Goal: Task Accomplishment & Management: Manage account settings

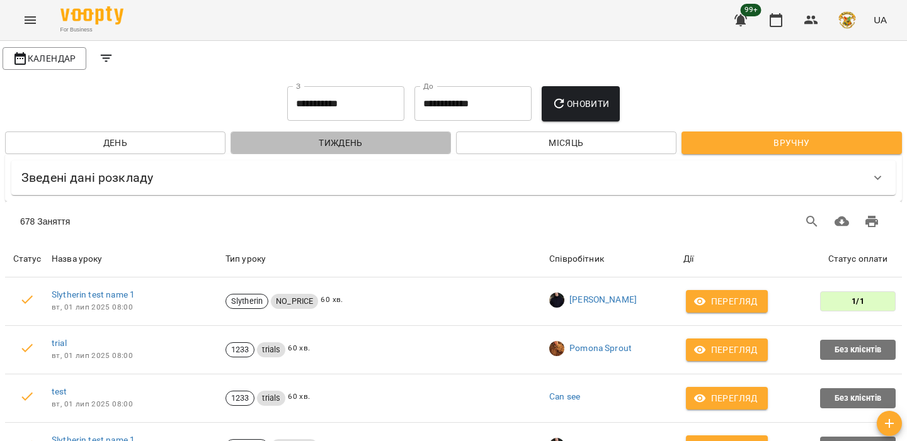
click at [353, 136] on span "Тиждень" at bounding box center [340, 142] width 200 height 15
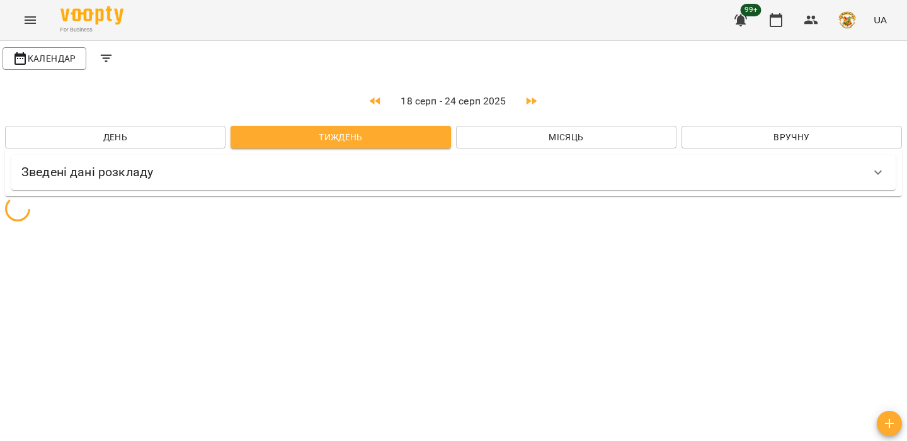
click at [523, 143] on span "Місяць" at bounding box center [566, 137] width 200 height 15
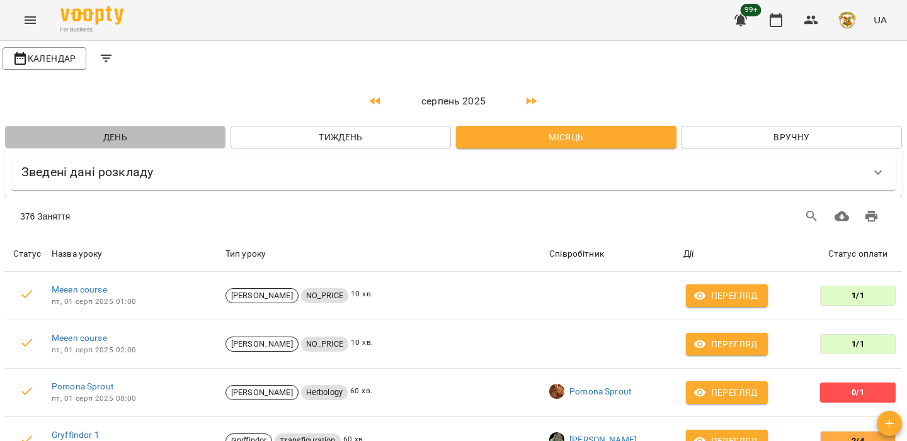
click at [153, 139] on span "День" at bounding box center [115, 137] width 200 height 15
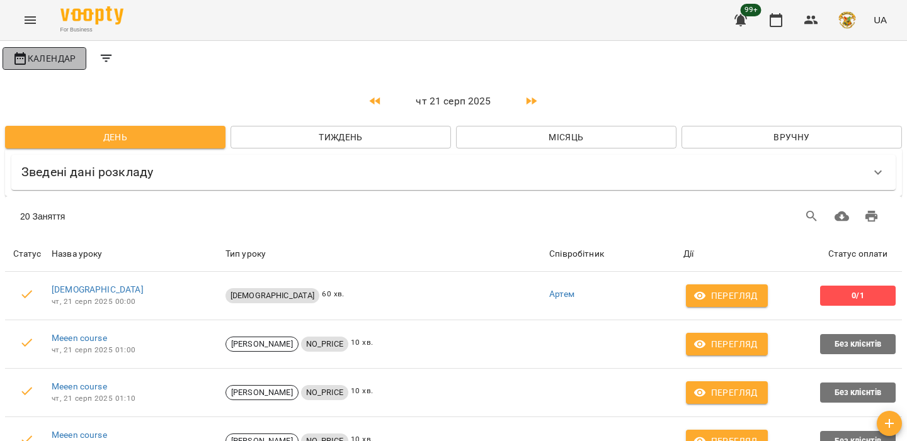
click at [65, 57] on span "Календар" at bounding box center [45, 58] width 64 height 15
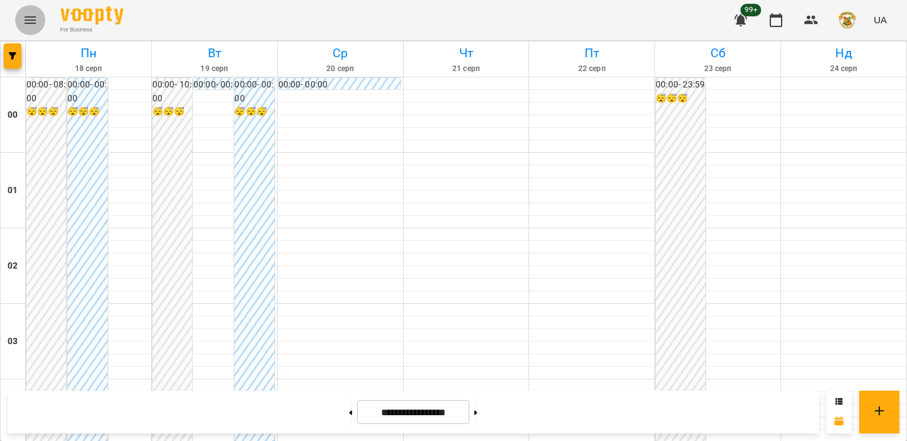
click at [18, 24] on button "Menu" at bounding box center [30, 20] width 30 height 30
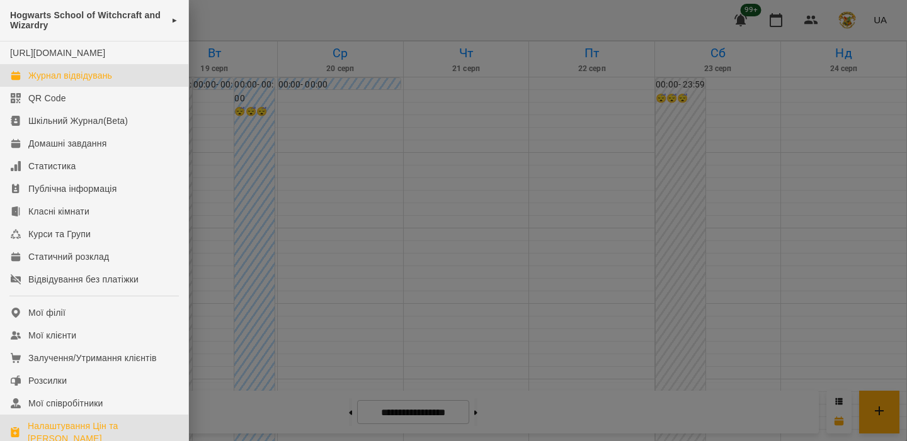
click at [62, 431] on link "Налаштування Цін та Абонементів" at bounding box center [94, 432] width 188 height 35
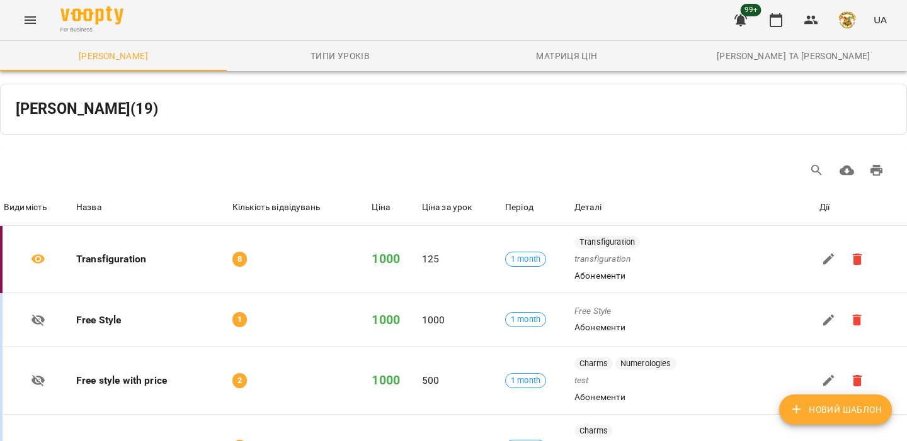
click at [840, 410] on span "Новий Шаблон" at bounding box center [835, 409] width 93 height 15
select select "*****"
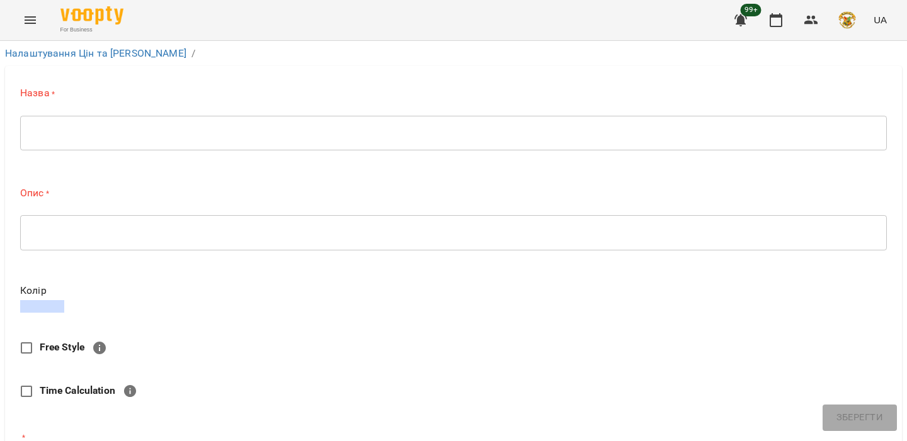
click at [365, 135] on textarea at bounding box center [453, 133] width 849 height 12
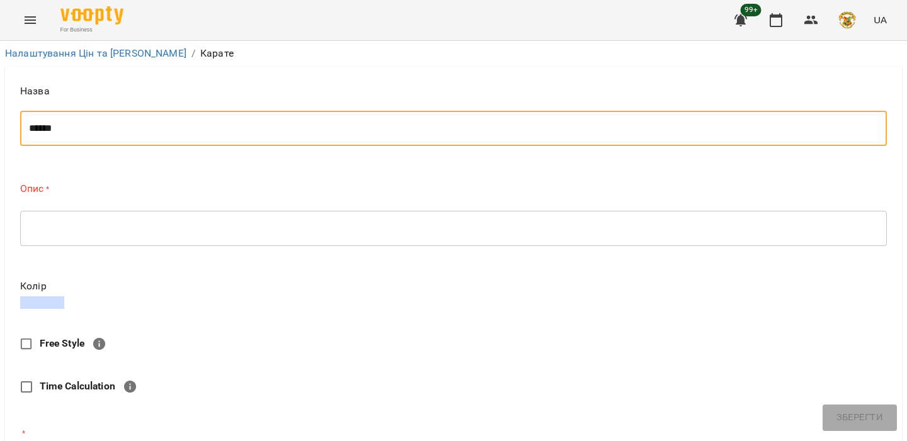
type textarea "******"
click at [242, 230] on textarea at bounding box center [453, 228] width 849 height 12
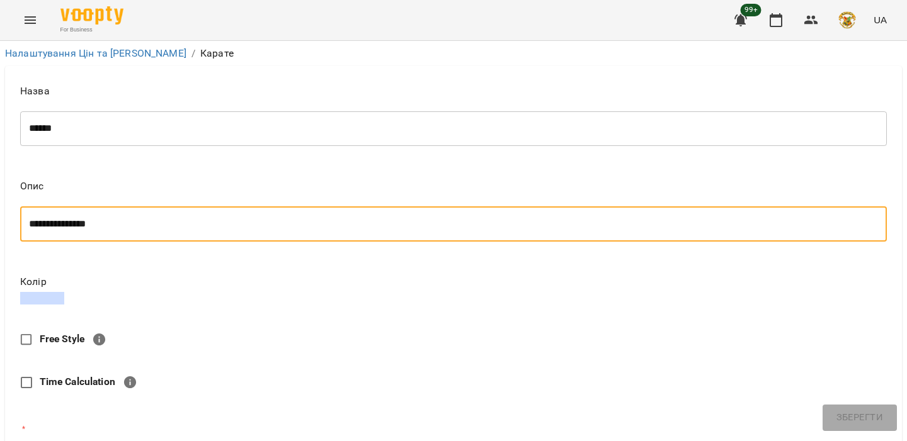
type textarea "**********"
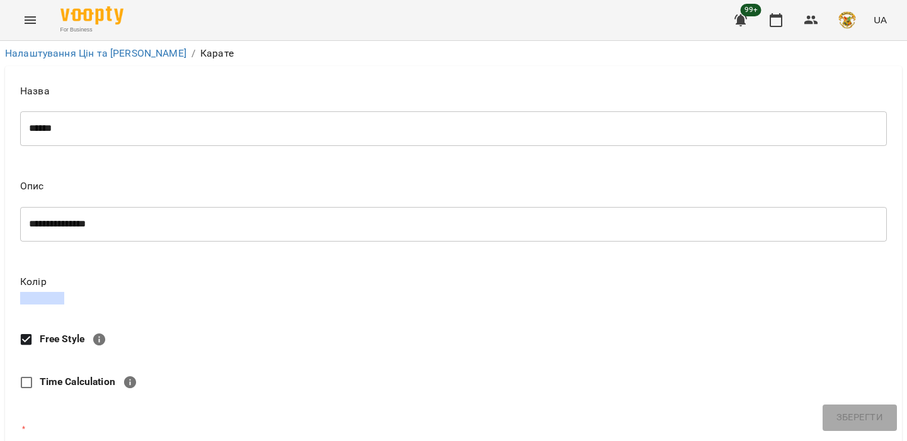
scroll to position [180, 0]
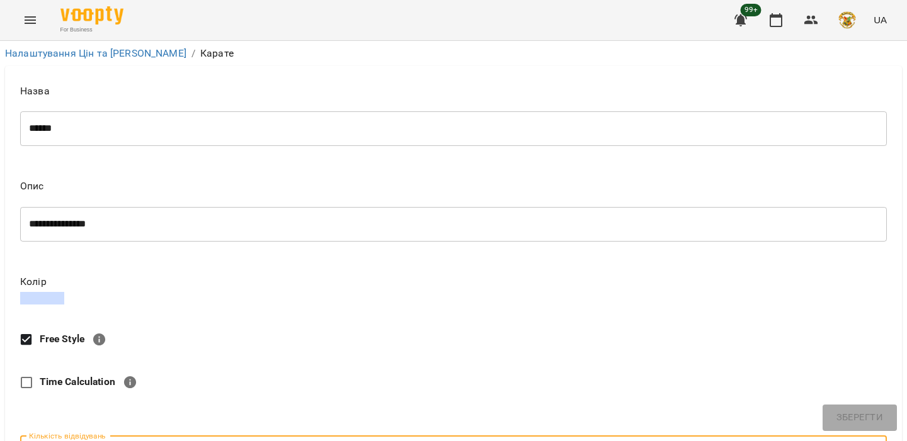
scroll to position [320, 0]
type input "*"
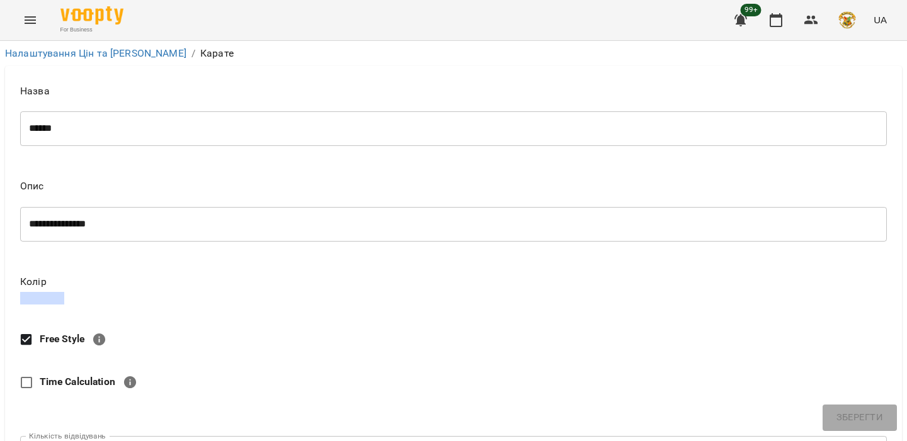
type input "*"
type input "****"
type input "**"
type input "*"
type input "***"
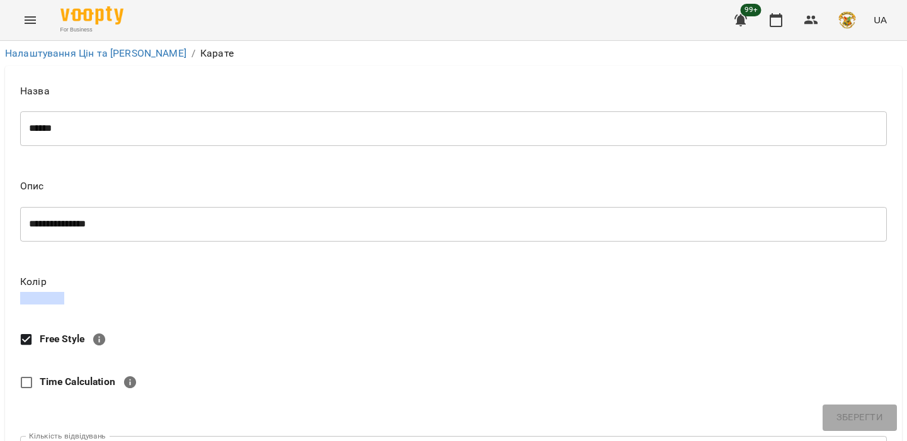
type input "**"
type input "****"
type input "***"
type input "****"
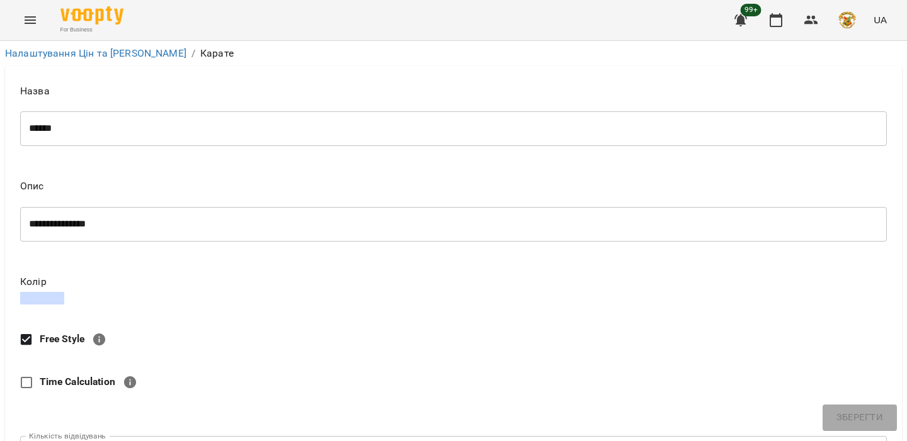
type textarea "*"
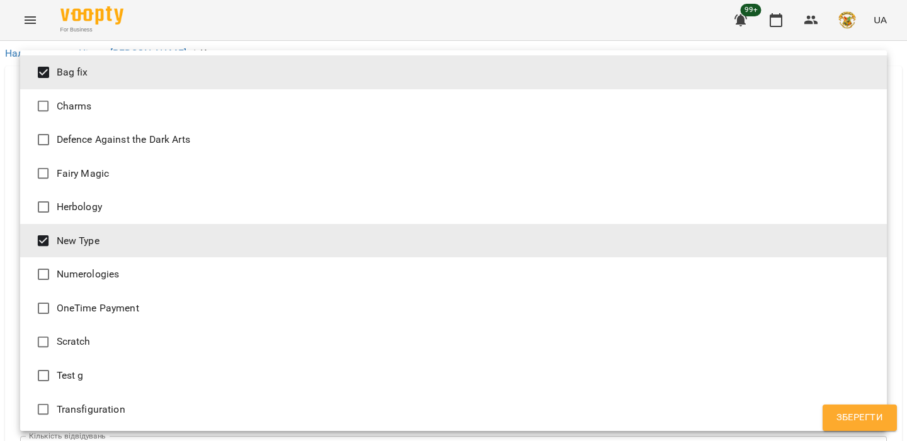
type input "**********"
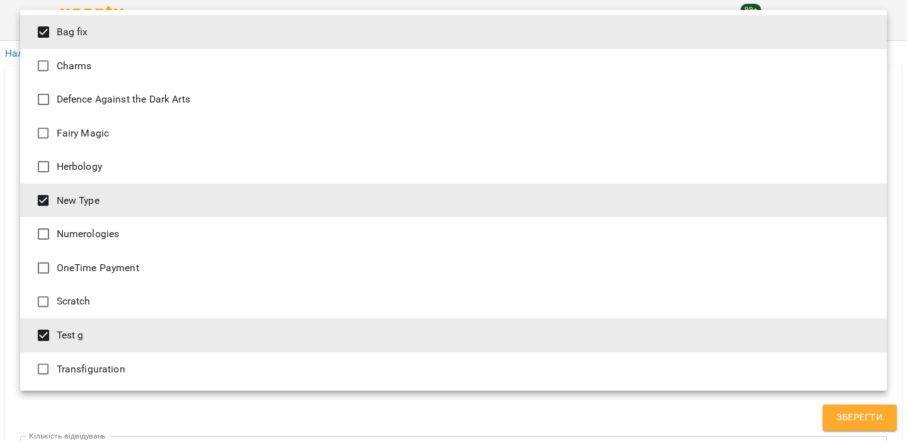
click at [16, 345] on div at bounding box center [453, 220] width 907 height 441
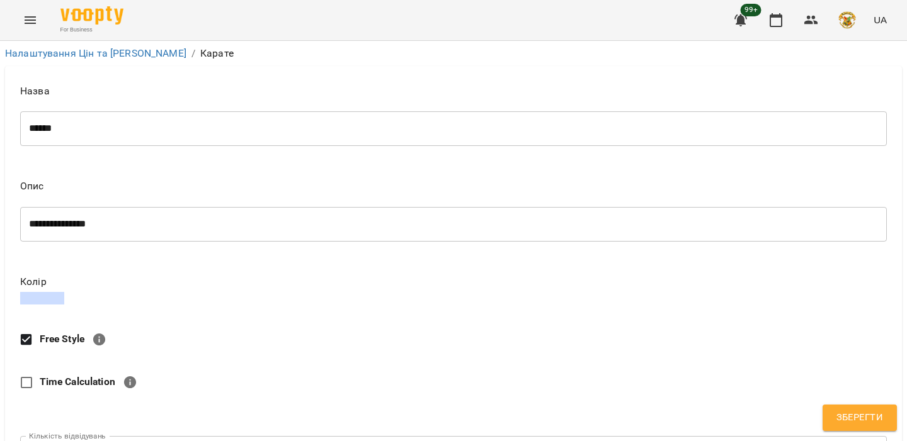
scroll to position [672, 0]
click at [834, 407] on button "Зберегти" at bounding box center [859, 418] width 74 height 26
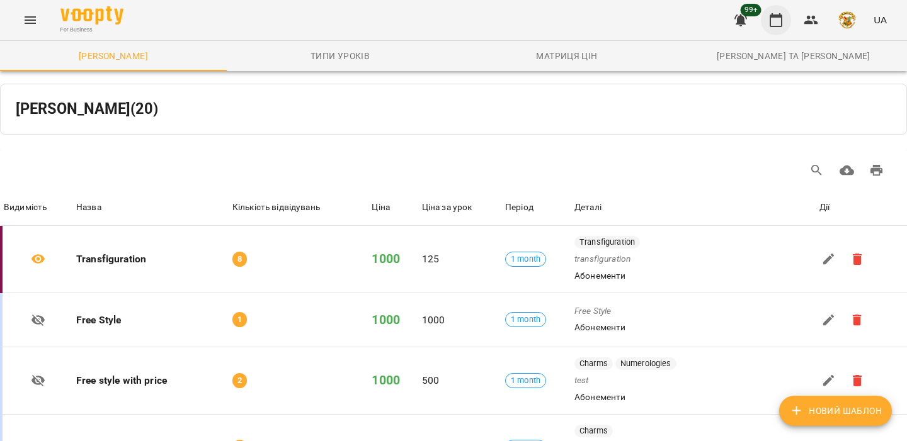
click at [781, 14] on icon "button" at bounding box center [775, 20] width 15 height 15
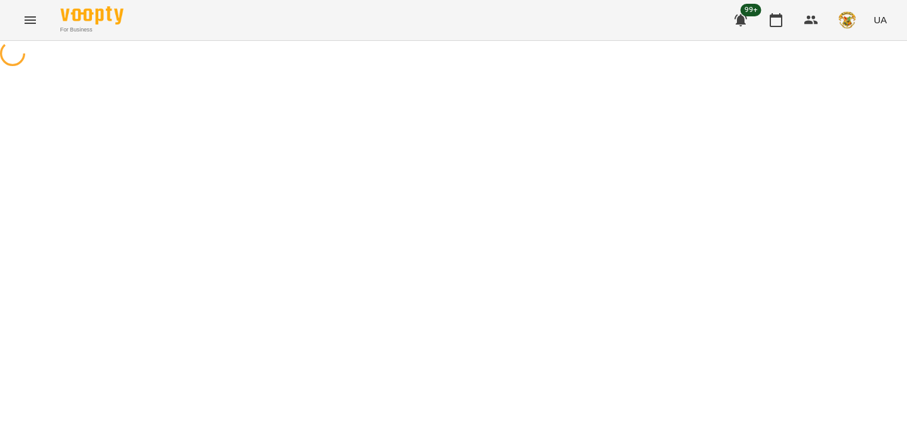
click at [825, 14] on div "99+ UA" at bounding box center [808, 20] width 166 height 33
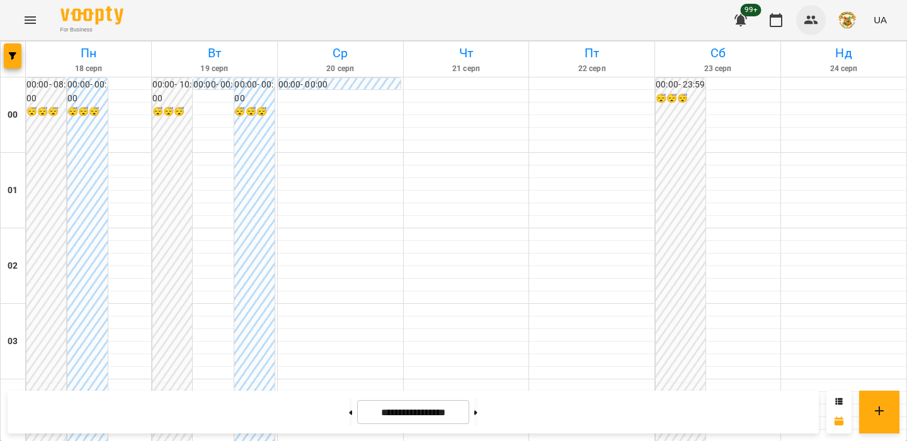
click at [812, 18] on icon "button" at bounding box center [810, 20] width 15 height 15
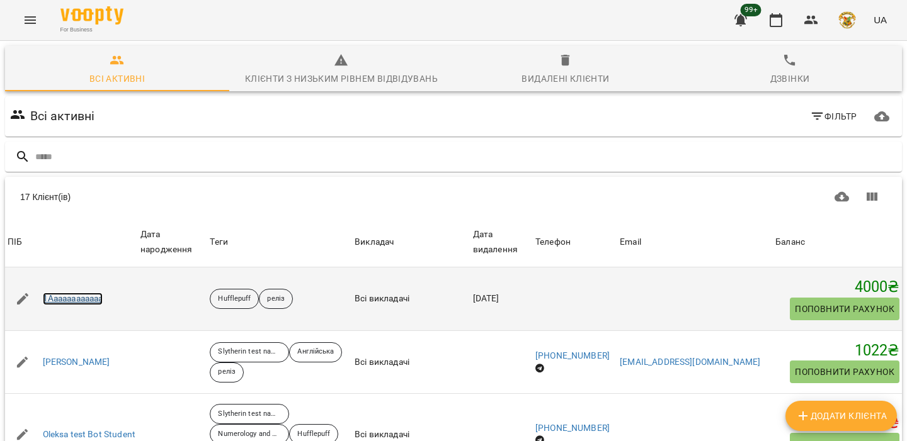
click at [89, 302] on link "1Aaaaaaaaaaaa" at bounding box center [73, 299] width 60 height 13
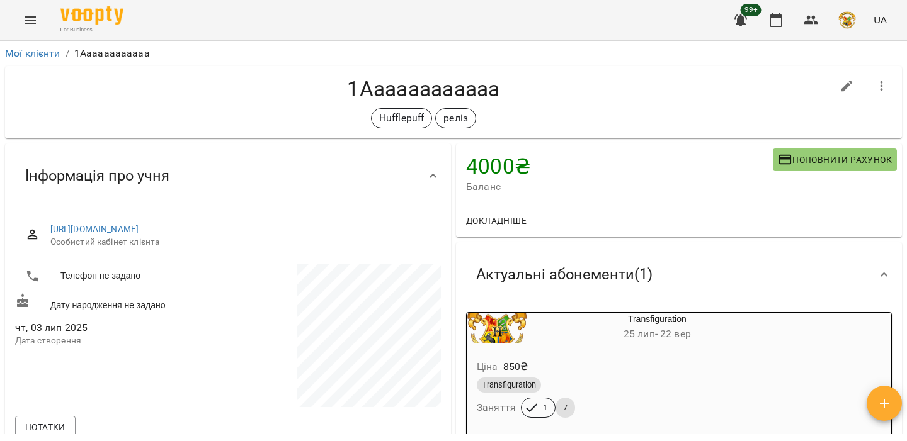
click at [48, 4] on div "For Business 99+ UA" at bounding box center [453, 20] width 907 height 40
click at [31, 8] on button "Menu" at bounding box center [30, 20] width 30 height 30
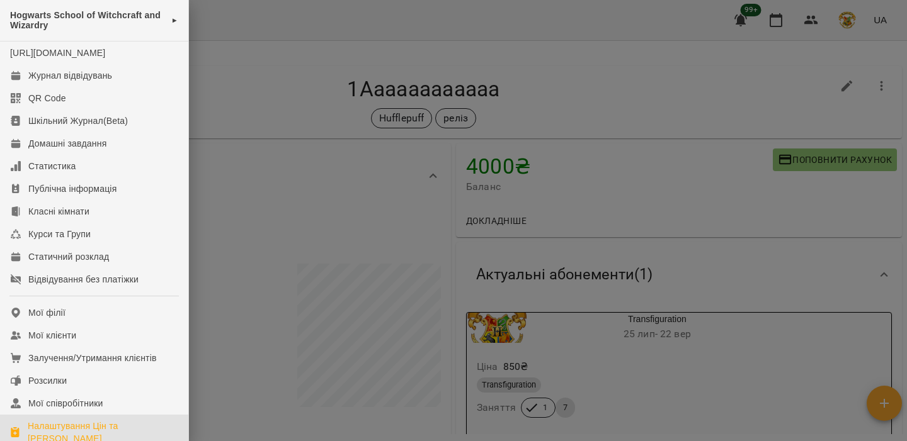
click at [67, 433] on div "Налаштування Цін та Абонементів" at bounding box center [103, 432] width 150 height 25
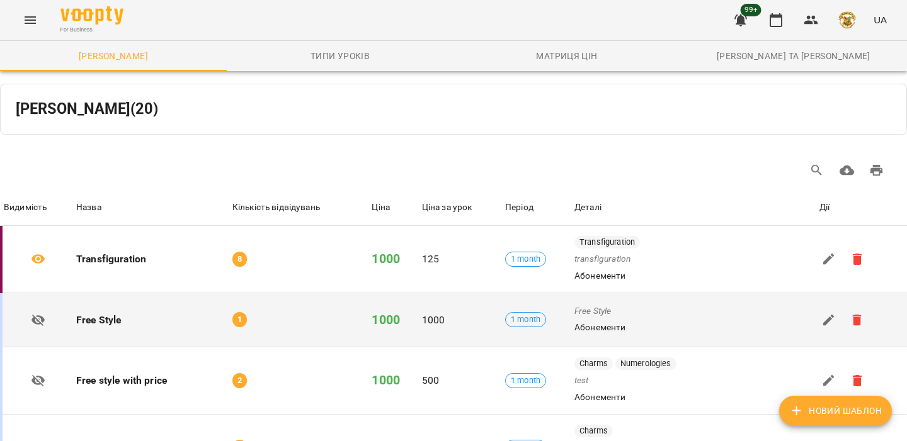
scroll to position [298, 0]
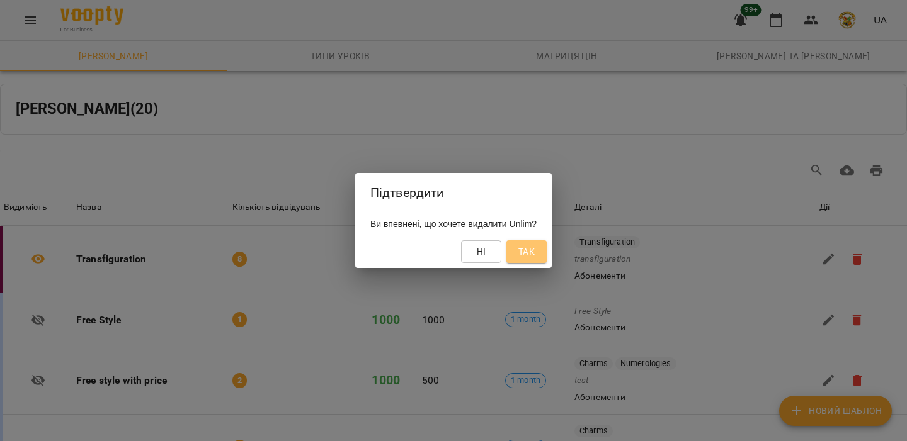
click at [526, 251] on button "Так" at bounding box center [526, 251] width 40 height 23
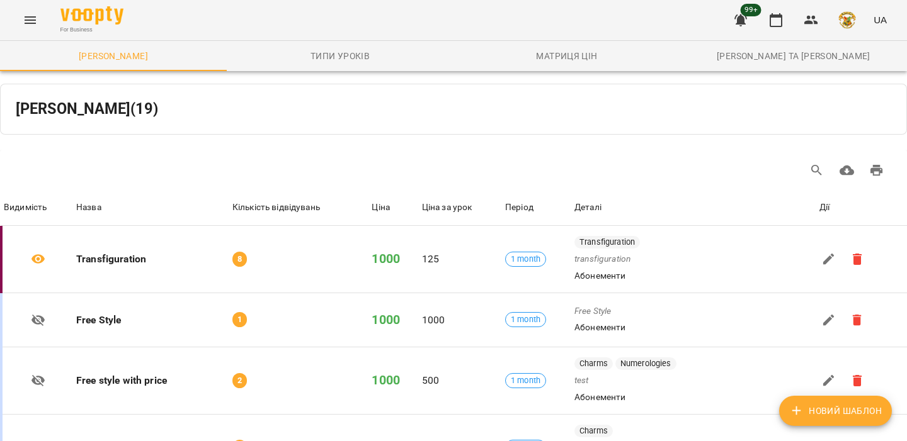
scroll to position [0, 0]
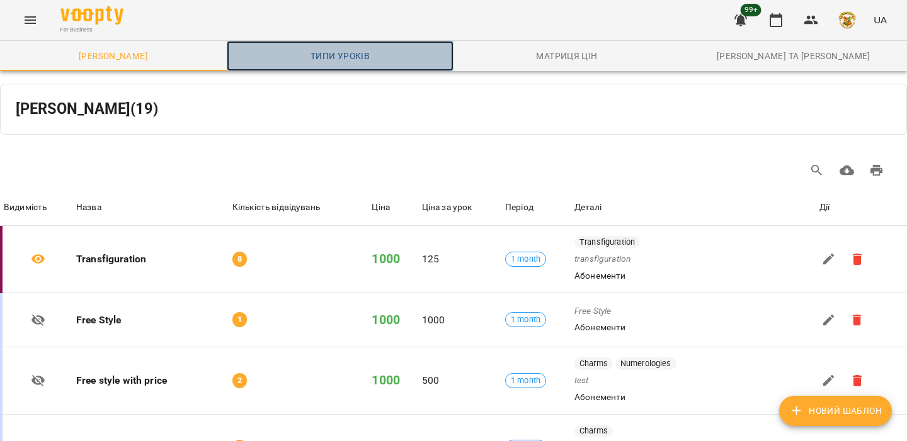
click at [303, 52] on span "Типи уроків" at bounding box center [340, 55] width 212 height 15
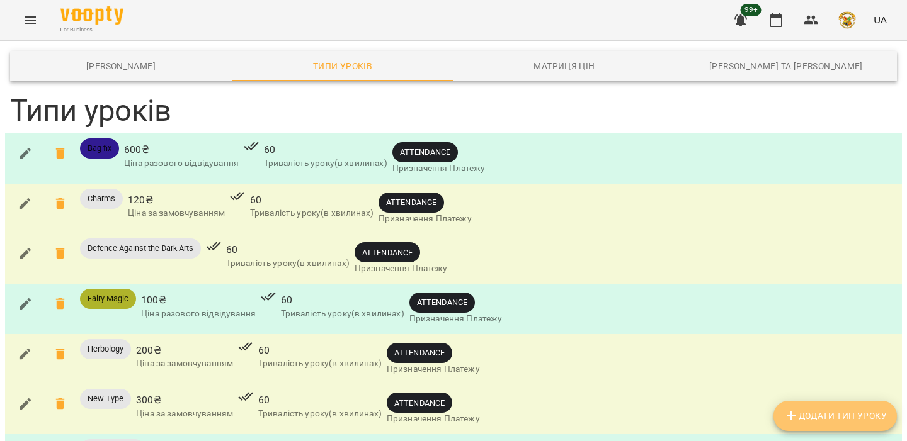
click at [791, 415] on icon "button" at bounding box center [790, 416] width 15 height 15
type input "******"
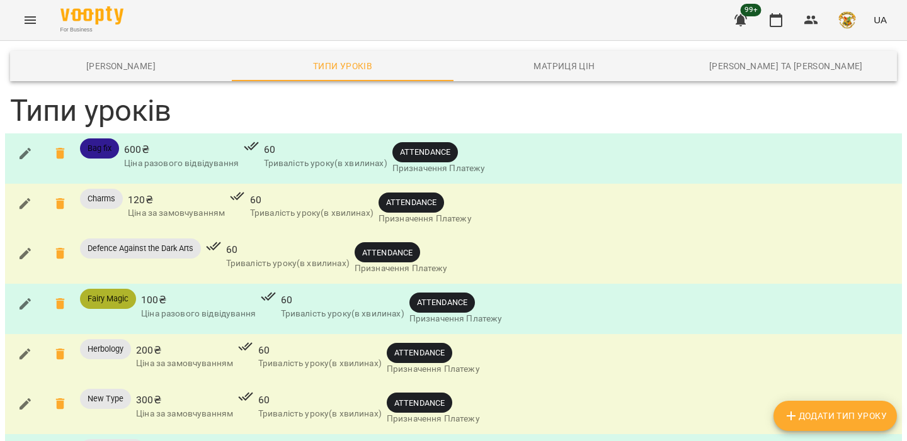
scroll to position [667, 0]
type input "***"
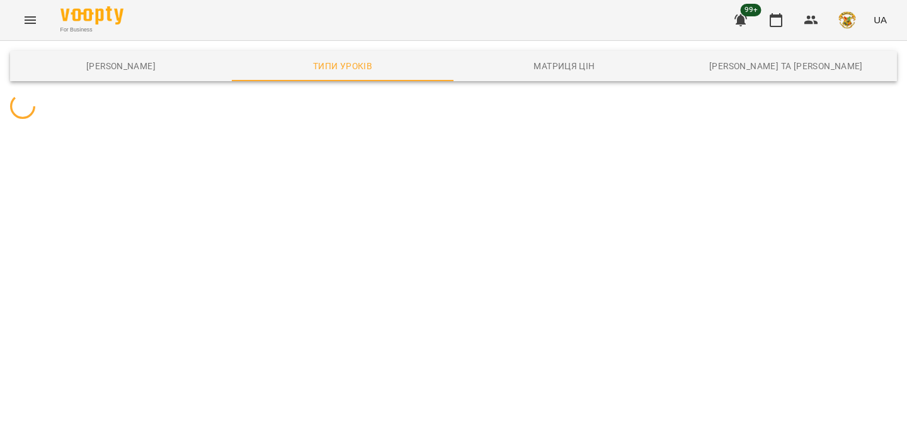
scroll to position [0, 0]
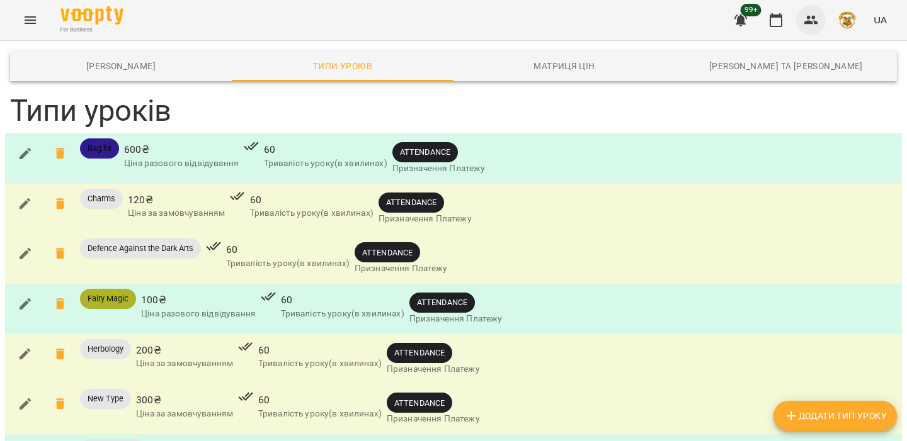
click at [808, 23] on icon "button" at bounding box center [811, 20] width 14 height 9
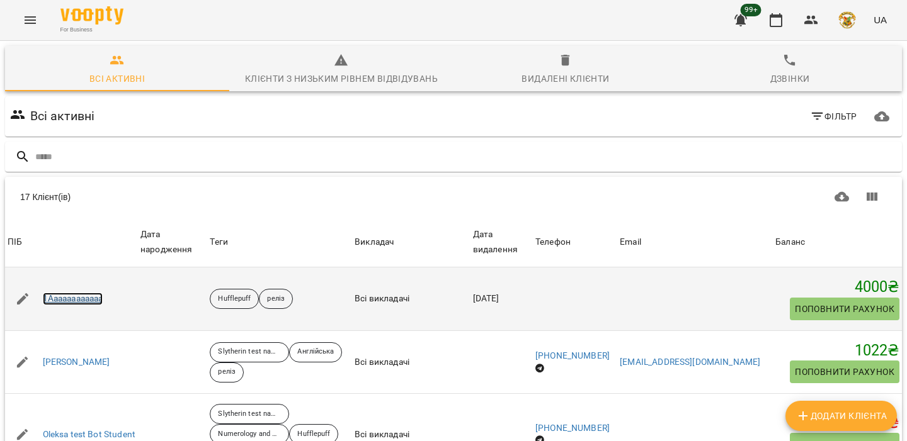
click at [89, 298] on link "1Aaaaaaaaaaaa" at bounding box center [73, 299] width 60 height 13
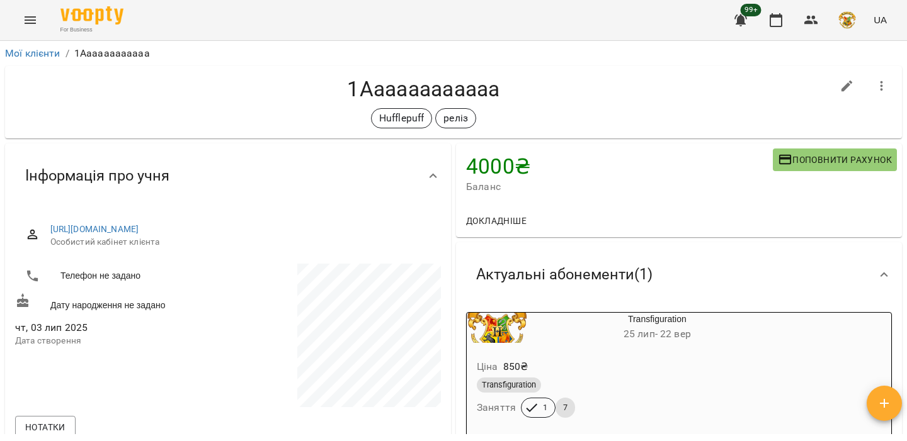
scroll to position [113, 0]
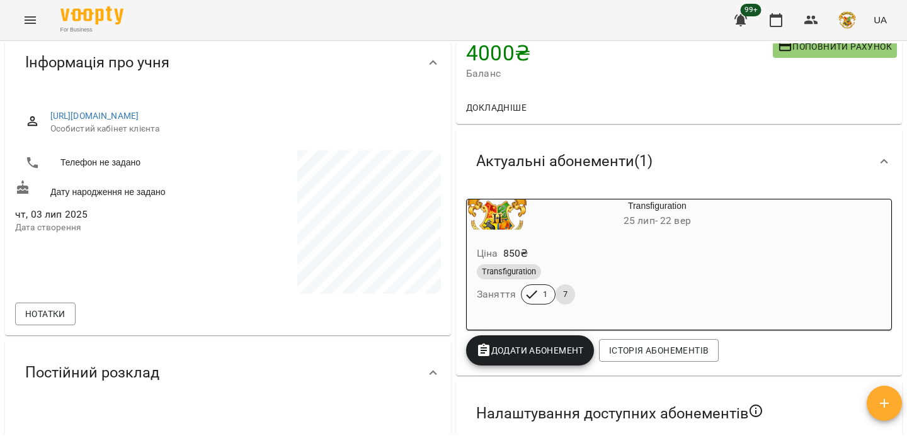
click at [552, 355] on span "Додати Абонемент" at bounding box center [530, 350] width 108 height 15
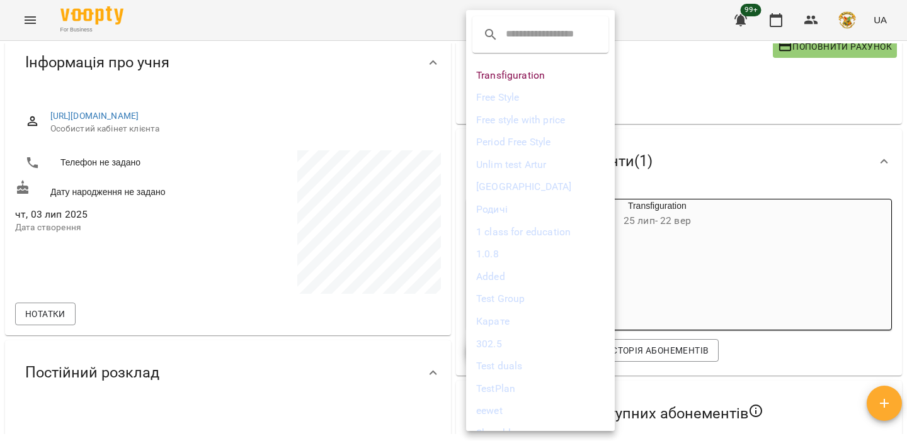
scroll to position [63, 0]
click at [539, 261] on li "Карате" at bounding box center [540, 258] width 149 height 23
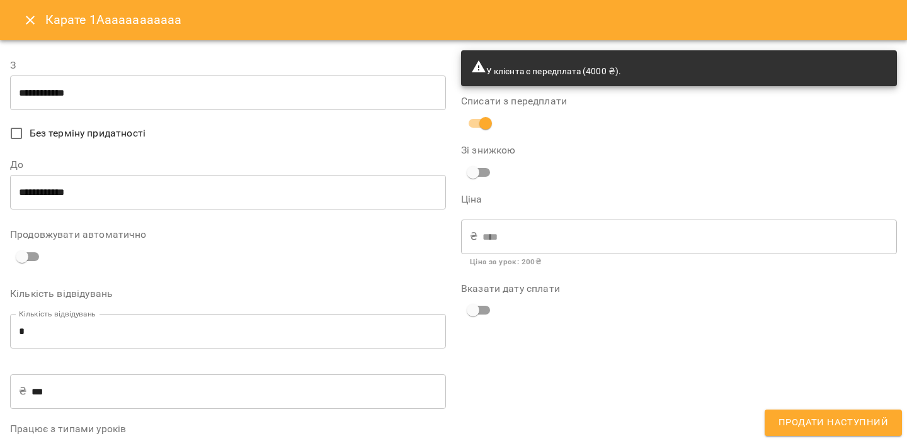
scroll to position [111, 0]
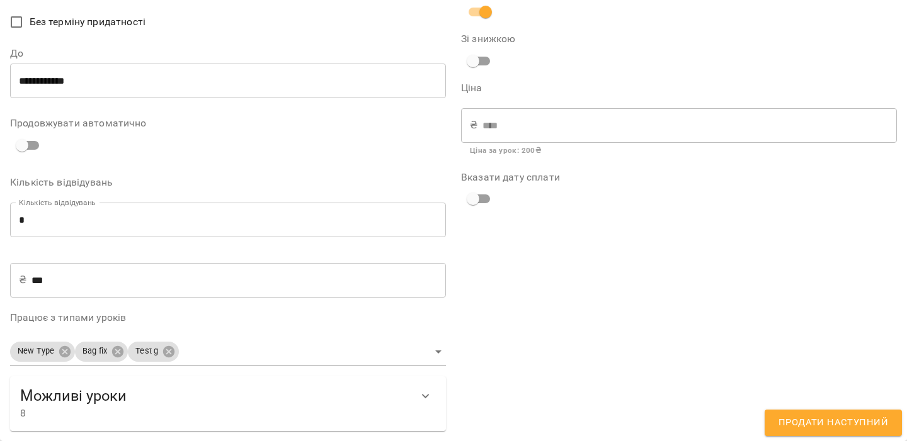
click at [206, 351] on body "**********" at bounding box center [453, 241] width 907 height 482
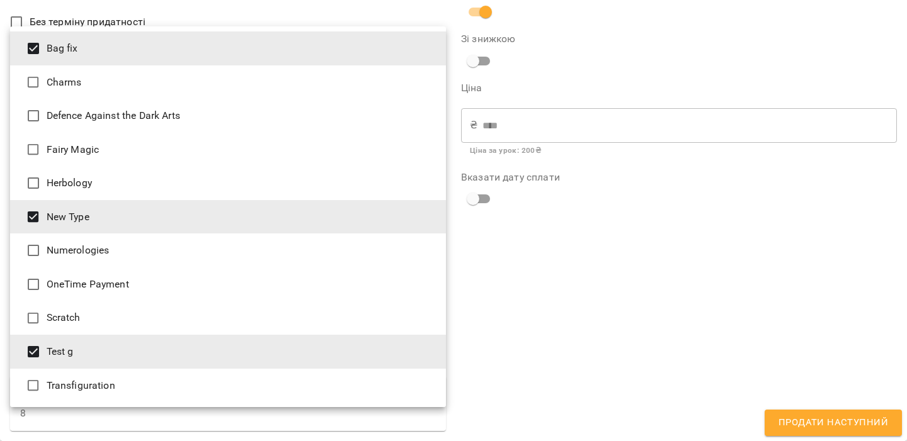
scroll to position [101, 0]
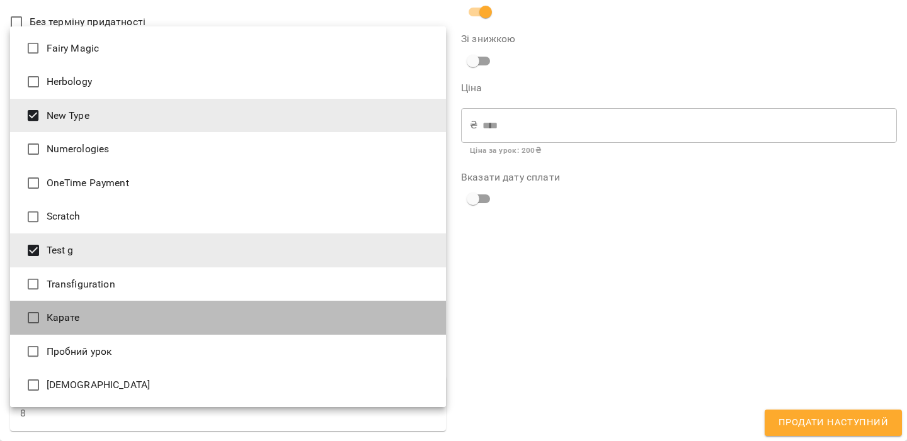
click at [90, 322] on li "Карате" at bounding box center [228, 318] width 436 height 34
type input "**********"
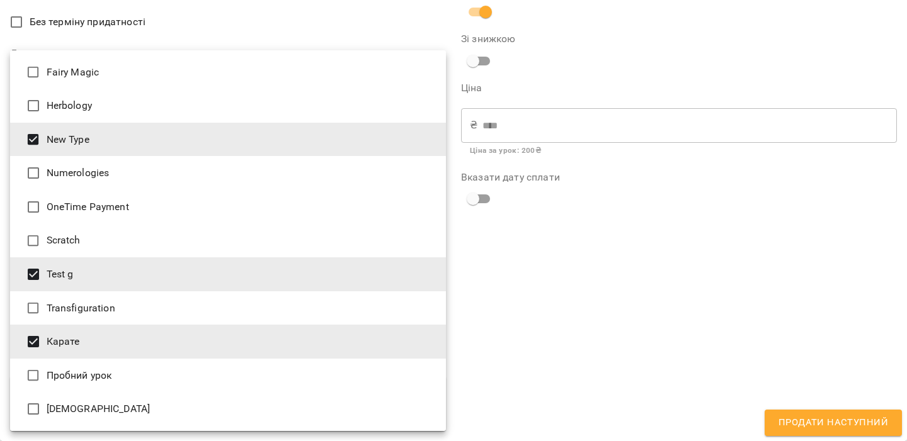
click at [565, 344] on div at bounding box center [453, 220] width 907 height 441
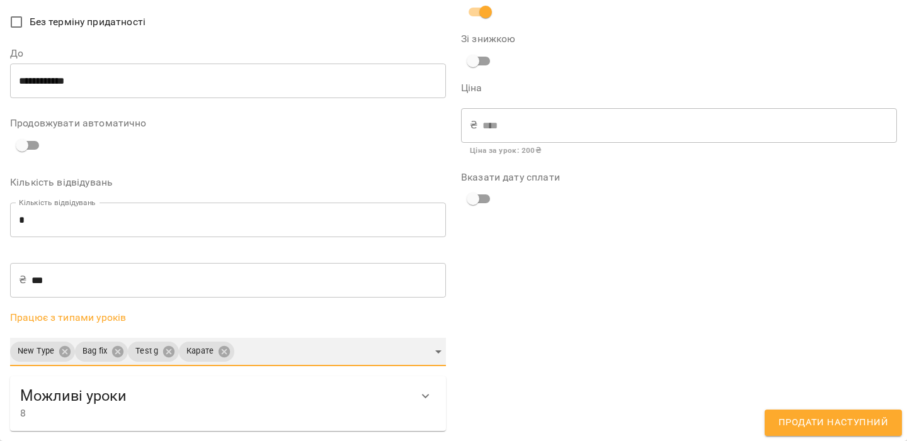
scroll to position [0, 0]
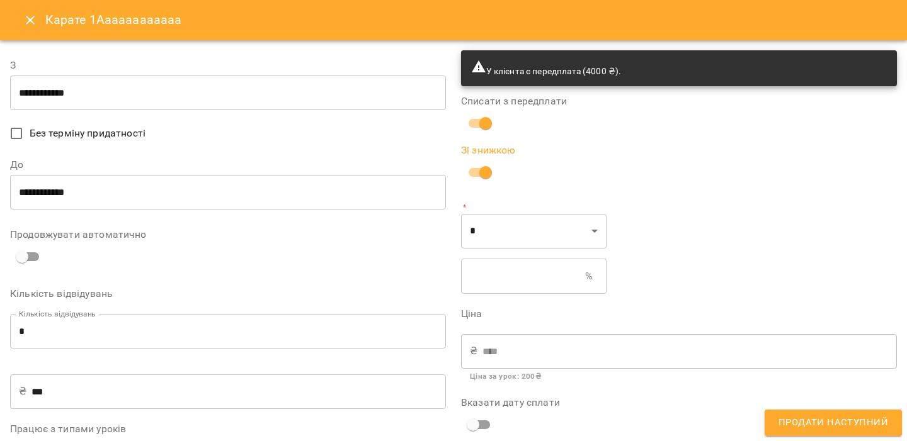
click at [512, 284] on input "text" at bounding box center [523, 276] width 124 height 35
type input "****"
type input "*"
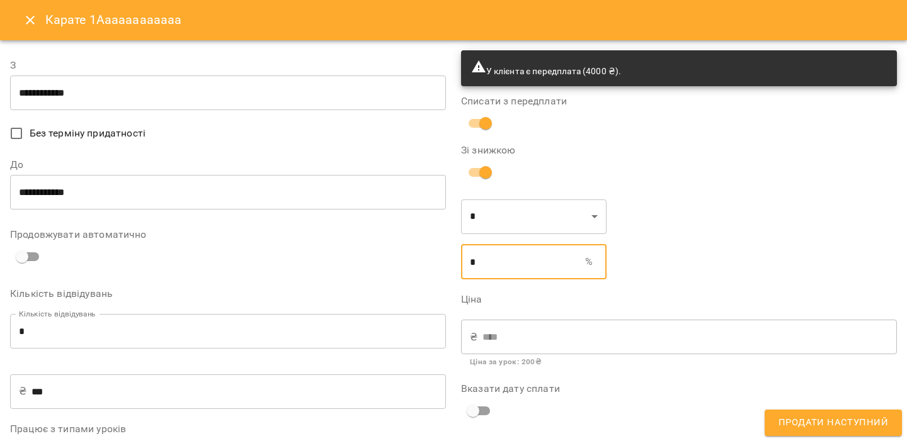
type input "****"
type input "**"
click at [681, 280] on div "У клієнта є передплата (4000 ₴). Списати з передплати Зі знижкою * * ​ ** % ​ Ц…" at bounding box center [678, 296] width 451 height 507
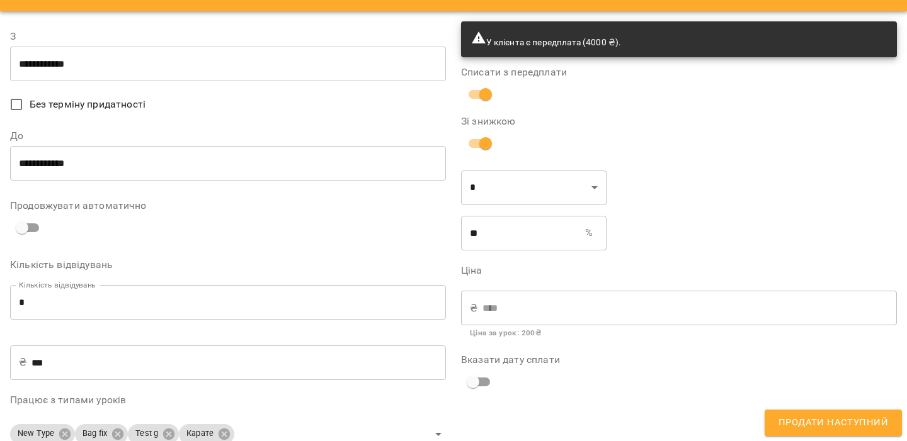
scroll to position [46, 0]
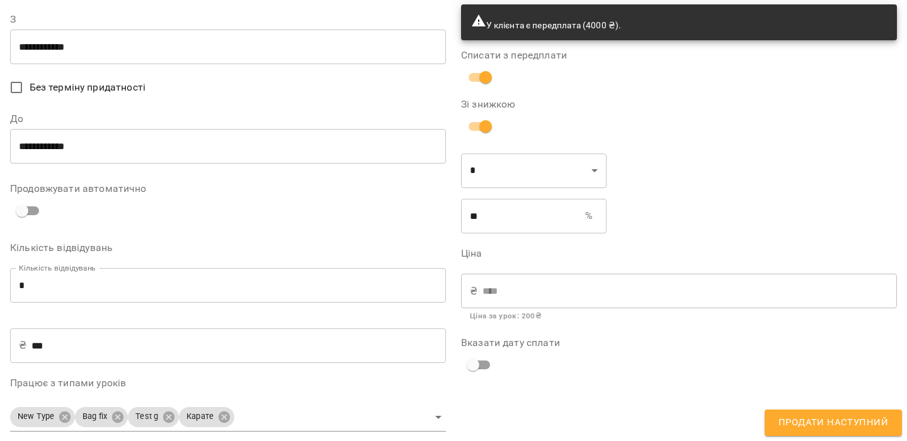
click at [793, 426] on span "Продати наступний" at bounding box center [833, 423] width 110 height 16
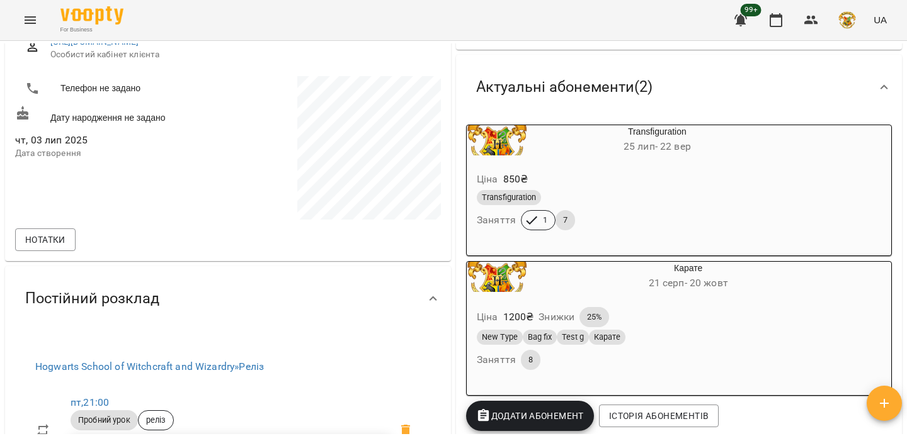
scroll to position [214, 0]
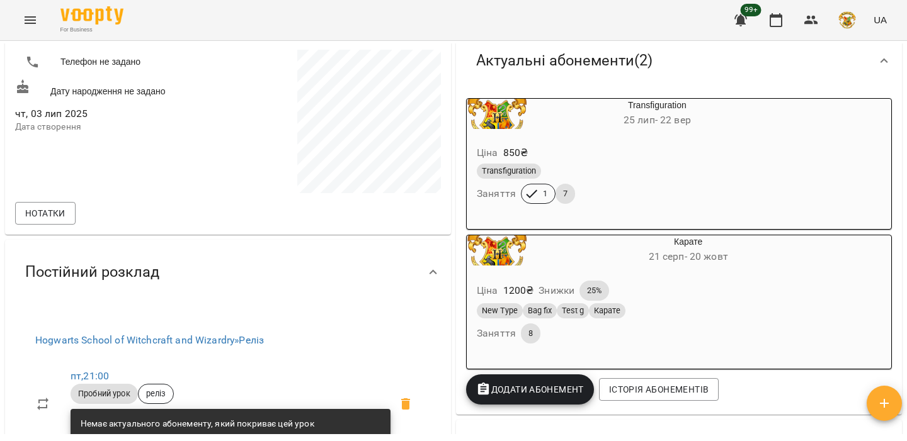
click at [31, 14] on icon "Menu" at bounding box center [30, 20] width 15 height 15
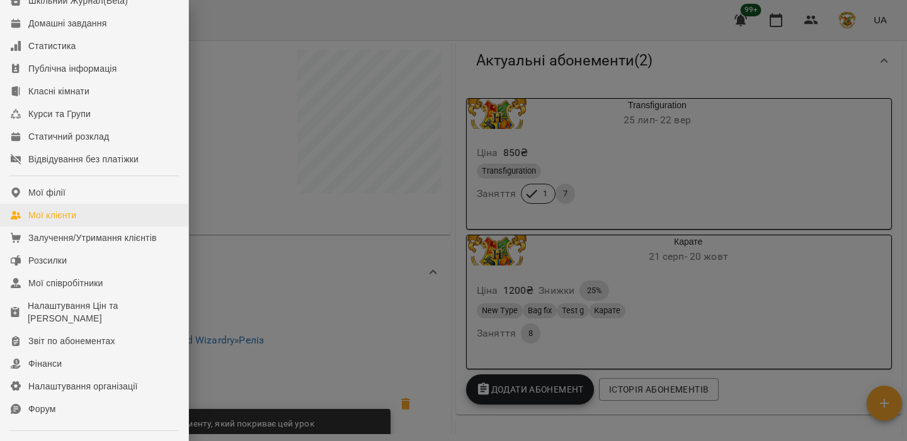
scroll to position [152, 0]
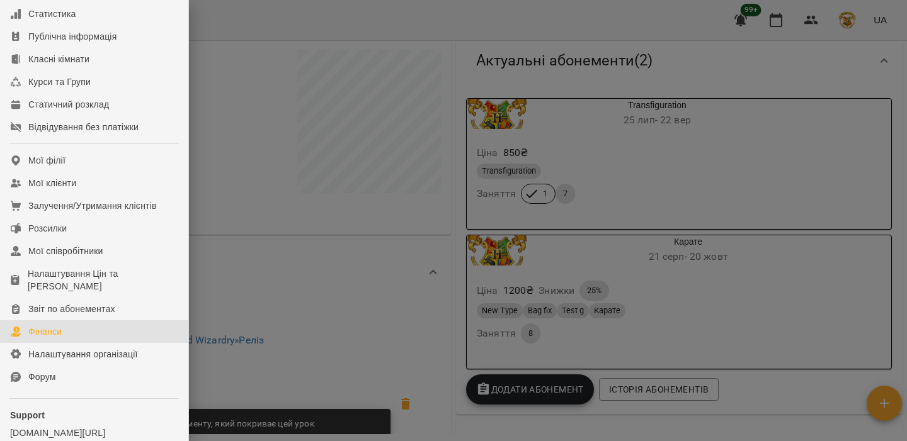
click at [104, 343] on link "Фінанси" at bounding box center [94, 331] width 188 height 23
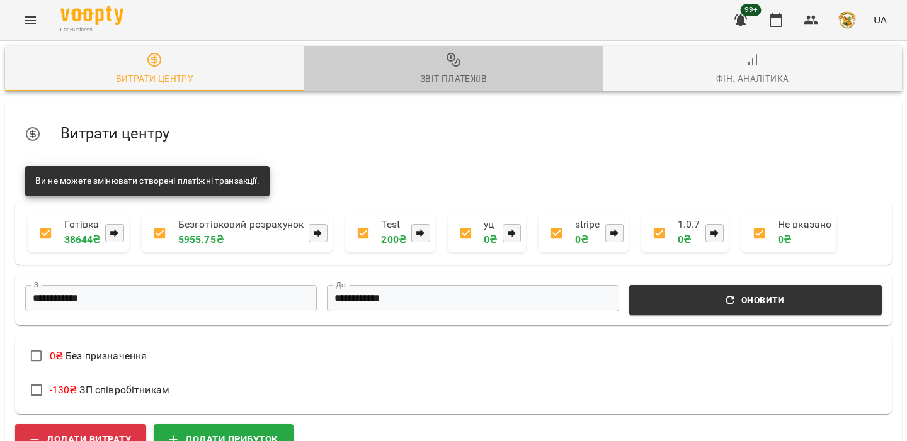
click at [473, 54] on span "Звіт платежів" at bounding box center [454, 69] width 284 height 34
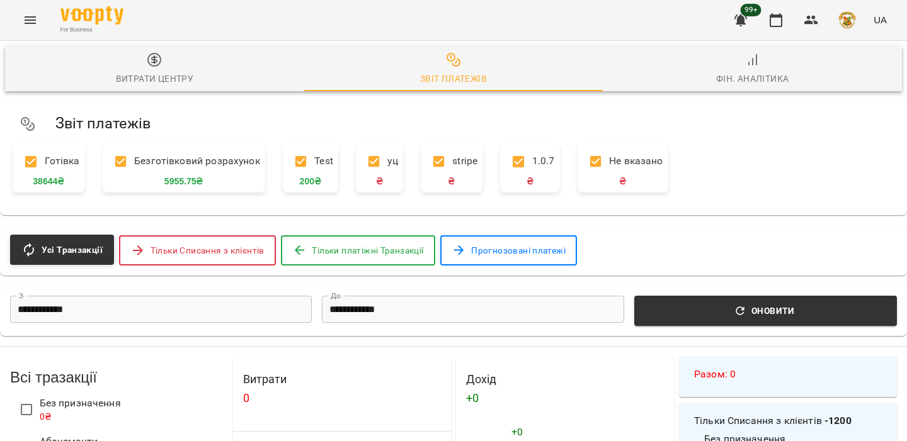
click at [41, 21] on button "Menu" at bounding box center [30, 20] width 30 height 30
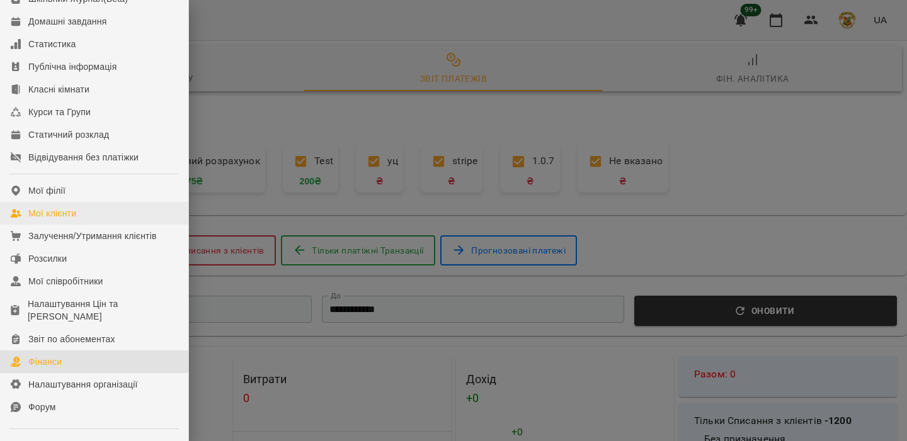
scroll to position [122, 0]
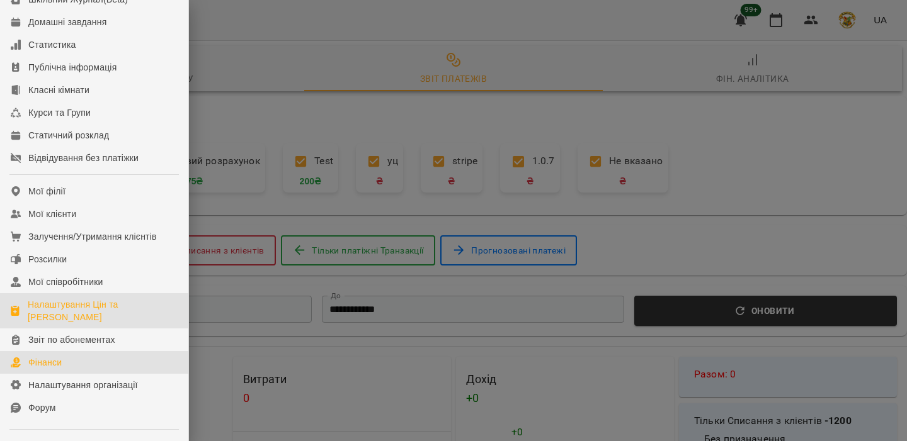
click at [78, 322] on div "Налаштування Цін та Абонементів" at bounding box center [103, 310] width 150 height 25
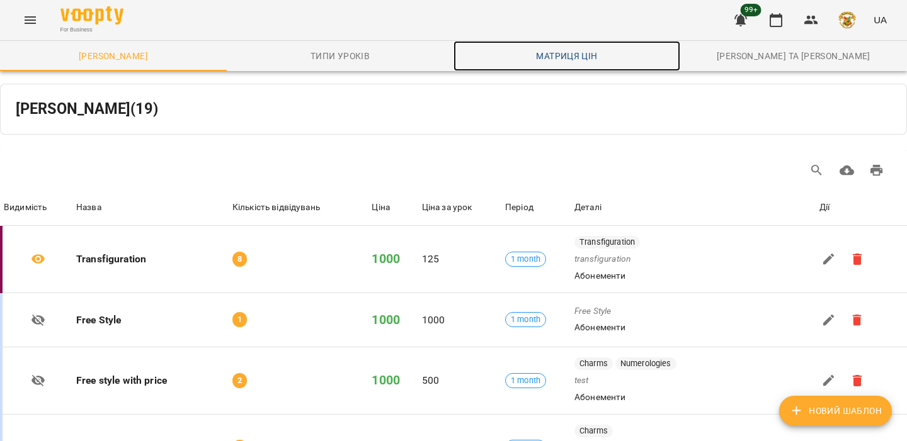
click at [573, 63] on span "Матриця цін" at bounding box center [567, 55] width 212 height 15
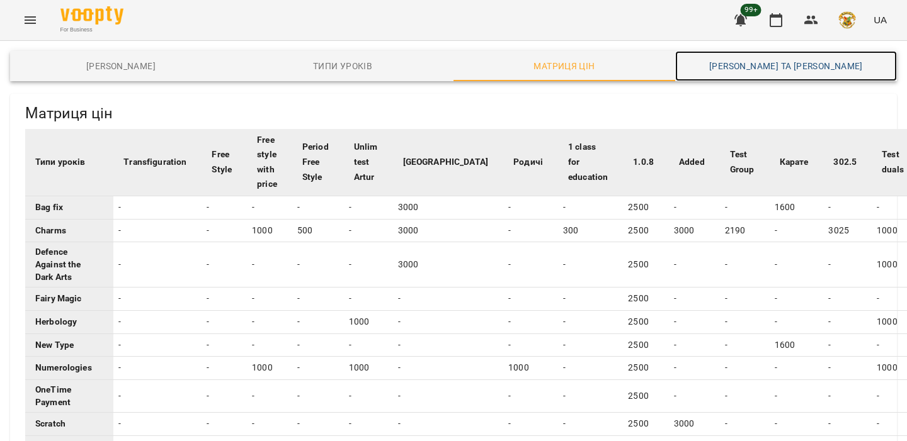
click at [712, 64] on span "Каси та Онлайн Сплати" at bounding box center [785, 66] width 206 height 15
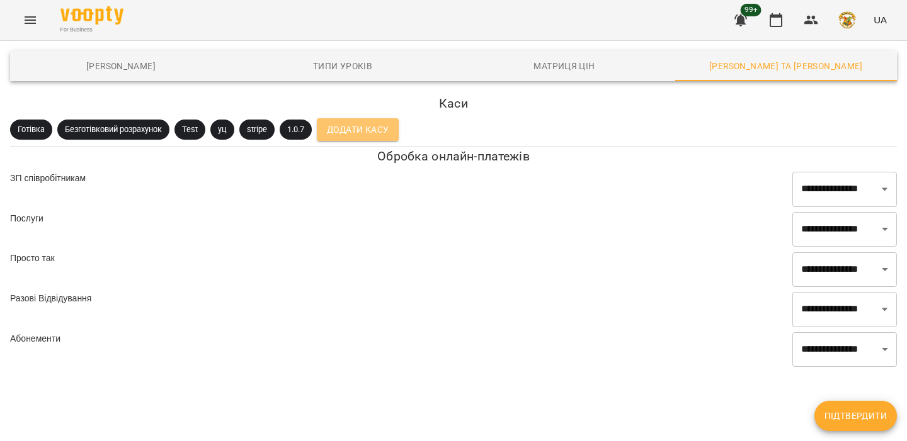
click at [338, 136] on span "Додати Касу" at bounding box center [358, 129] width 62 height 15
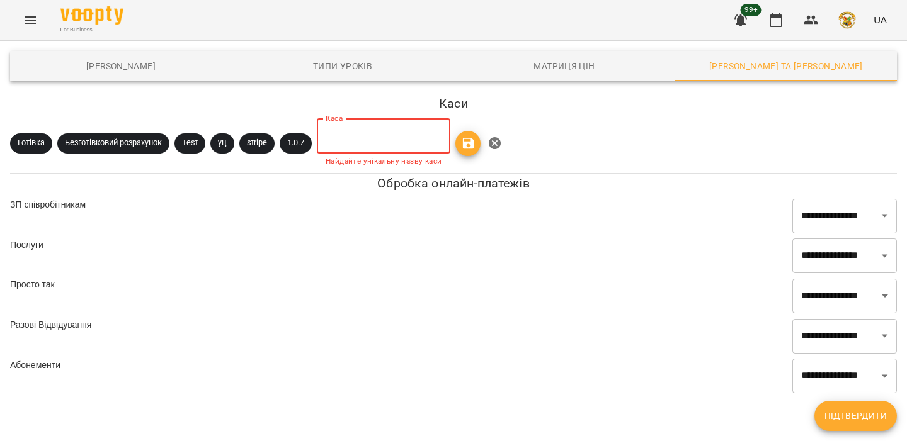
click at [399, 144] on input "text" at bounding box center [383, 135] width 133 height 35
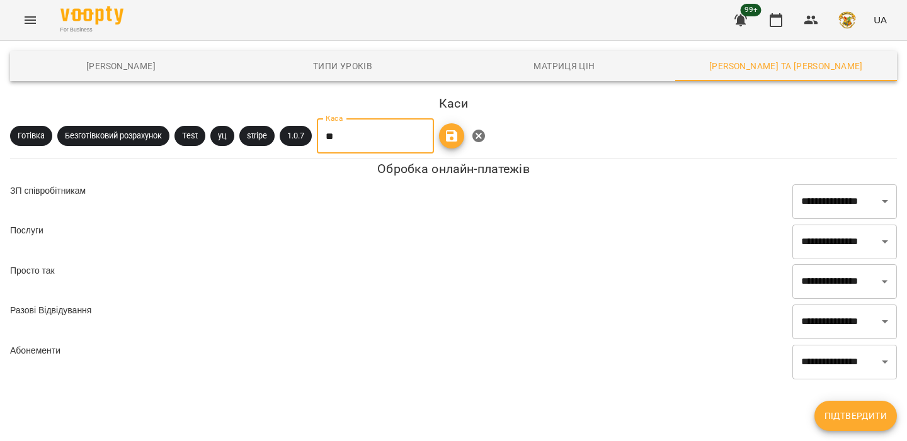
type input "*"
type input "*****"
click at [459, 140] on icon "button" at bounding box center [451, 135] width 15 height 15
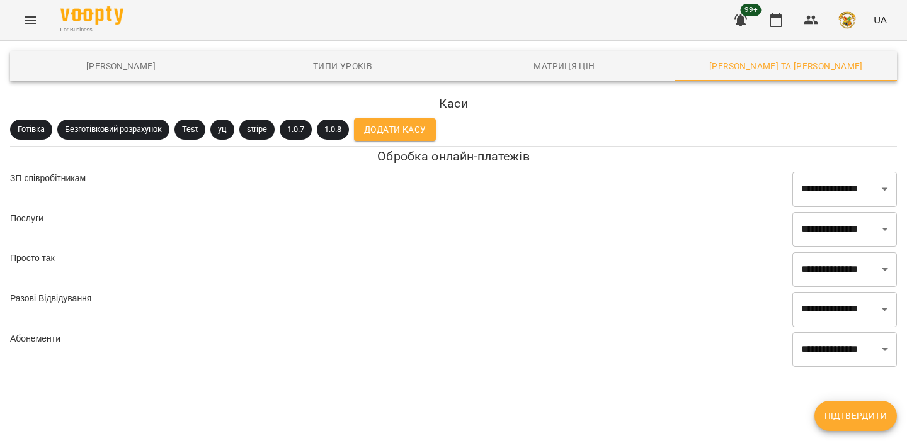
click at [853, 417] on span "Підтвердити" at bounding box center [855, 416] width 62 height 15
click at [776, 30] on button "button" at bounding box center [776, 20] width 30 height 30
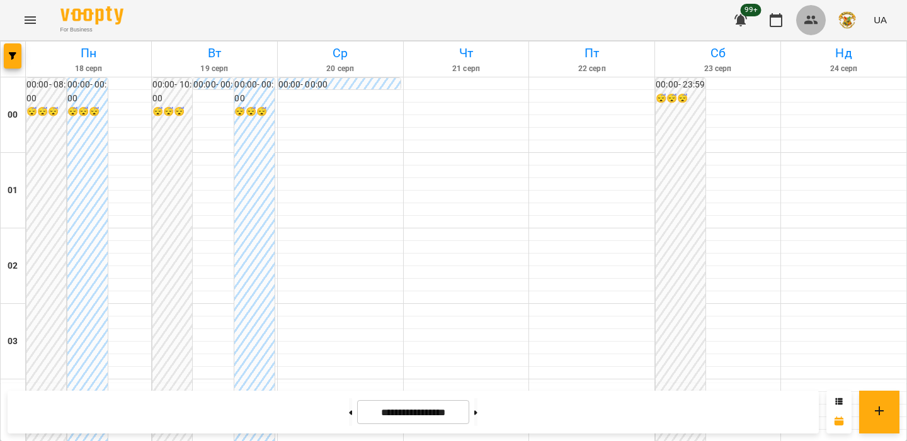
click at [806, 28] on button "button" at bounding box center [811, 20] width 30 height 30
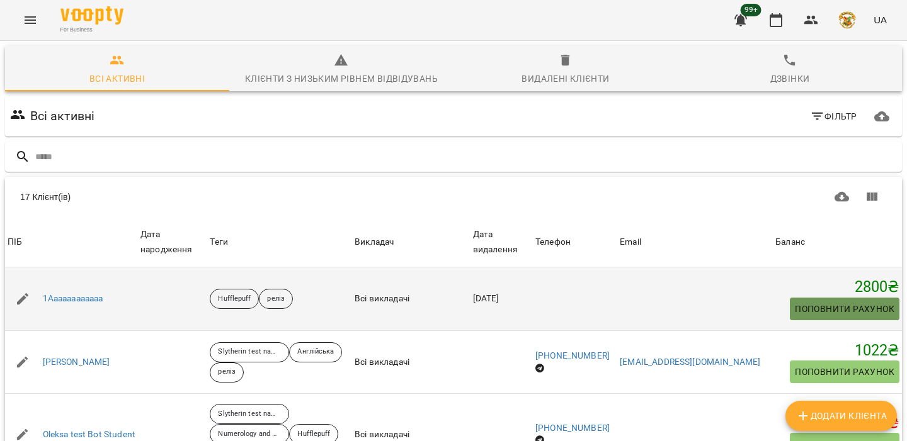
click at [806, 308] on span "Поповнити рахунок" at bounding box center [844, 309] width 99 height 15
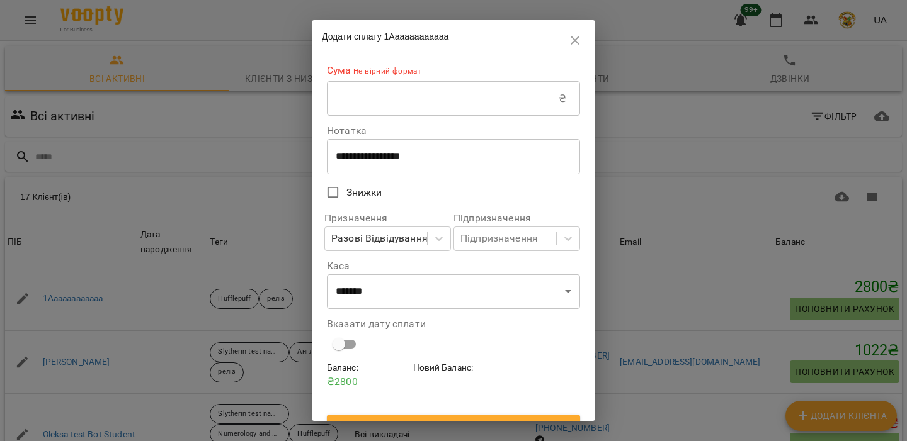
scroll to position [23, 0]
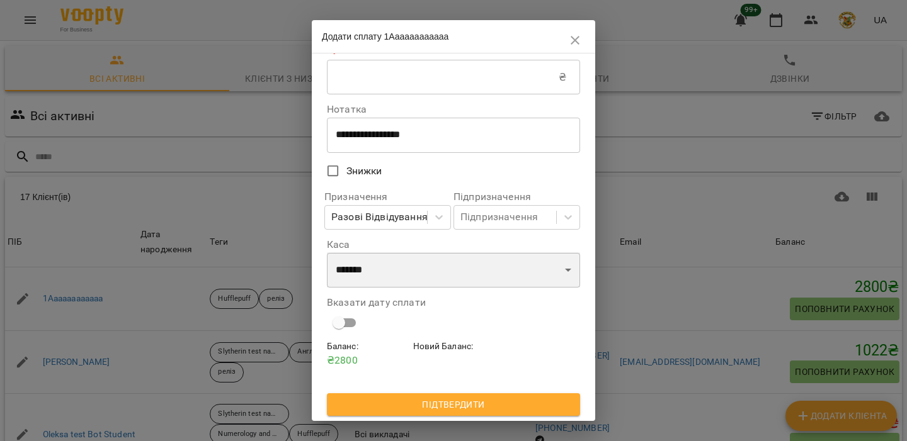
click at [394, 285] on select "**********" at bounding box center [453, 269] width 253 height 35
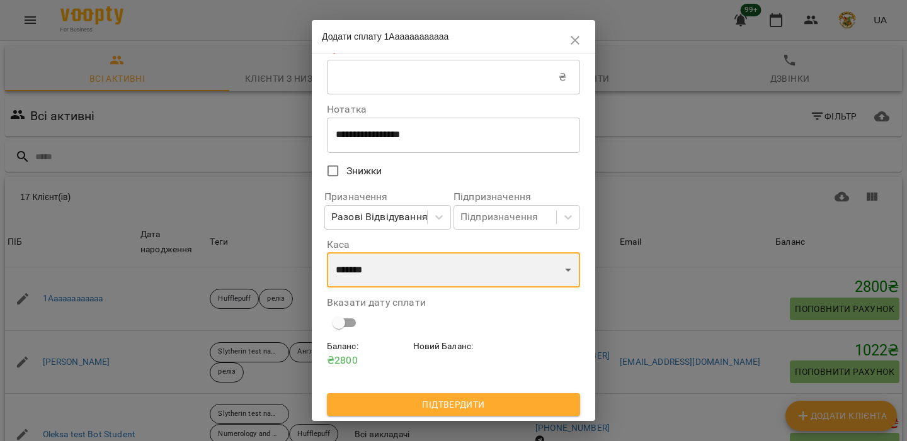
select select "*****"
click at [327, 252] on select "**********" at bounding box center [453, 269] width 253 height 35
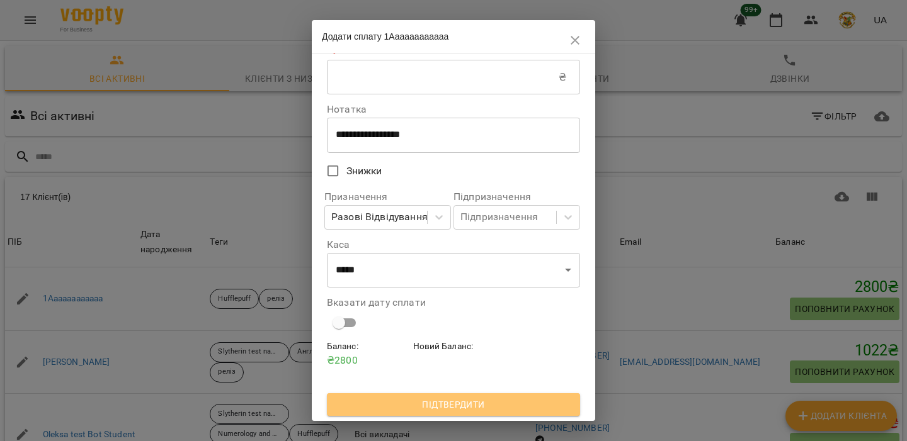
click at [416, 403] on span "Підтвердити" at bounding box center [453, 404] width 233 height 15
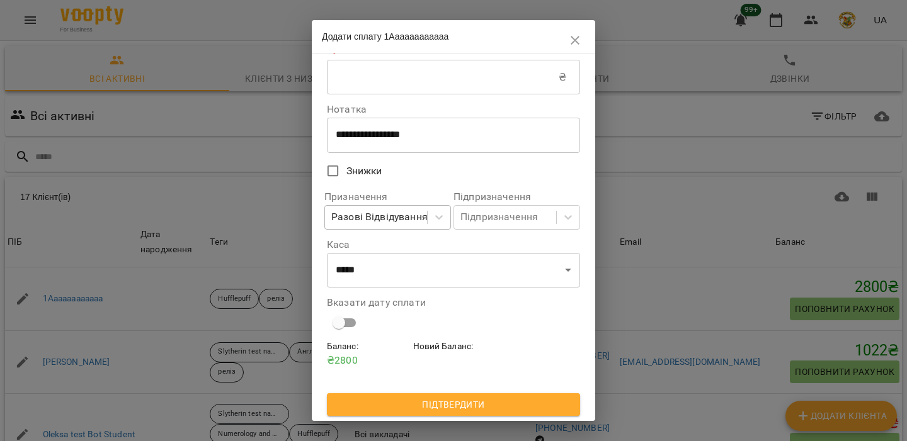
scroll to position [0, 0]
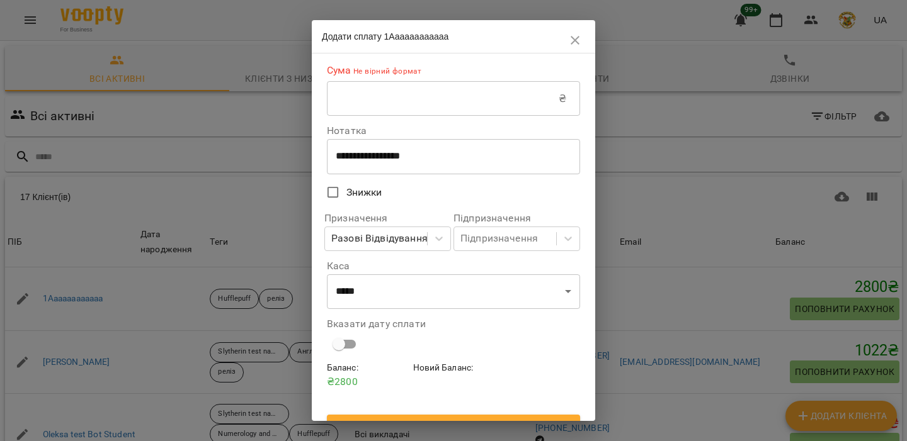
click at [437, 105] on input "text" at bounding box center [443, 98] width 232 height 35
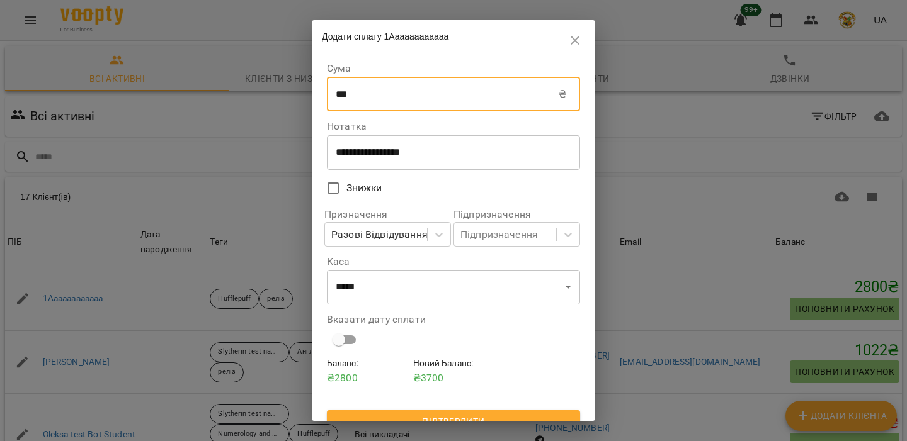
scroll to position [18, 0]
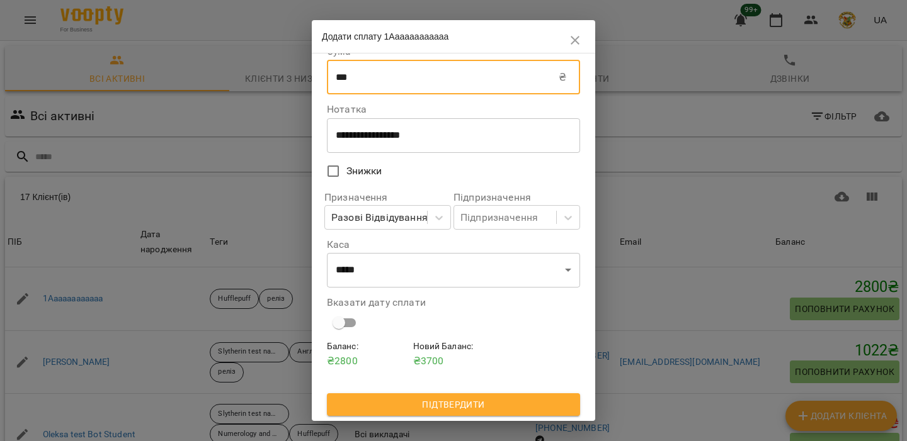
type input "***"
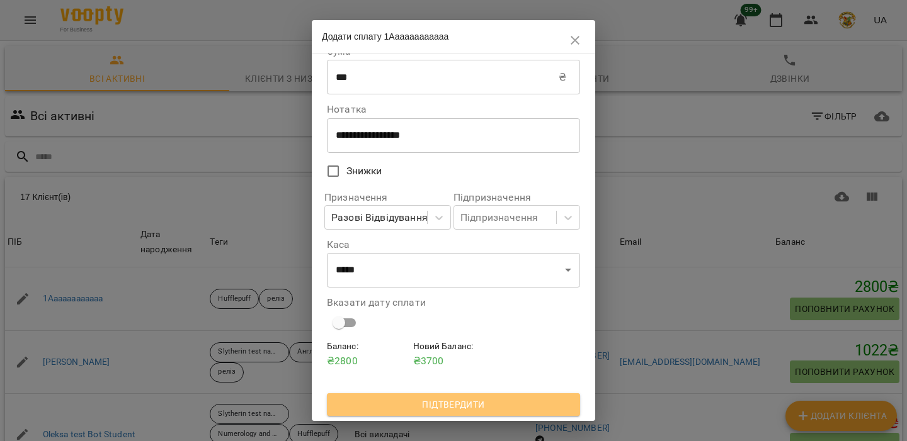
click at [402, 409] on span "Підтвердити" at bounding box center [453, 404] width 233 height 15
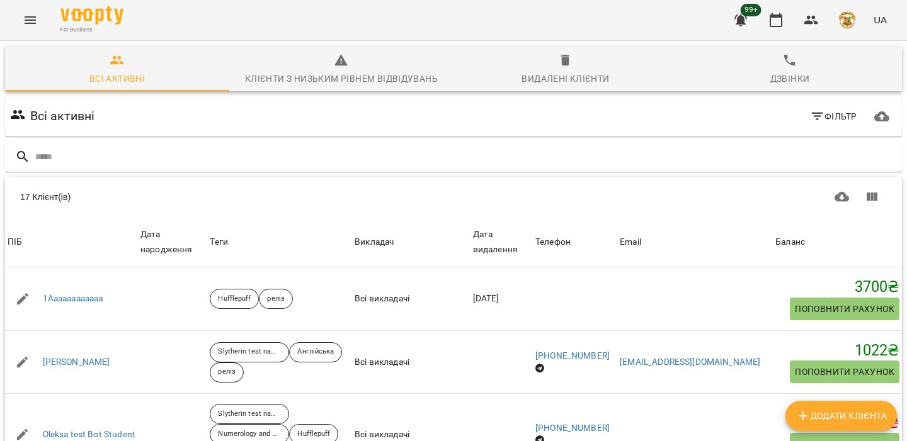
click at [40, 20] on button "Menu" at bounding box center [30, 20] width 30 height 30
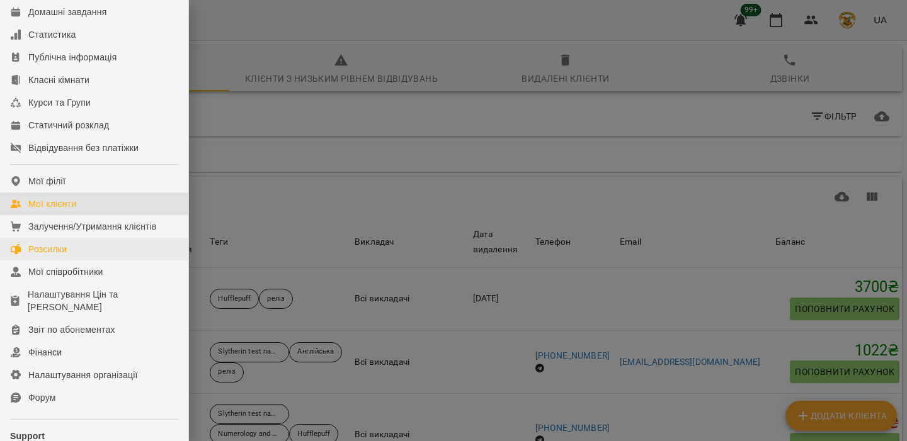
scroll to position [136, 0]
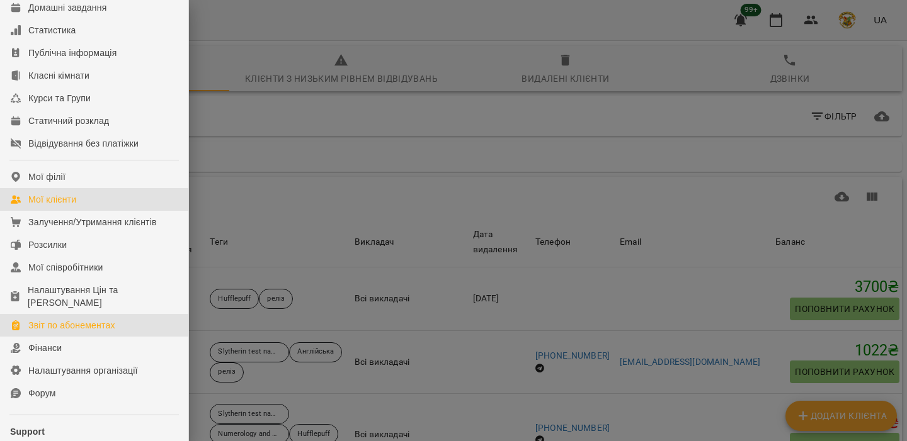
click at [84, 337] on link "Звіт по абонементах" at bounding box center [94, 325] width 188 height 23
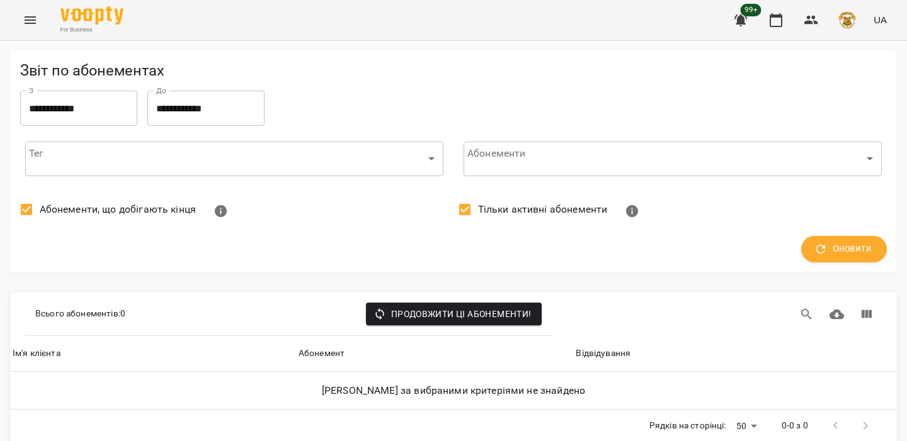
scroll to position [17, 0]
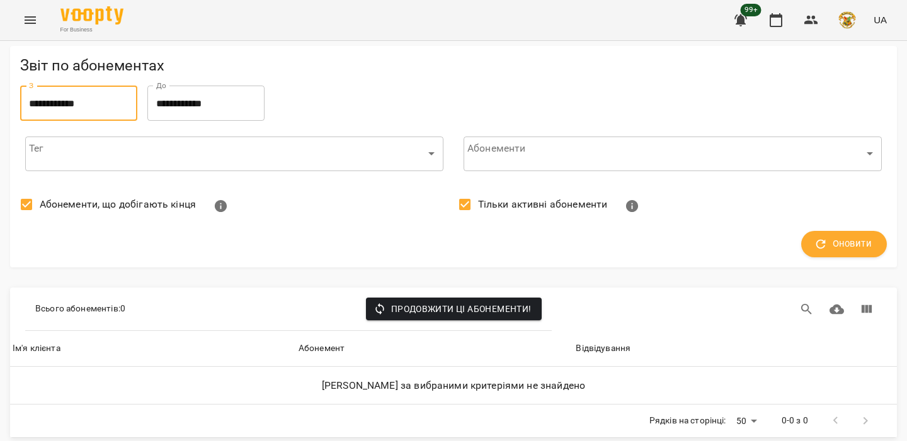
click at [107, 94] on input "**********" at bounding box center [78, 103] width 117 height 35
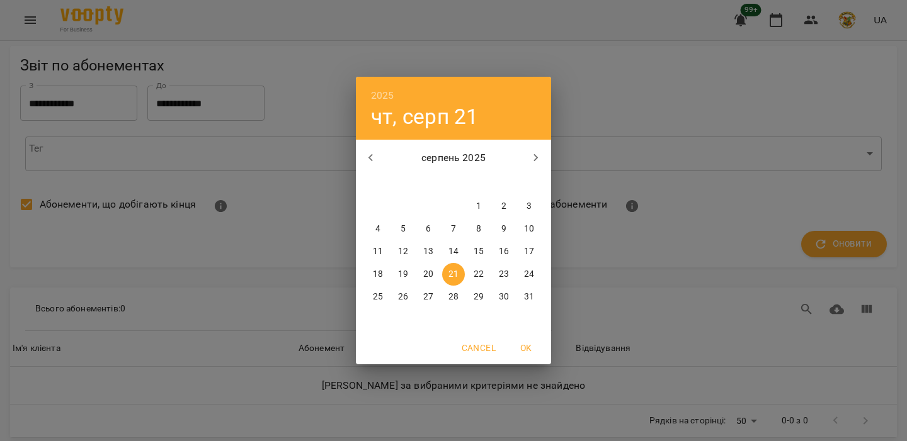
click at [478, 201] on p "1" at bounding box center [478, 206] width 5 height 13
type input "**********"
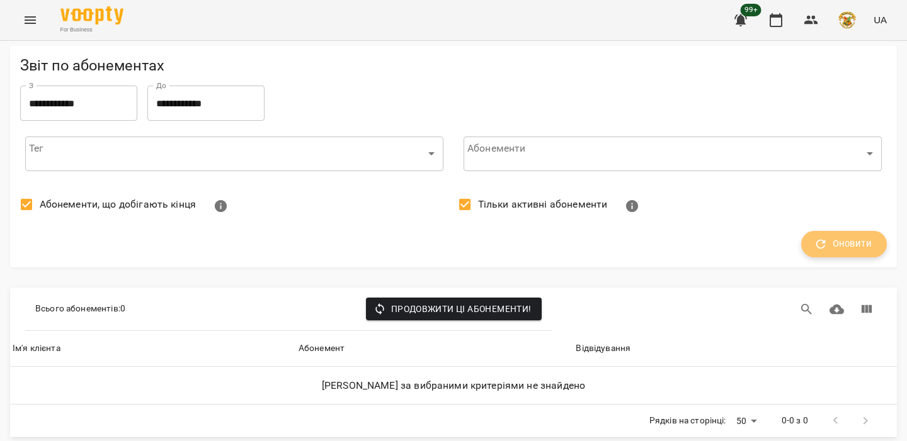
click at [827, 240] on span "Оновити" at bounding box center [843, 244] width 55 height 16
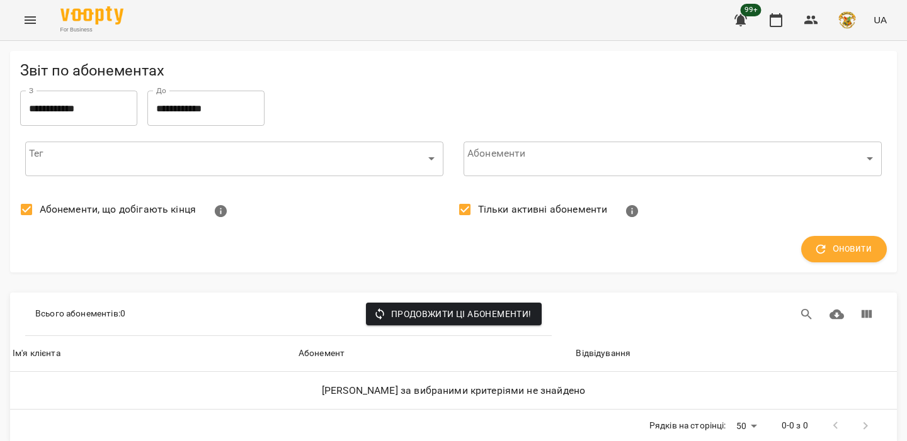
click at [501, 205] on span "Тільки активні абонементи" at bounding box center [543, 209] width 130 height 15
click at [822, 251] on icon "button" at bounding box center [820, 249] width 14 height 14
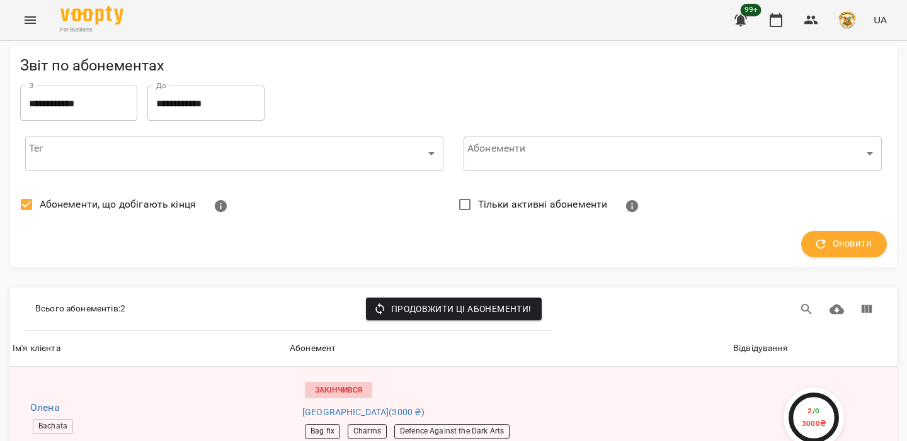
scroll to position [101, 0]
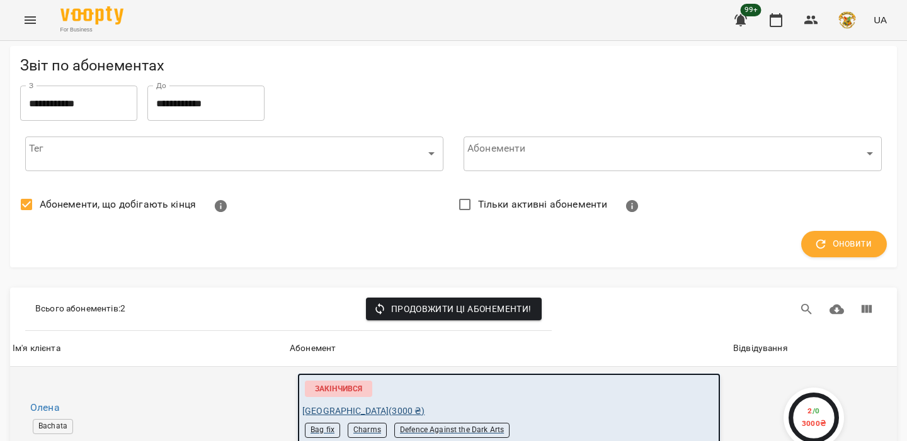
click at [516, 405] on div "Вишиванка ( 3000 ₴ )" at bounding box center [508, 411] width 413 height 13
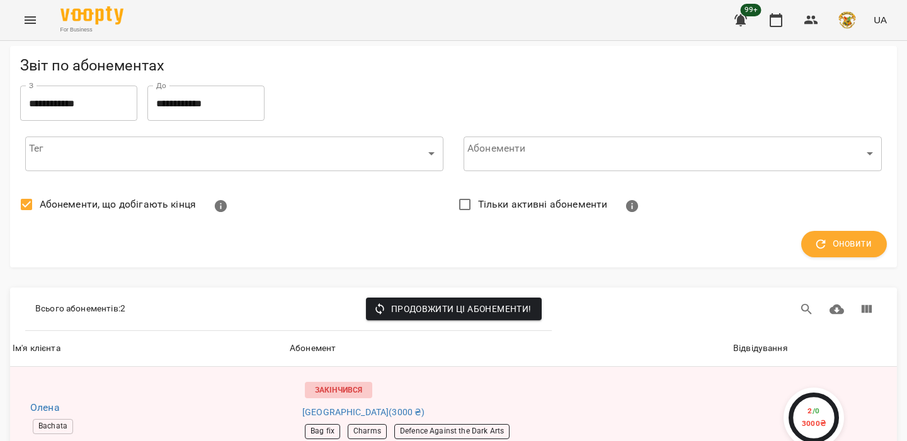
click at [40, 16] on button "Menu" at bounding box center [30, 20] width 30 height 30
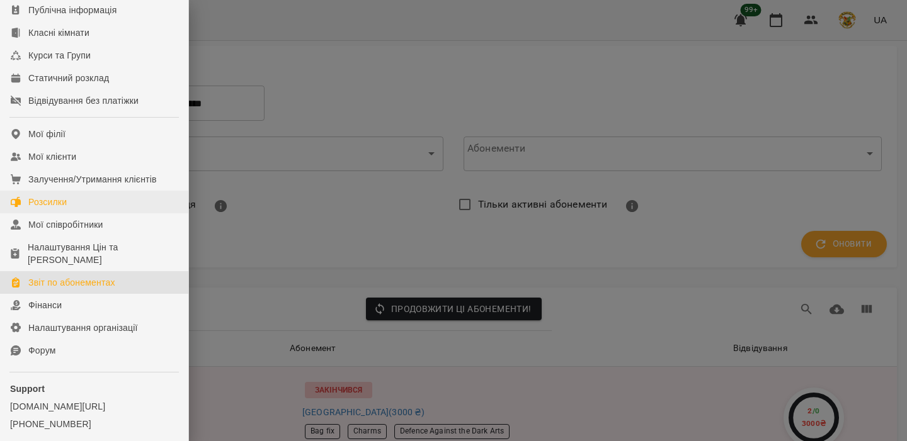
scroll to position [181, 0]
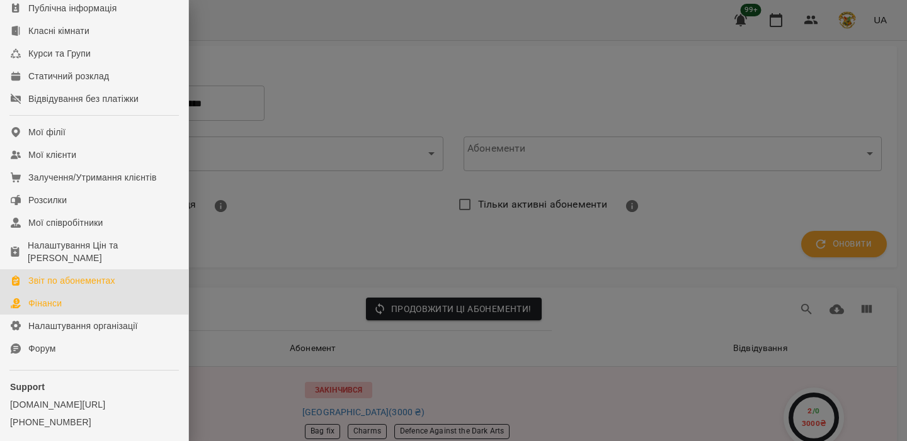
click at [109, 315] on link "Фінанси" at bounding box center [94, 303] width 188 height 23
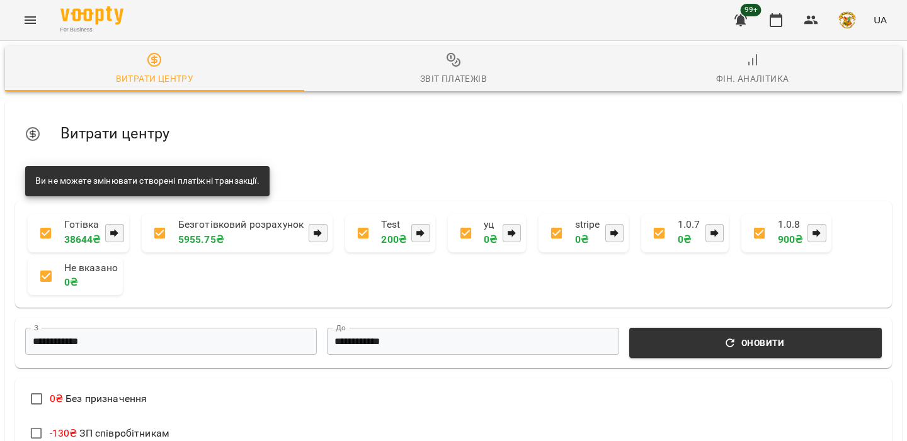
scroll to position [278, 0]
select select "****"
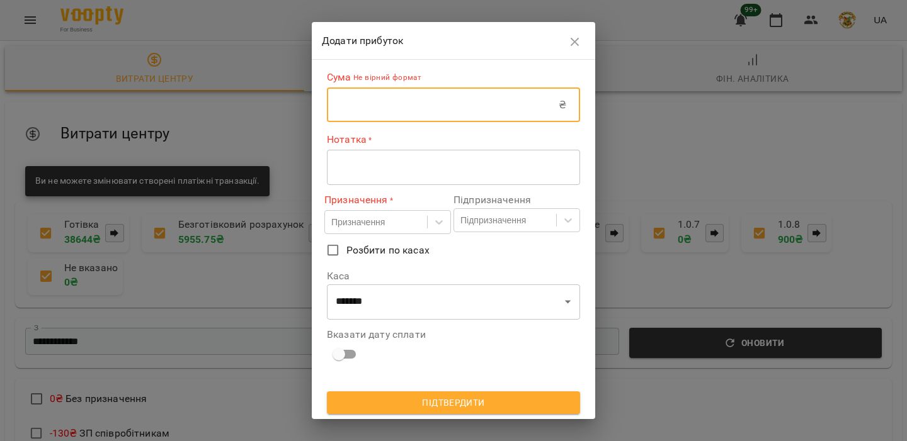
click at [419, 104] on input "text" at bounding box center [443, 105] width 232 height 35
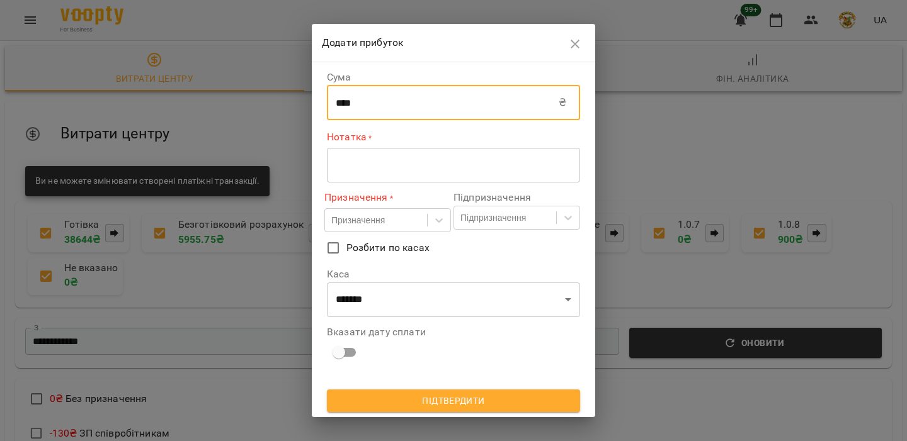
type input "****"
click at [361, 169] on textarea at bounding box center [453, 165] width 235 height 12
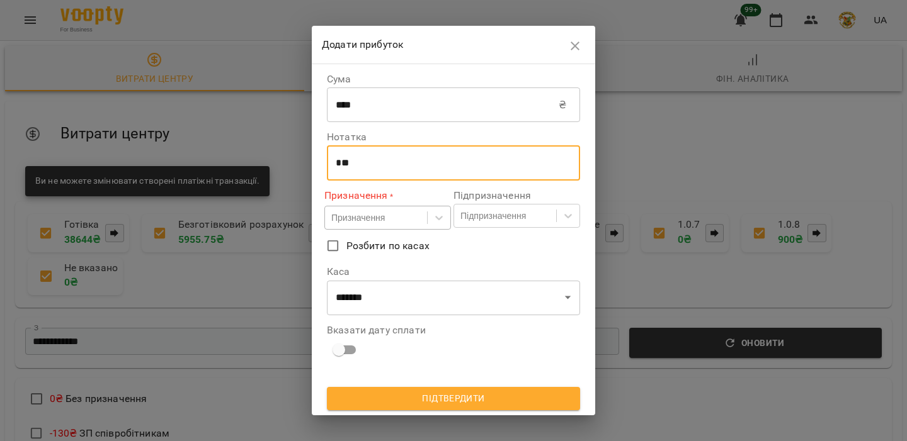
type textarea "**"
click at [409, 223] on div "Призначення" at bounding box center [376, 218] width 102 height 21
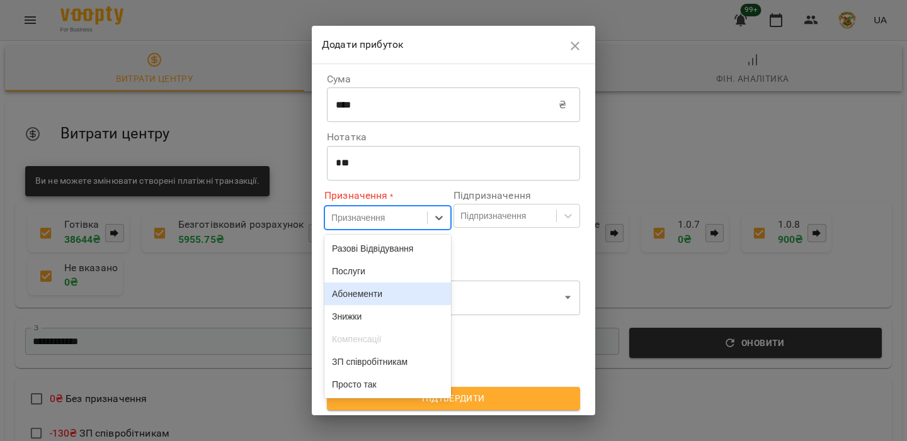
click at [382, 294] on div "Абонементи" at bounding box center [387, 294] width 127 height 23
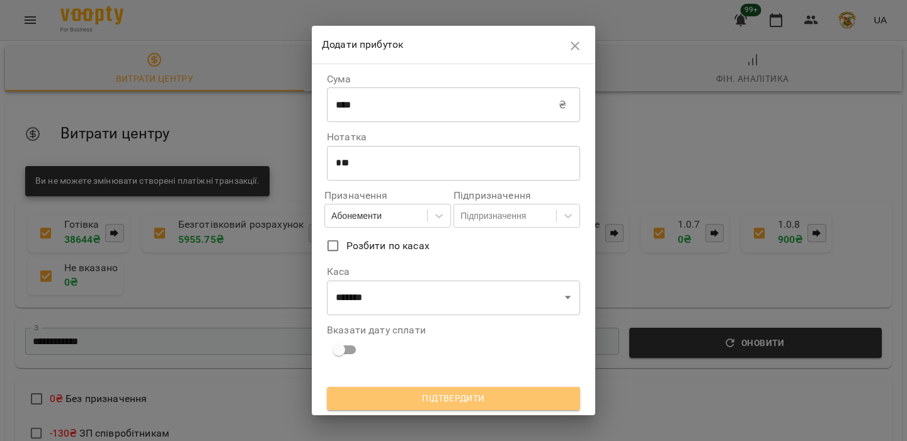
click at [453, 395] on span "Підтвердити" at bounding box center [453, 398] width 233 height 15
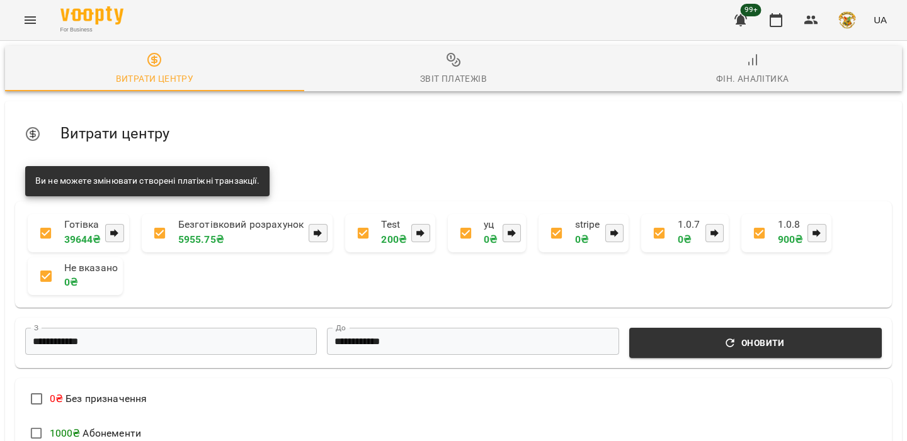
scroll to position [390, 0]
select select "****"
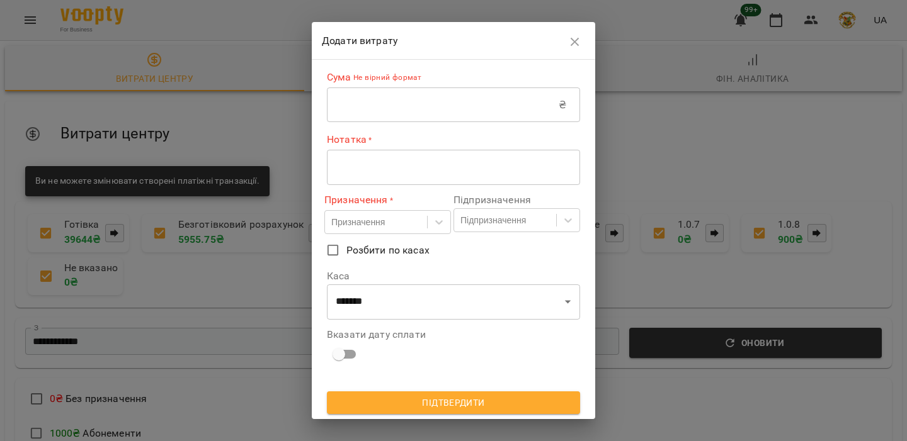
click at [433, 106] on input "text" at bounding box center [443, 105] width 232 height 35
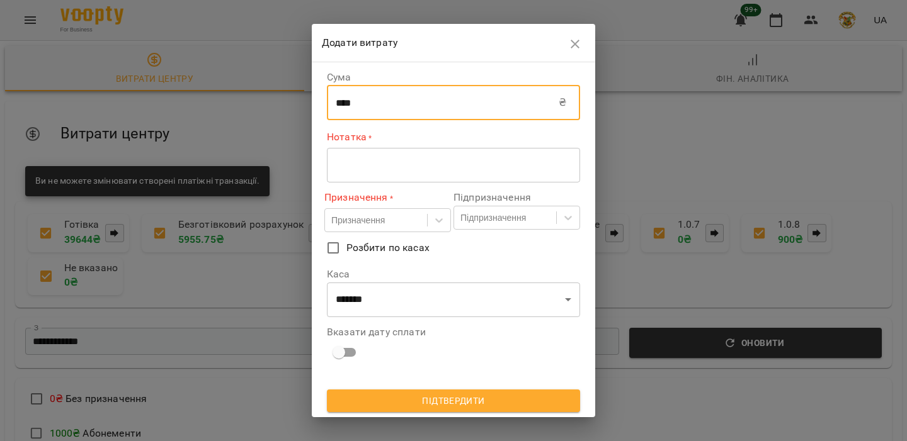
type input "****"
click at [367, 160] on textarea at bounding box center [453, 165] width 235 height 12
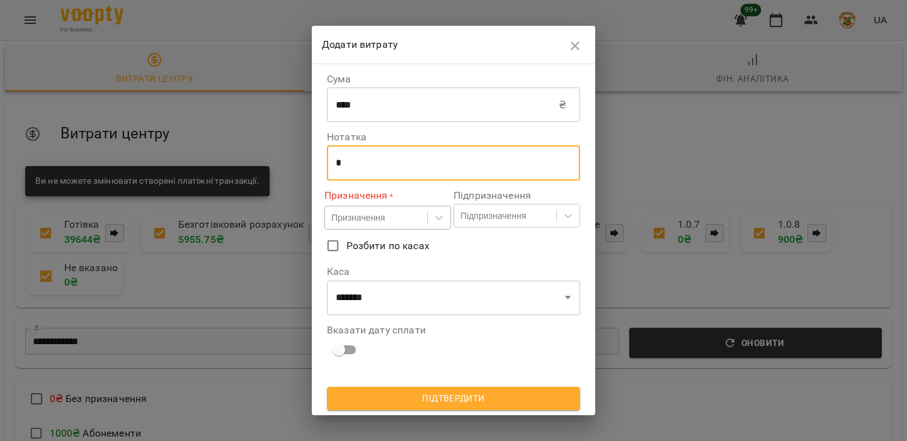
click at [370, 213] on div "Призначення" at bounding box center [358, 218] width 54 height 13
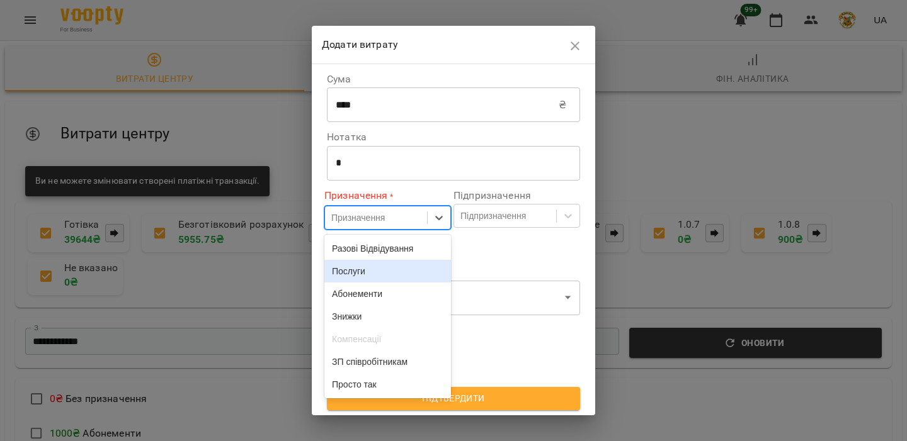
click at [362, 273] on div "Послуги" at bounding box center [387, 271] width 127 height 23
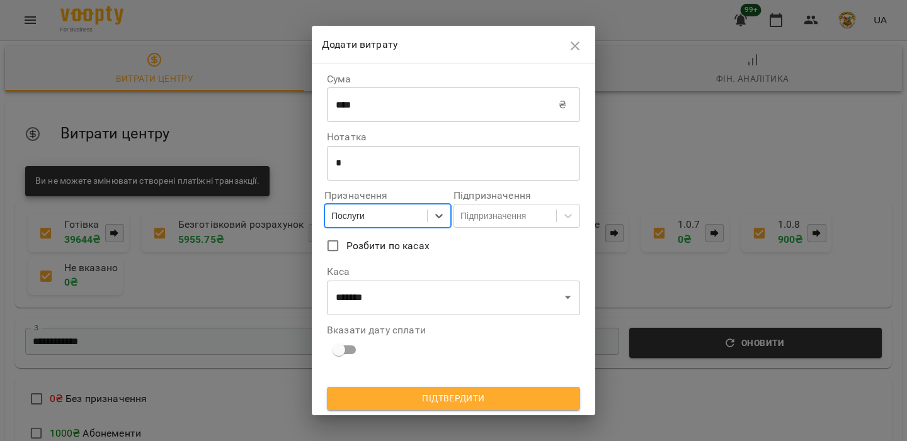
click at [415, 393] on span "Підтвердити" at bounding box center [453, 398] width 233 height 15
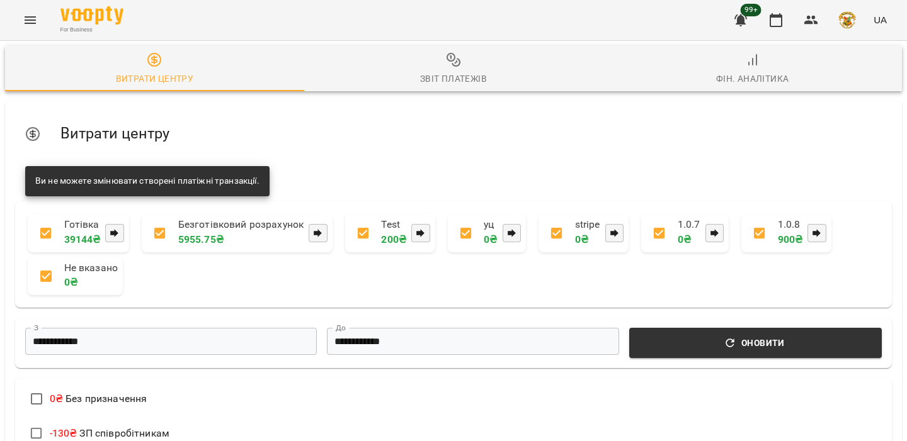
scroll to position [0, 0]
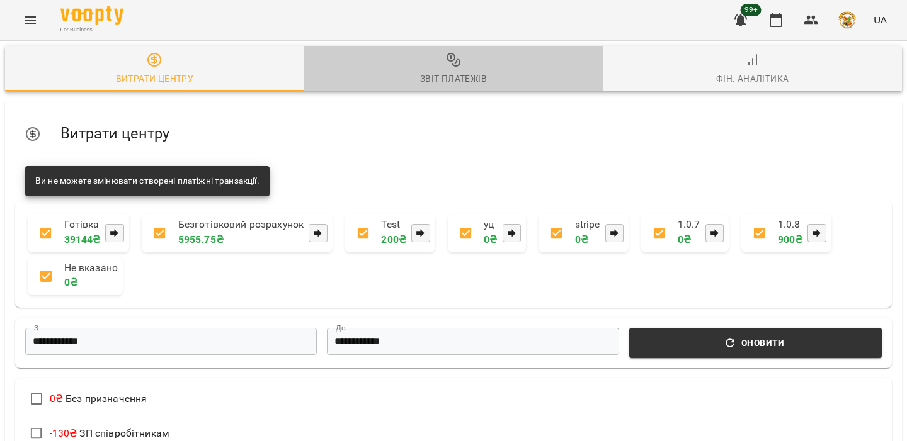
click at [445, 83] on div "Звіт платежів" at bounding box center [453, 78] width 67 height 15
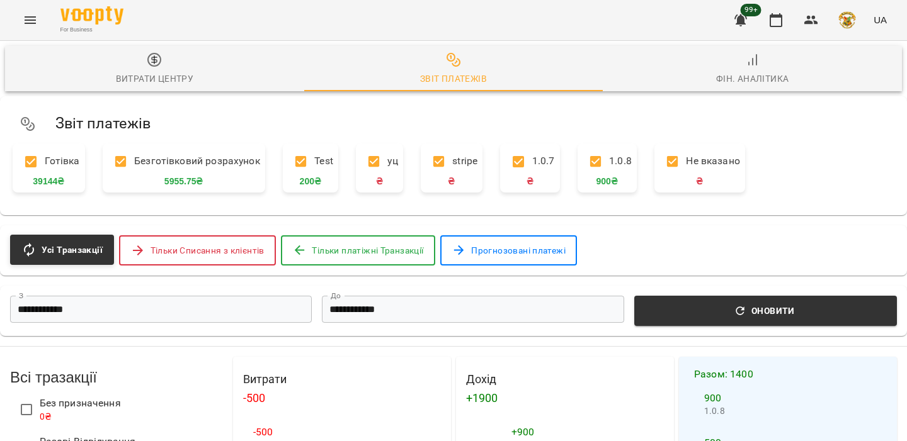
click at [380, 241] on button "Тільки платіжні Транзакції" at bounding box center [358, 250] width 154 height 30
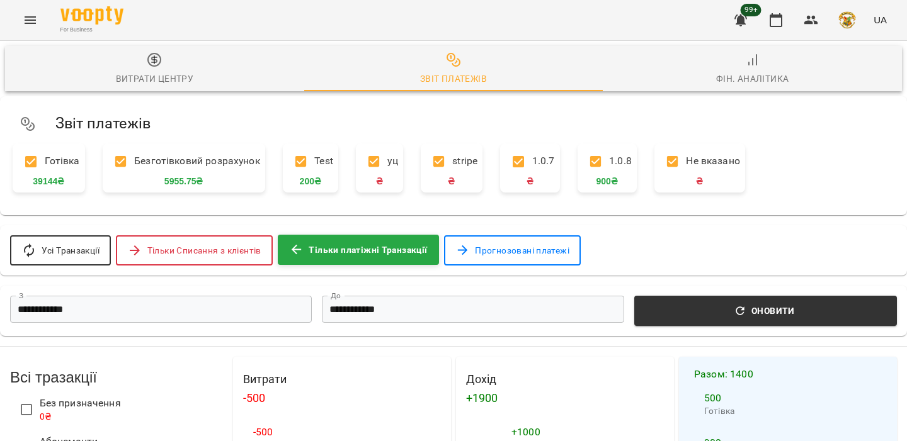
click at [238, 251] on span "Тільки Списання з клієнтів" at bounding box center [204, 250] width 114 height 15
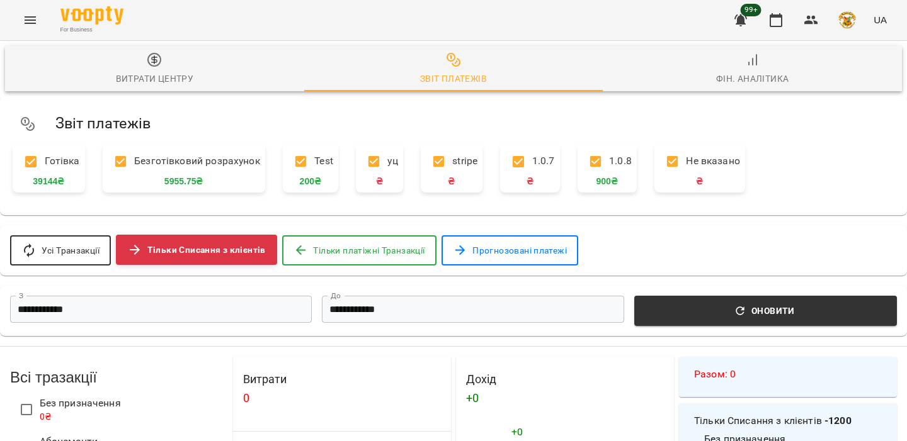
click at [496, 251] on span "Прогнозовані платежі" at bounding box center [519, 250] width 94 height 15
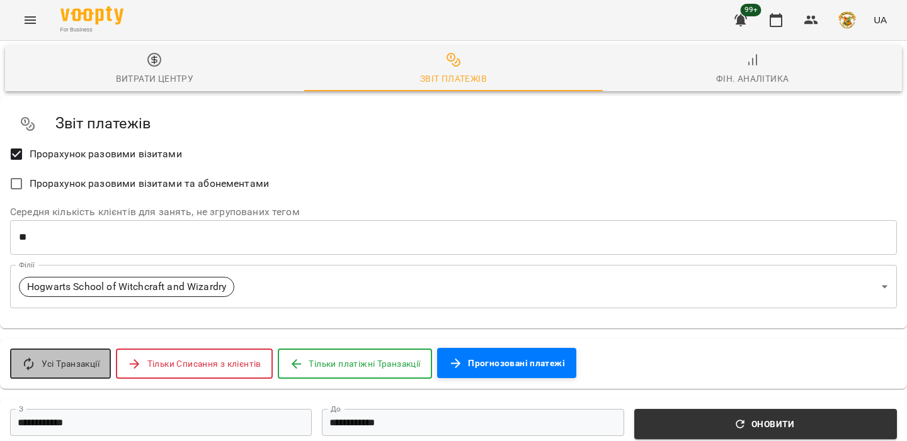
click at [83, 363] on span "Усі Транзакції" at bounding box center [71, 363] width 59 height 15
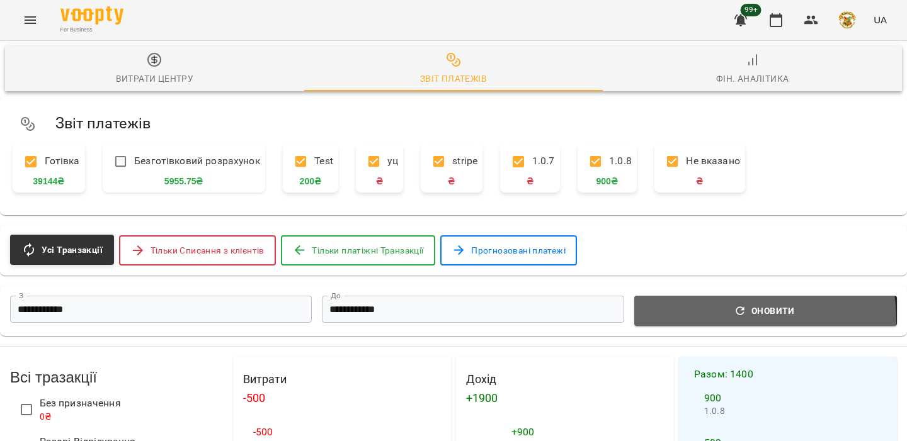
click at [703, 324] on button "Оновити" at bounding box center [765, 311] width 263 height 30
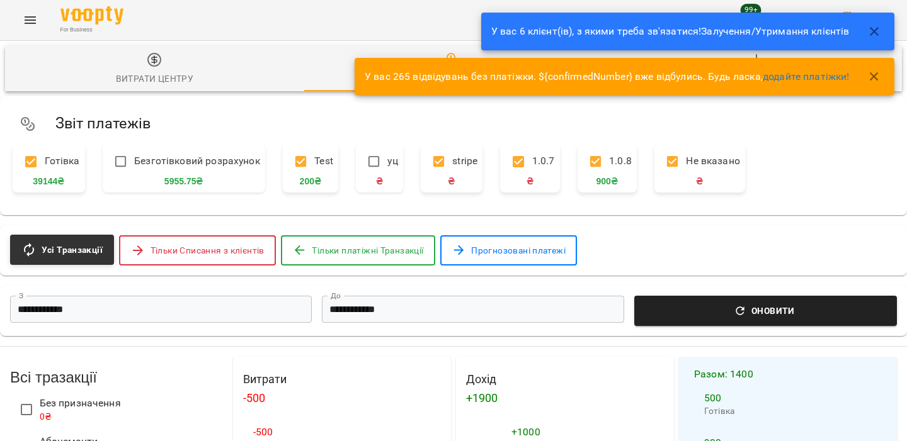
click at [735, 312] on icon "button" at bounding box center [739, 311] width 13 height 13
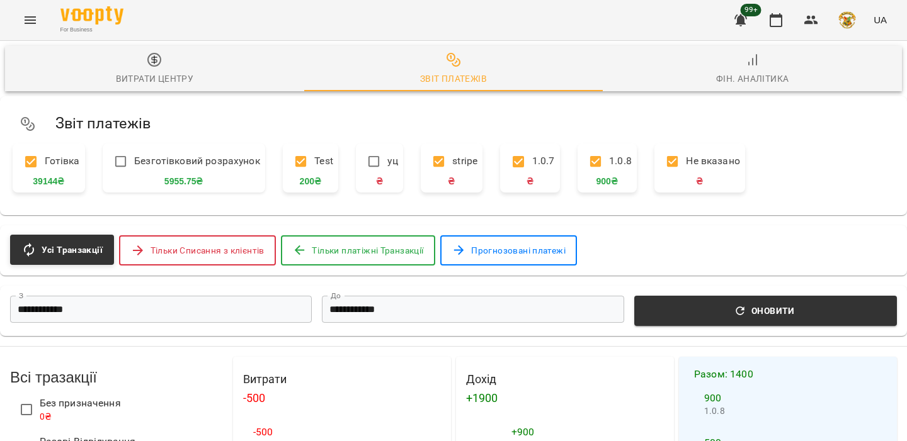
click at [169, 167] on p "Безготівковий розрахунок" at bounding box center [184, 162] width 152 height 26
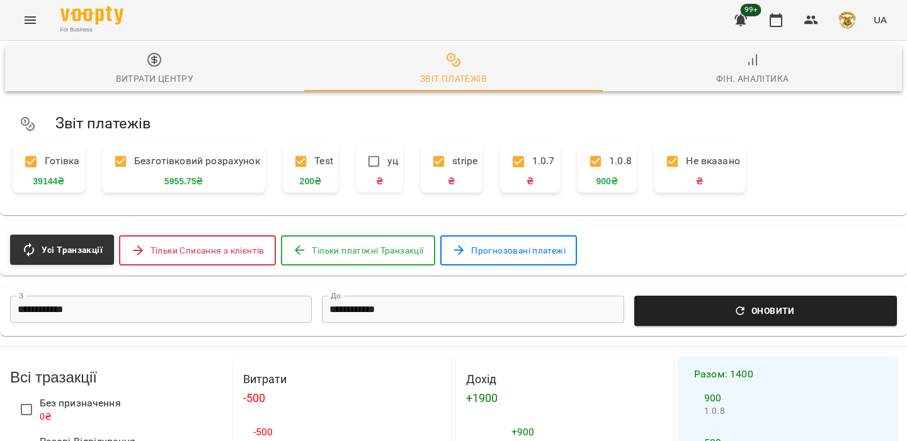
click at [710, 321] on button "Оновити" at bounding box center [765, 311] width 263 height 30
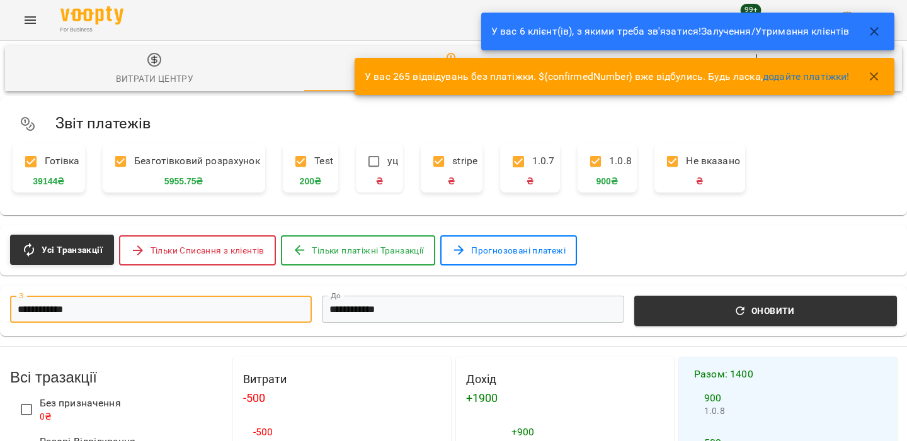
click at [105, 310] on input "**********" at bounding box center [161, 309] width 302 height 27
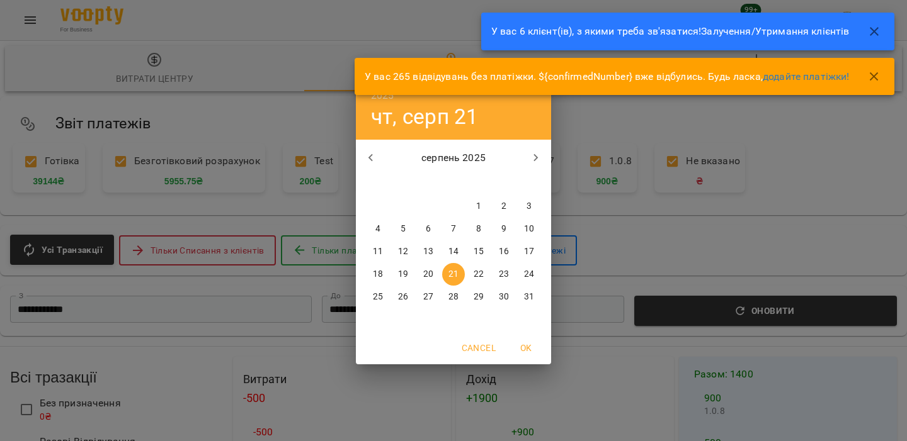
click at [473, 208] on span "1" at bounding box center [478, 206] width 23 height 13
type input "**********"
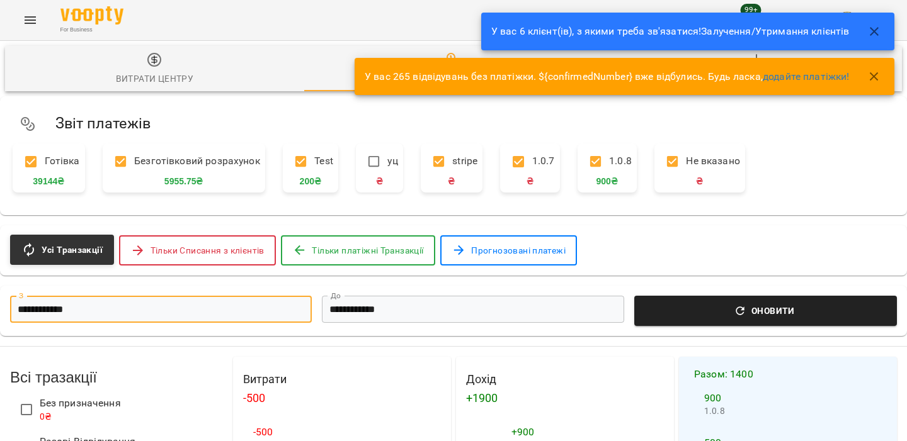
click at [732, 317] on span "Оновити" at bounding box center [765, 310] width 247 height 15
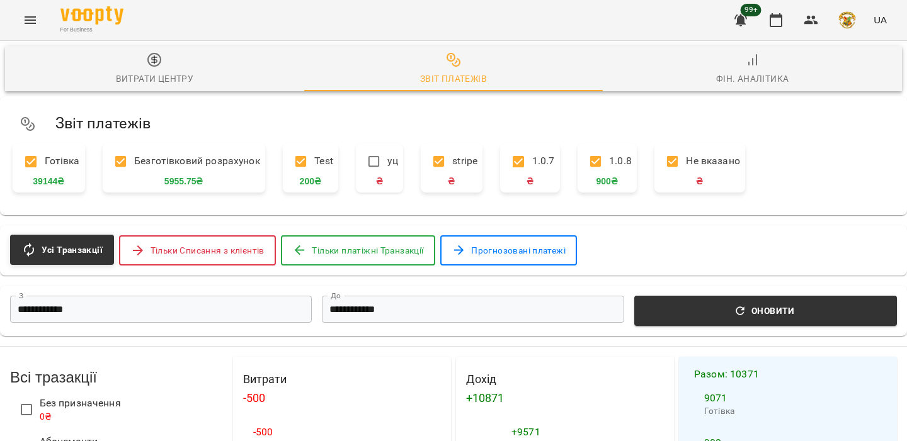
click at [725, 86] on div "Фін. Аналітика" at bounding box center [752, 78] width 73 height 15
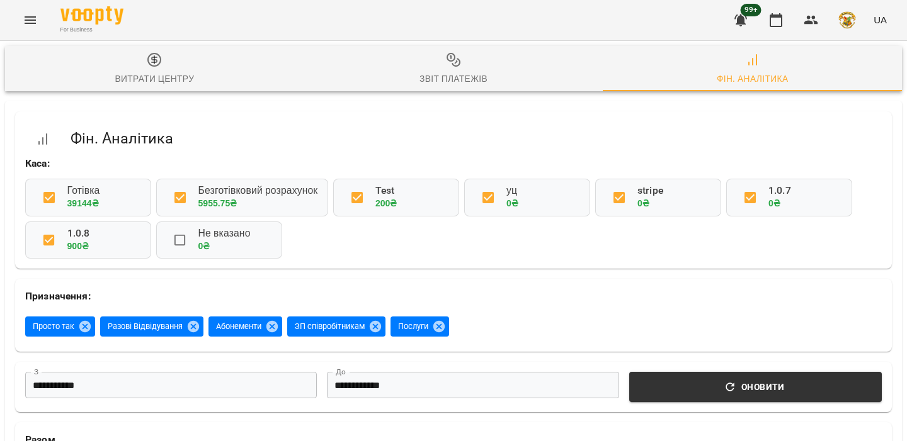
click at [437, 55] on span "Звіт платежів" at bounding box center [454, 69] width 284 height 34
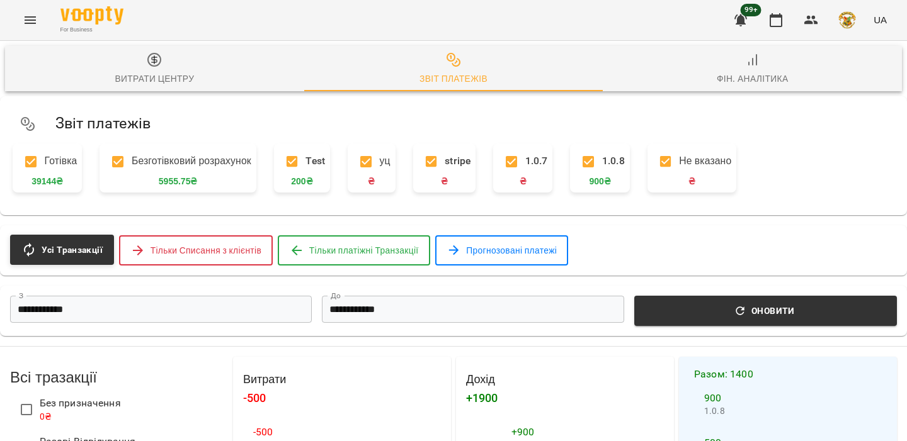
click at [701, 71] on span "Фін. Аналітика" at bounding box center [752, 69] width 284 height 34
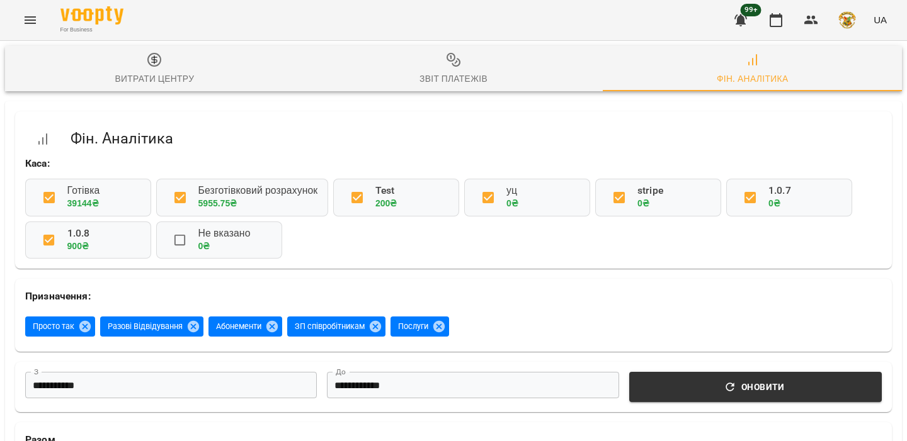
scroll to position [147, 0]
click at [444, 321] on icon at bounding box center [438, 326] width 11 height 11
click at [381, 325] on icon at bounding box center [375, 326] width 11 height 11
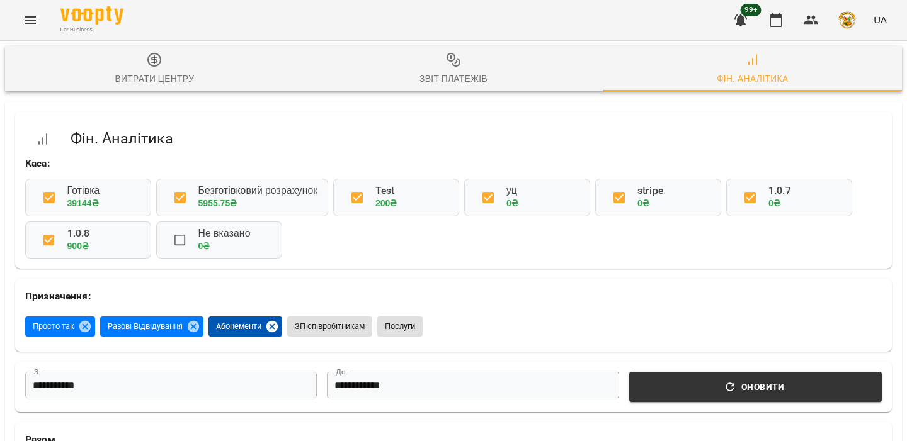
click at [271, 327] on icon at bounding box center [271, 326] width 11 height 11
click at [774, 14] on icon "button" at bounding box center [775, 20] width 13 height 14
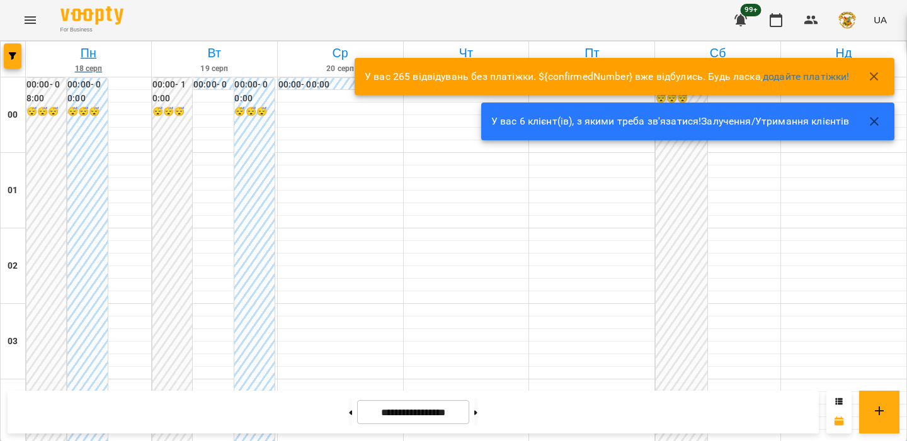
click at [28, 49] on h6 "Пн" at bounding box center [89, 53] width 122 height 20
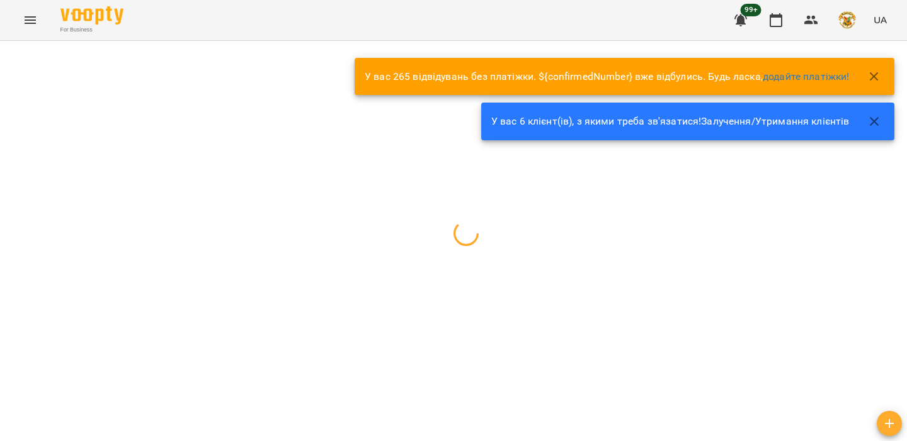
click at [15, 50] on button "button" at bounding box center [13, 55] width 18 height 25
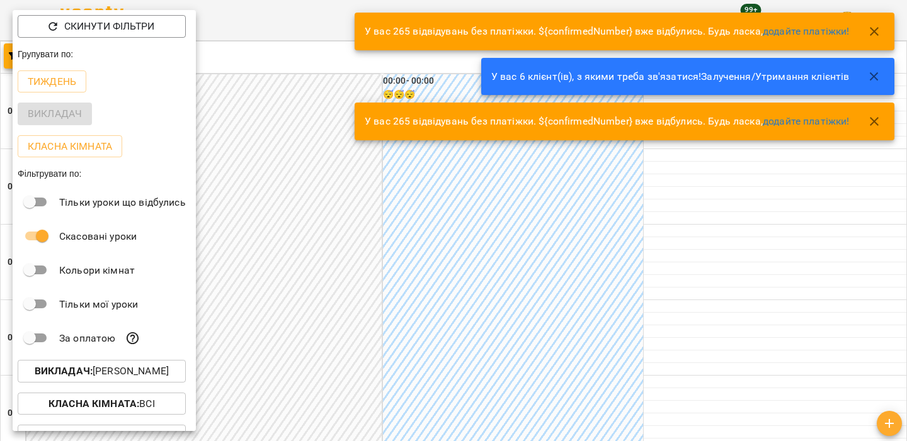
click at [75, 368] on p "Викладач : Albus Dumbledore" at bounding box center [102, 371] width 134 height 15
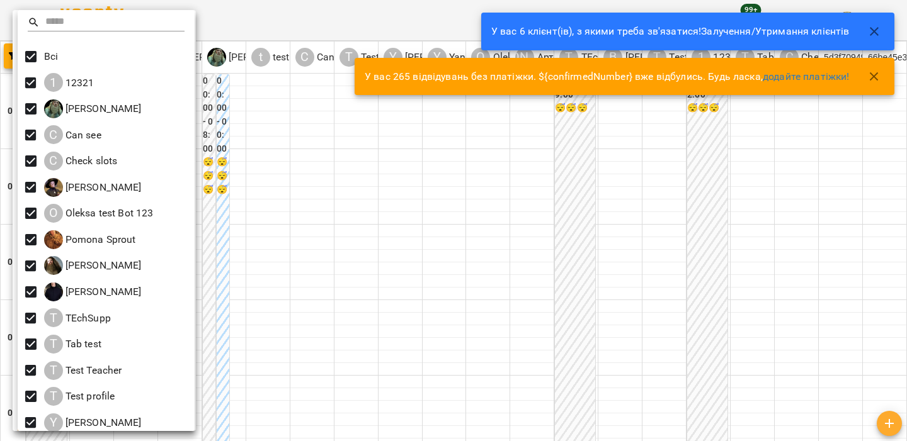
click at [291, 83] on div at bounding box center [453, 220] width 907 height 441
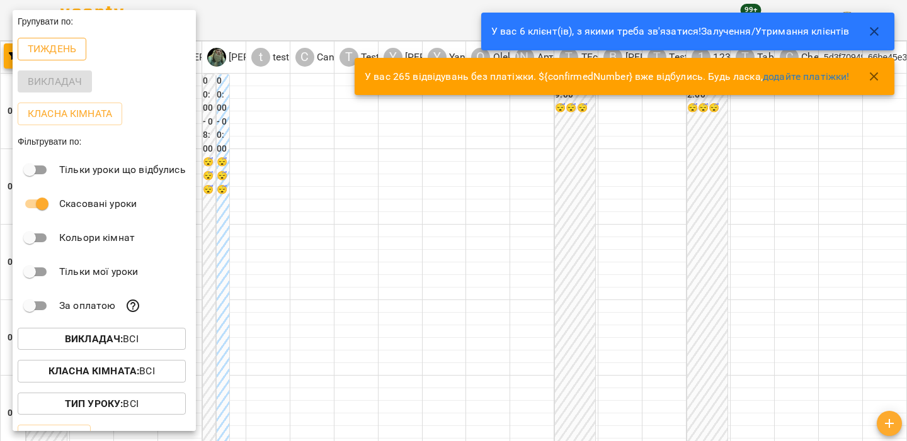
click at [61, 47] on p "Тиждень" at bounding box center [52, 49] width 48 height 15
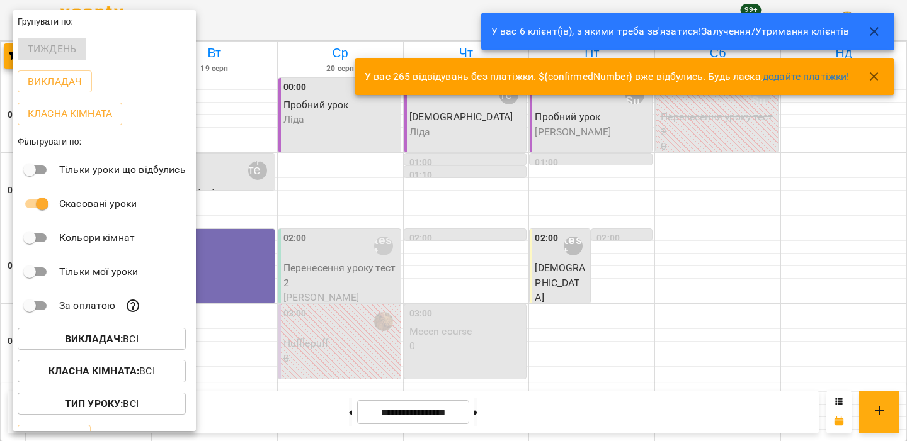
click at [353, 144] on div at bounding box center [453, 220] width 907 height 441
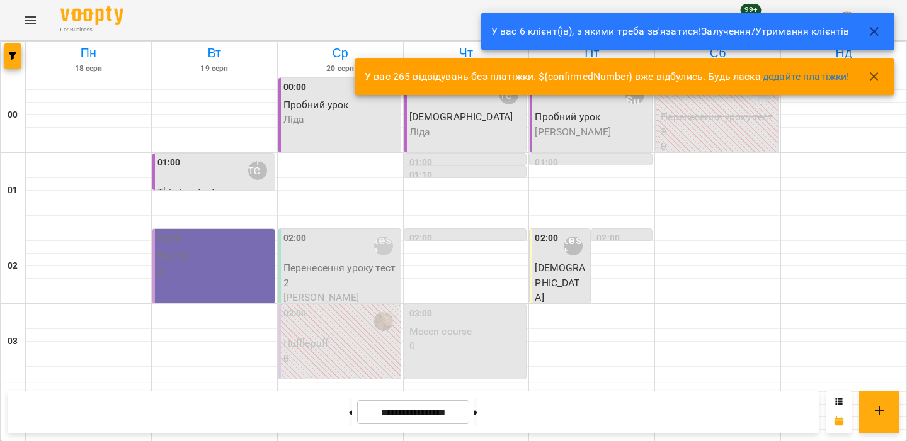
click at [327, 126] on p "Ліда" at bounding box center [340, 119] width 115 height 15
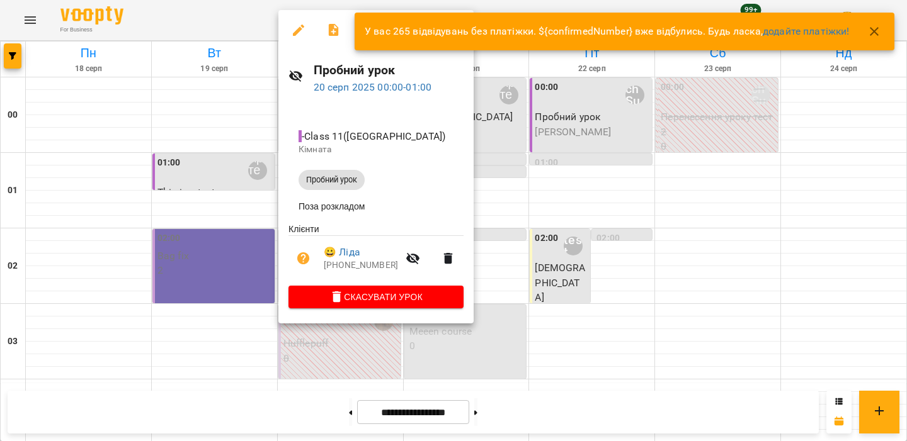
click at [295, 30] on icon "button" at bounding box center [298, 30] width 15 height 15
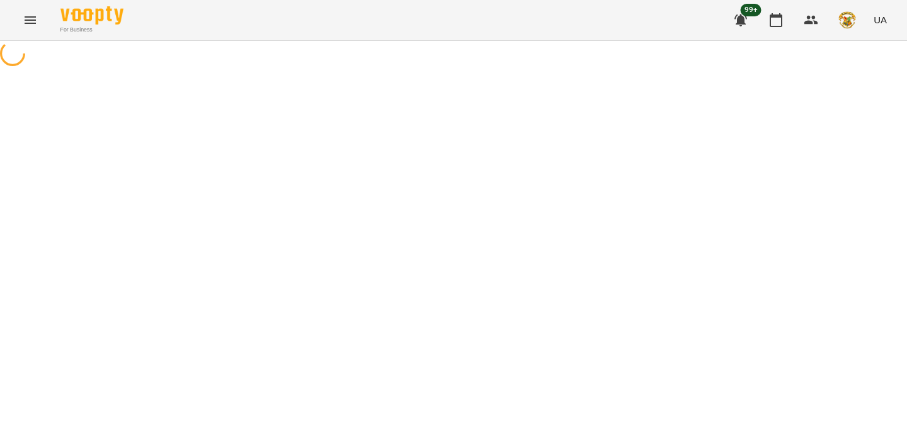
select select "**********"
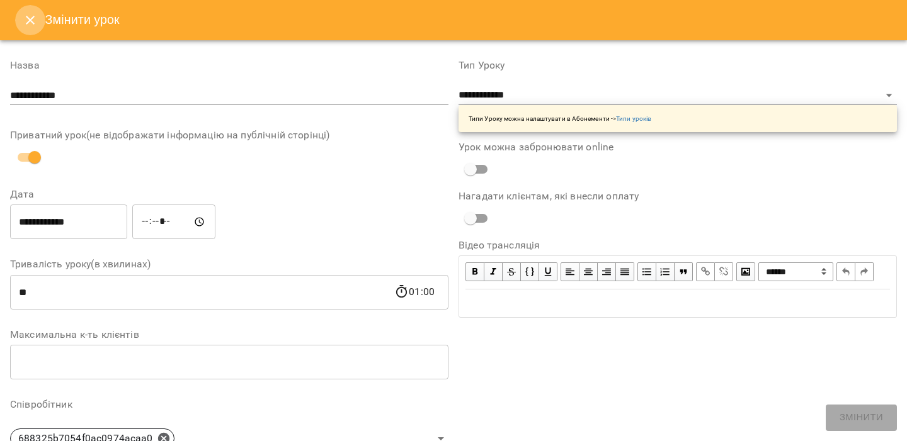
click at [24, 16] on icon "Close" at bounding box center [30, 20] width 15 height 15
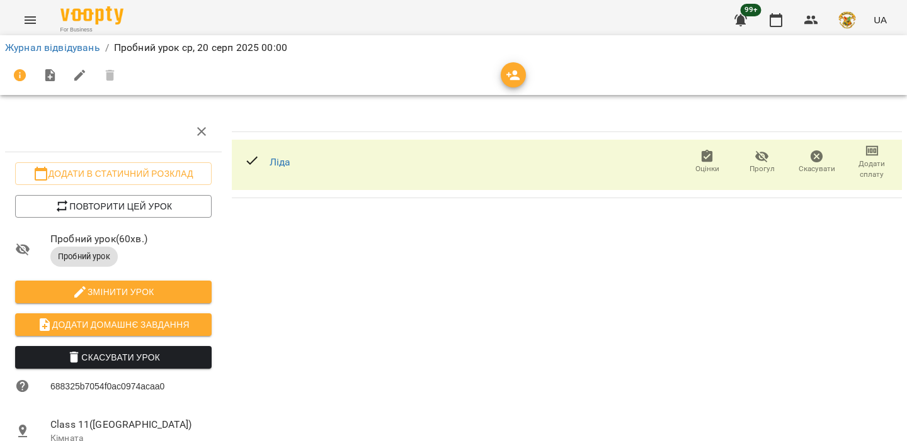
click at [119, 325] on span "Додати домашнє завдання" at bounding box center [113, 324] width 176 height 15
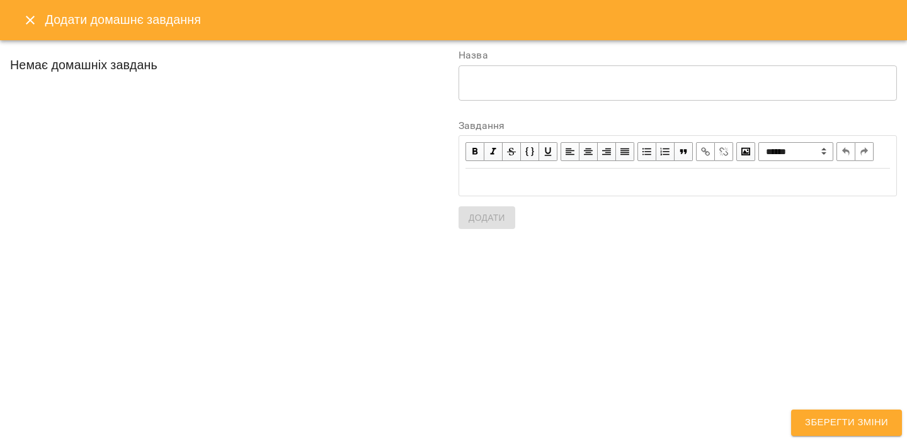
click at [545, 78] on textarea at bounding box center [677, 83] width 421 height 12
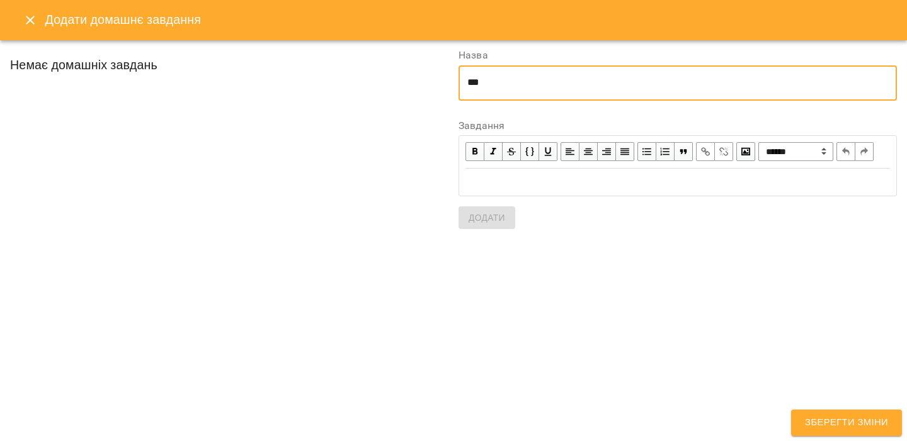
type textarea "***"
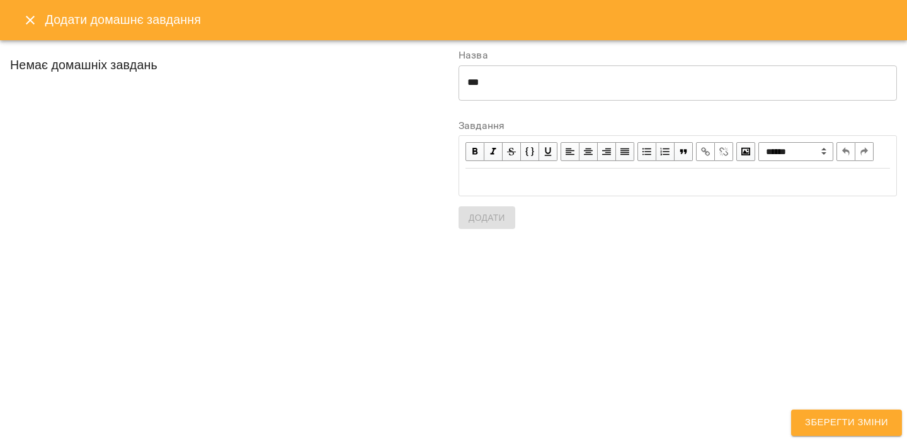
click at [514, 190] on div "Edit text" at bounding box center [677, 182] width 424 height 14
click at [501, 225] on span "Додати" at bounding box center [486, 217] width 37 height 15
click at [844, 424] on span "Зберегти зміни" at bounding box center [846, 423] width 83 height 16
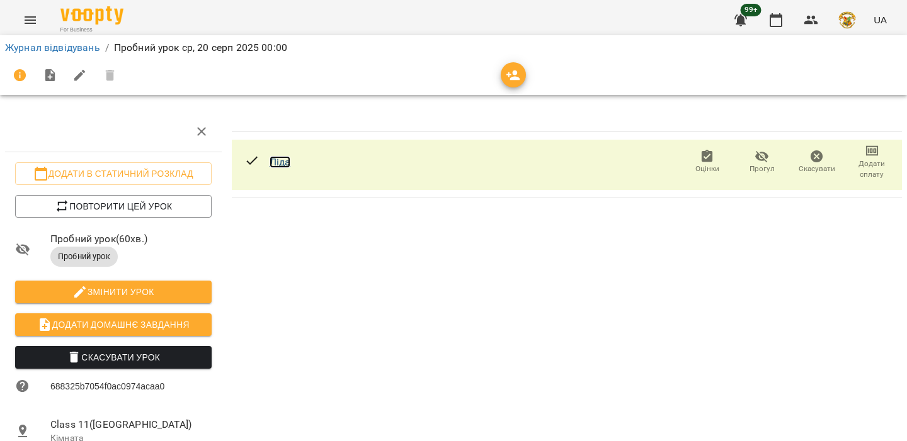
click at [282, 158] on link "Ліда" at bounding box center [279, 162] width 21 height 12
click at [110, 285] on span "Змінити урок" at bounding box center [113, 292] width 176 height 15
select select "**********"
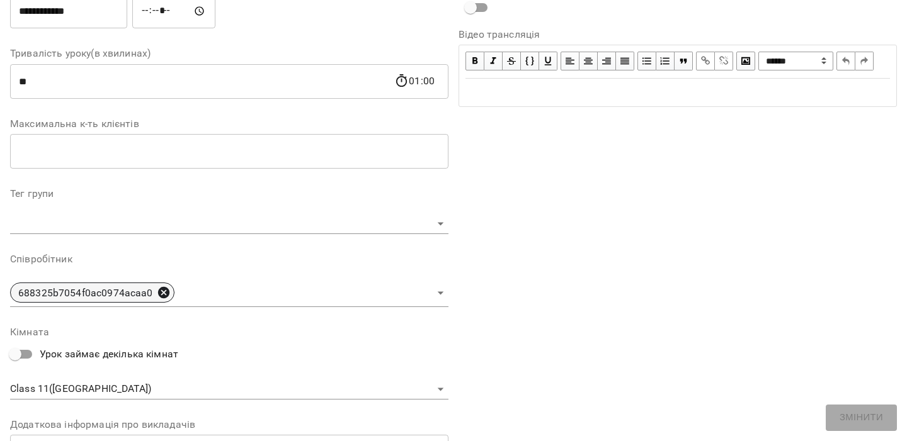
click at [159, 290] on icon at bounding box center [164, 293] width 14 height 14
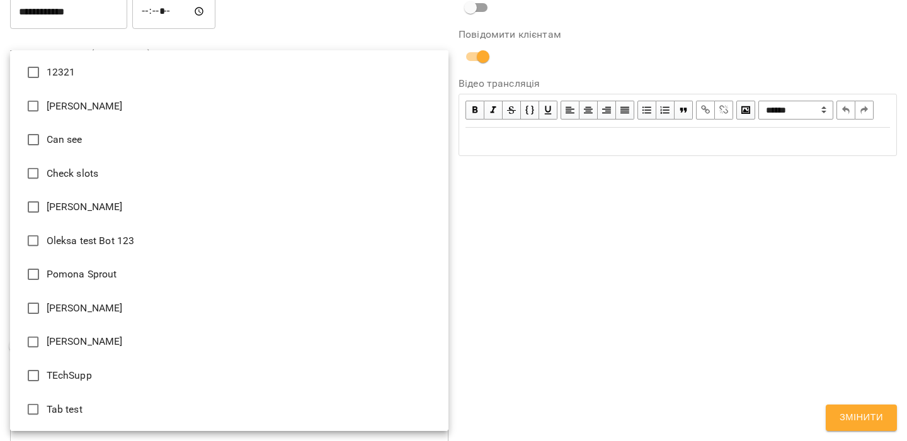
click at [184, 289] on body "**********" at bounding box center [453, 262] width 907 height 524
click at [89, 276] on li "Pomona Sprout" at bounding box center [229, 274] width 438 height 34
type input "**********"
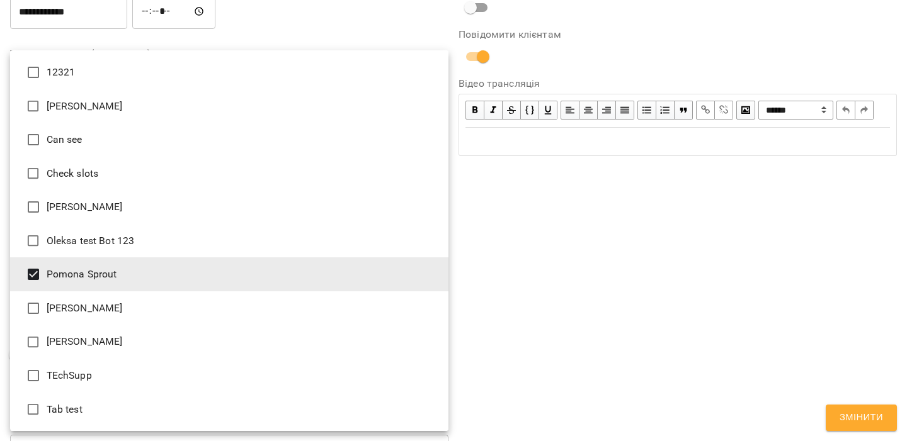
click at [490, 242] on div at bounding box center [453, 220] width 907 height 441
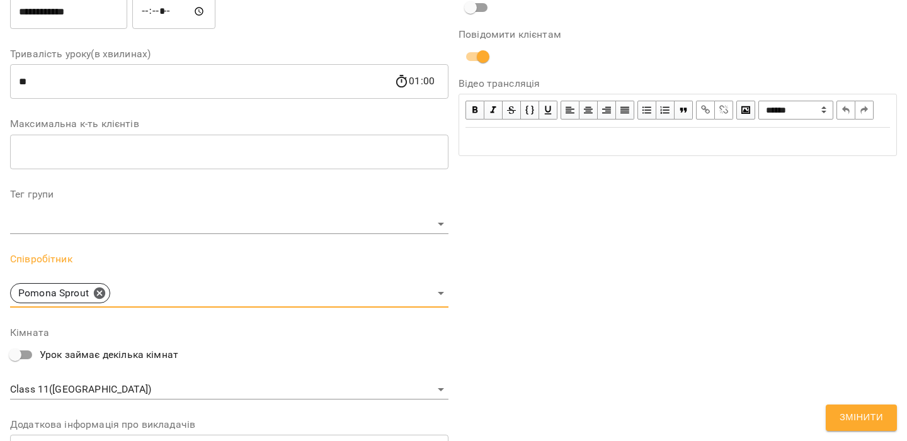
click at [844, 426] on button "Змінити" at bounding box center [860, 418] width 71 height 26
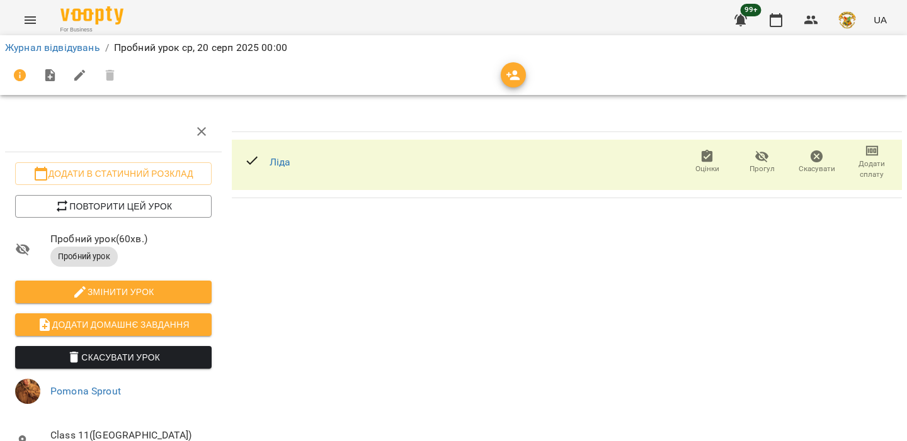
click at [35, 33] on div "Журнал відвідувань / Пробний урок ср, 20 серп 2025 00:00" at bounding box center [453, 65] width 912 height 65
click at [35, 28] on button "Menu" at bounding box center [30, 20] width 30 height 30
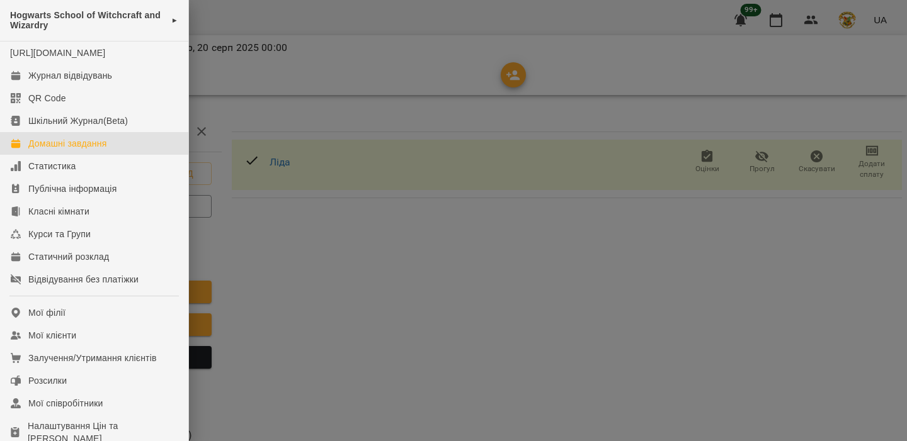
click at [73, 148] on link "Домашні завдання" at bounding box center [94, 143] width 188 height 23
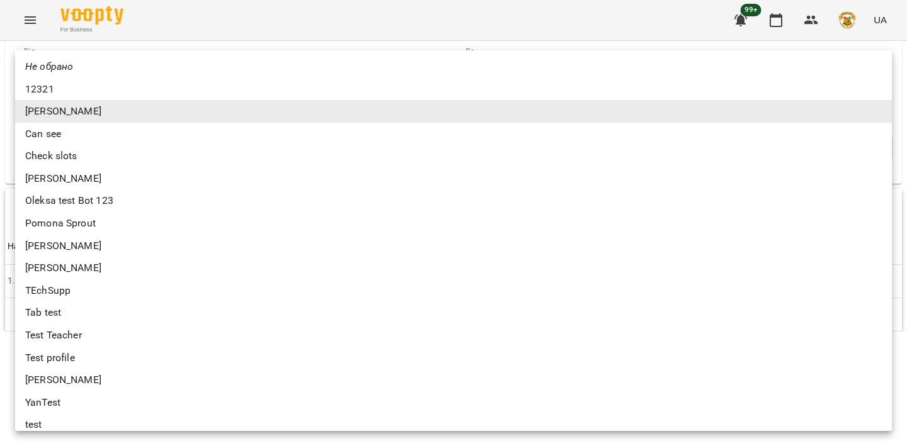
click at [152, 110] on body "**********" at bounding box center [453, 166] width 907 height 332
click at [120, 216] on li "Pomona Sprout" at bounding box center [453, 223] width 876 height 23
type input "**********"
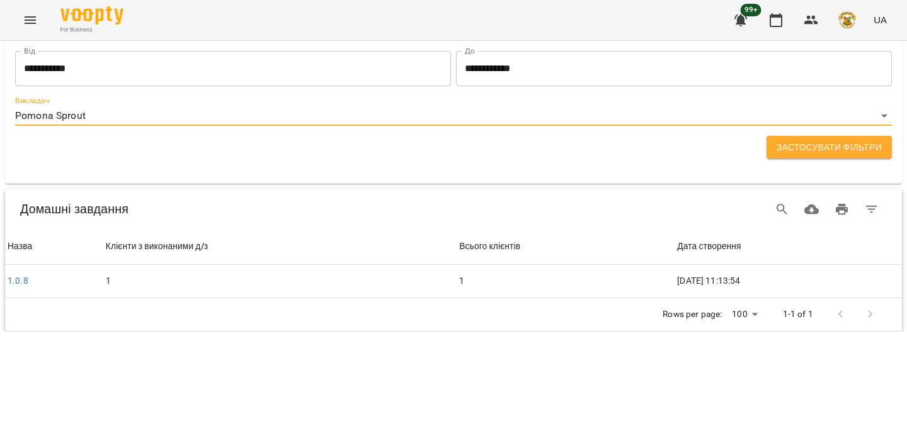
click at [822, 146] on span "Застосувати фільтри" at bounding box center [828, 147] width 105 height 15
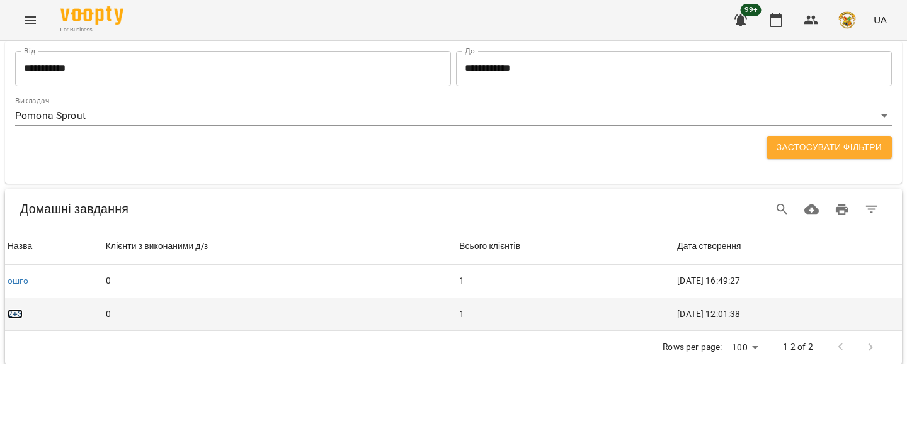
click at [18, 316] on link "2+3" at bounding box center [15, 314] width 15 height 10
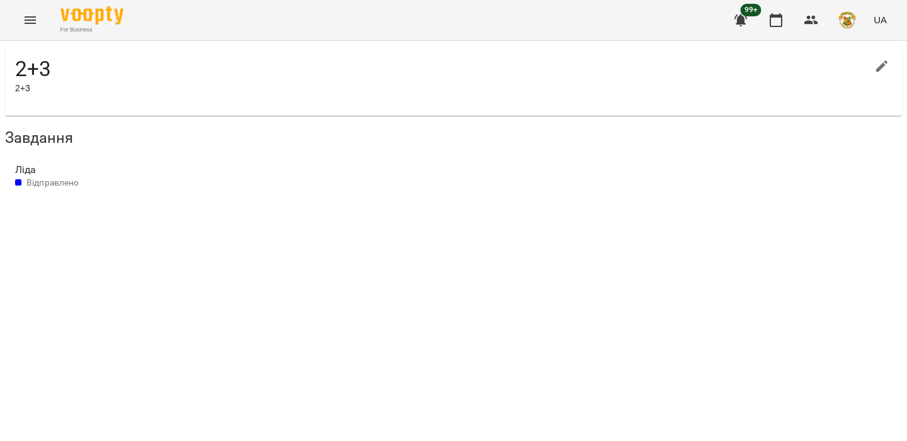
click at [266, 174] on span "Ліда" at bounding box center [447, 169] width 864 height 15
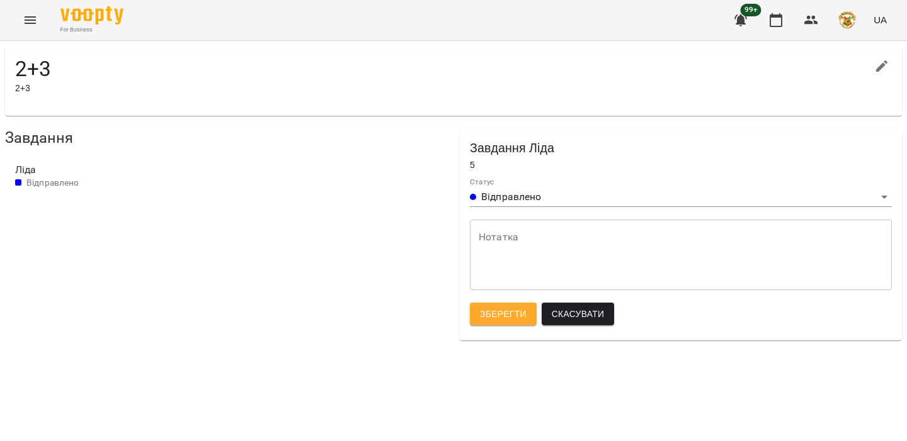
click at [536, 196] on body "For Business 99+ UA 2+3 2+3 Завдання Ліда Відправлено Завдання Ліда 5 Статус Ві…" at bounding box center [453, 173] width 907 height 346
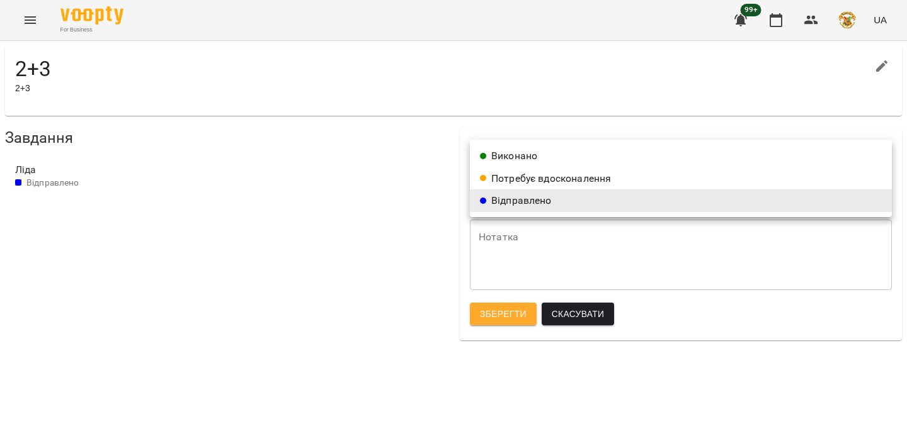
click at [528, 159] on li "Виконано" at bounding box center [681, 156] width 422 height 23
type input "****"
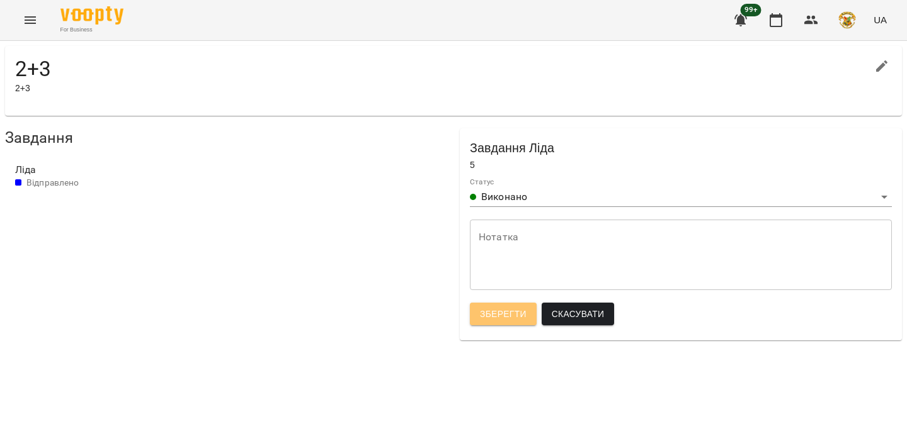
click at [518, 322] on span "Зберегти" at bounding box center [503, 314] width 47 height 15
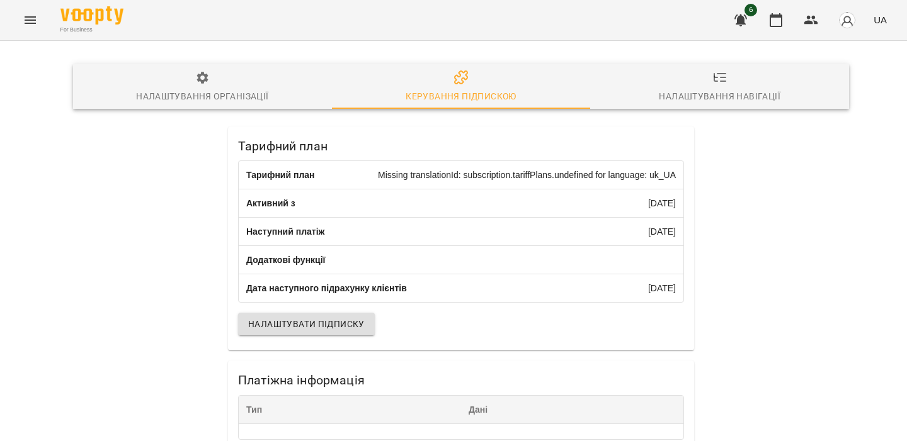
click at [31, 22] on icon "Menu" at bounding box center [30, 20] width 15 height 15
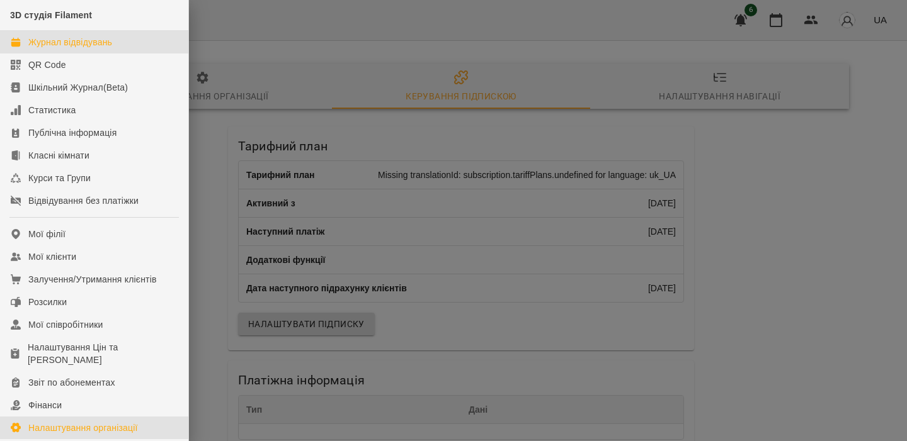
click at [93, 45] on div "Журнал відвідувань" at bounding box center [70, 42] width 84 height 13
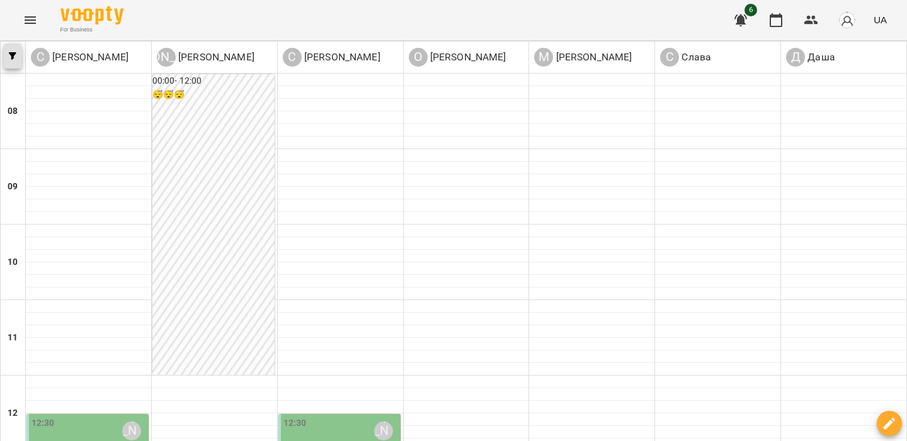
click at [11, 46] on button "button" at bounding box center [13, 55] width 18 height 25
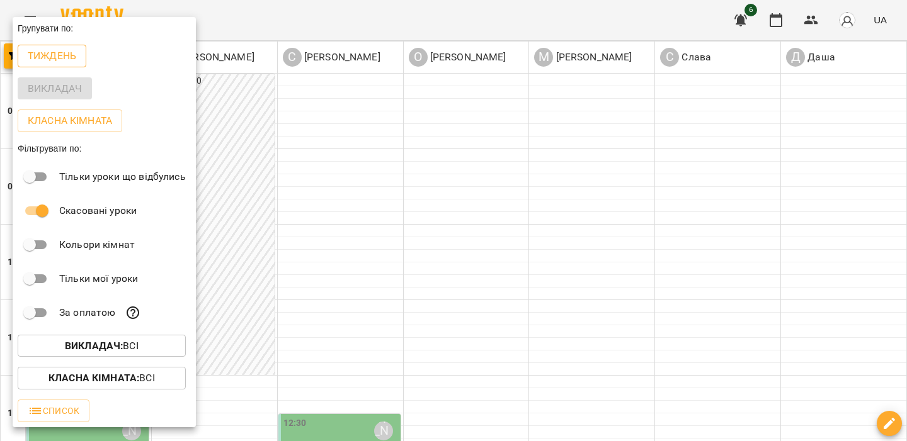
click at [78, 60] on button "Тиждень" at bounding box center [52, 56] width 69 height 23
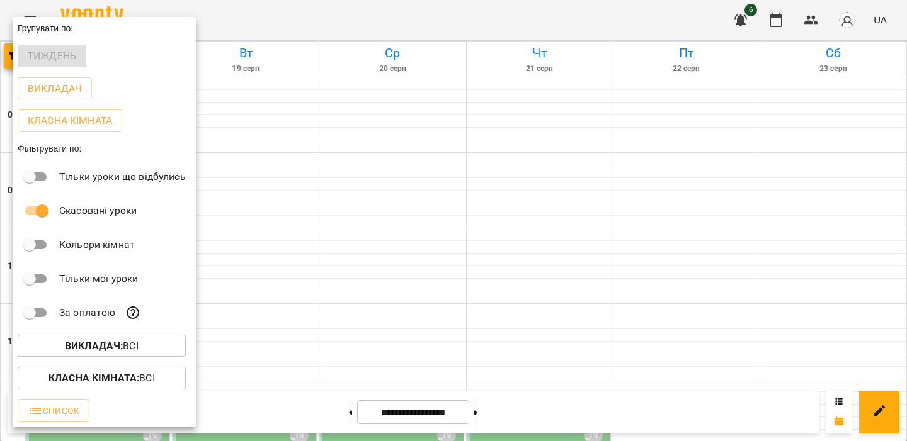
click at [319, 172] on div at bounding box center [453, 220] width 907 height 441
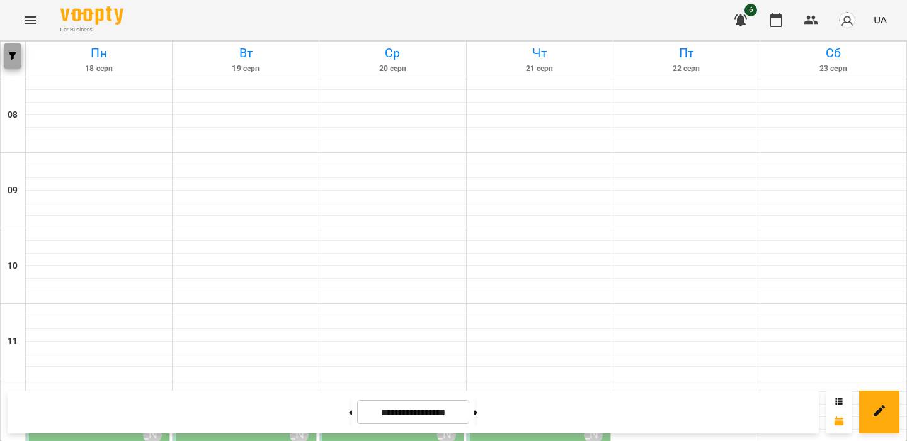
click at [16, 66] on button "button" at bounding box center [13, 55] width 18 height 25
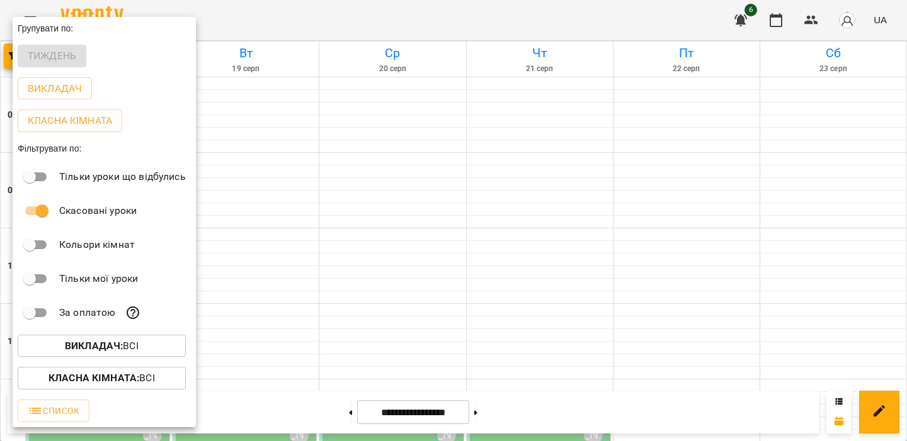
click at [259, 234] on div at bounding box center [453, 220] width 907 height 441
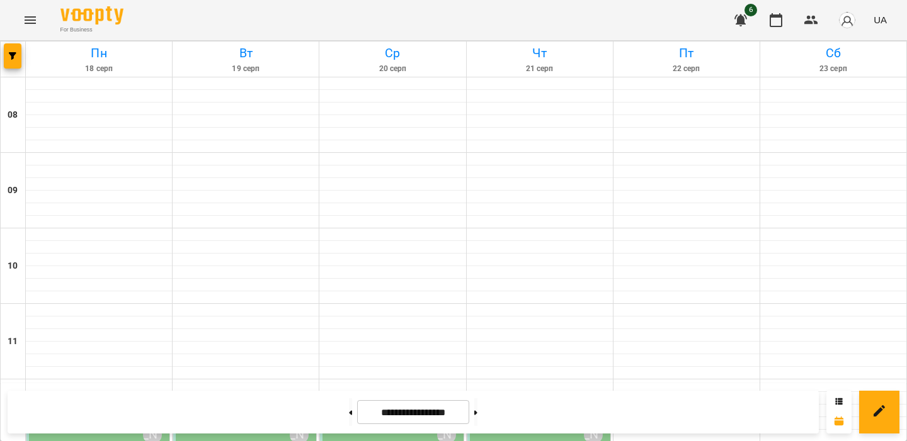
scroll to position [251, 0]
click at [852, 20] on img "button" at bounding box center [847, 20] width 18 height 18
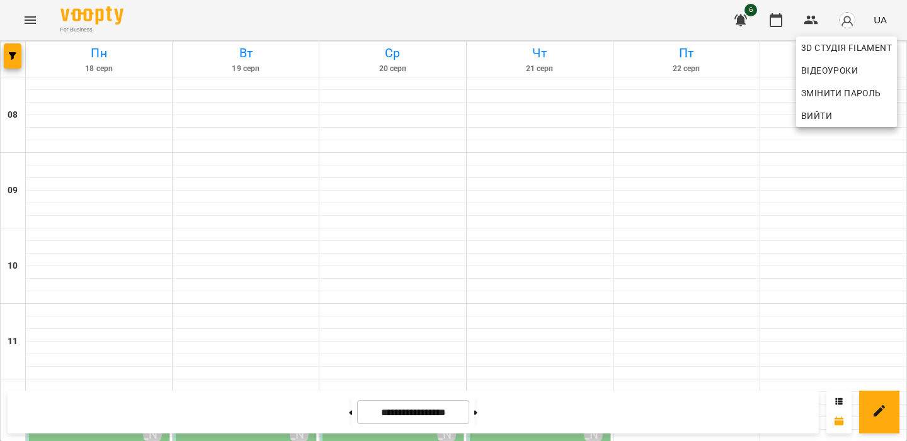
click at [825, 112] on span "Вийти" at bounding box center [816, 115] width 31 height 15
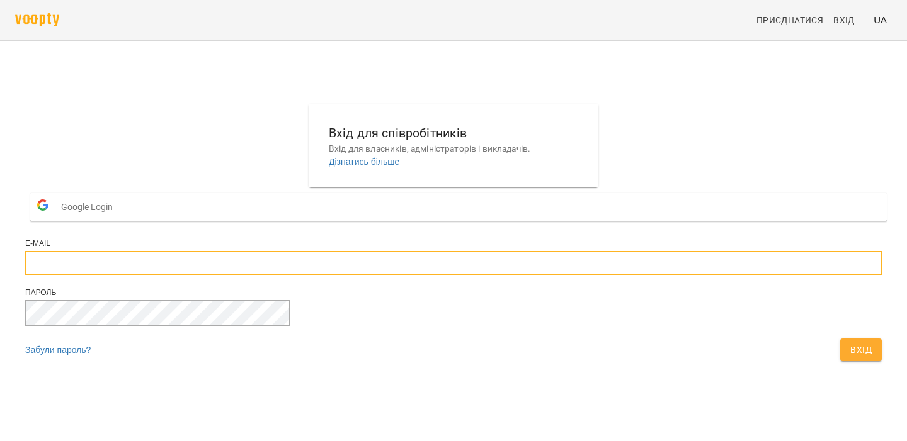
type input "**********"
click at [419, 275] on input "**********" at bounding box center [453, 263] width 856 height 24
click at [850, 358] on span "Вхід" at bounding box center [860, 349] width 21 height 15
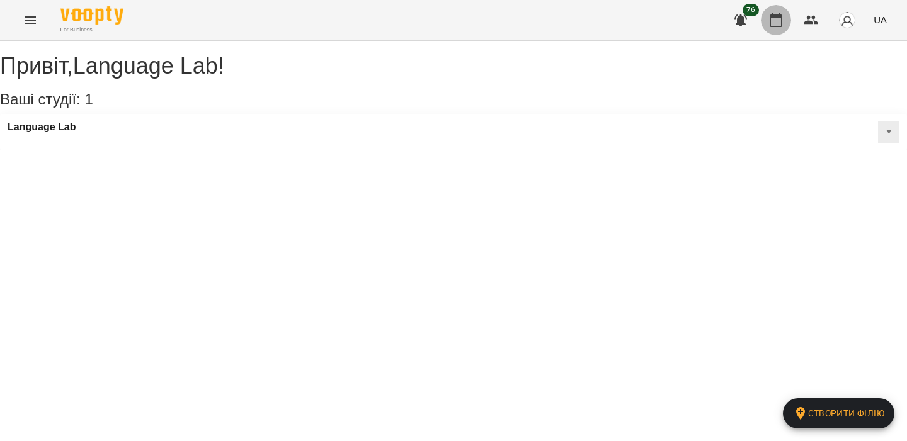
click at [780, 18] on icon "button" at bounding box center [775, 20] width 15 height 15
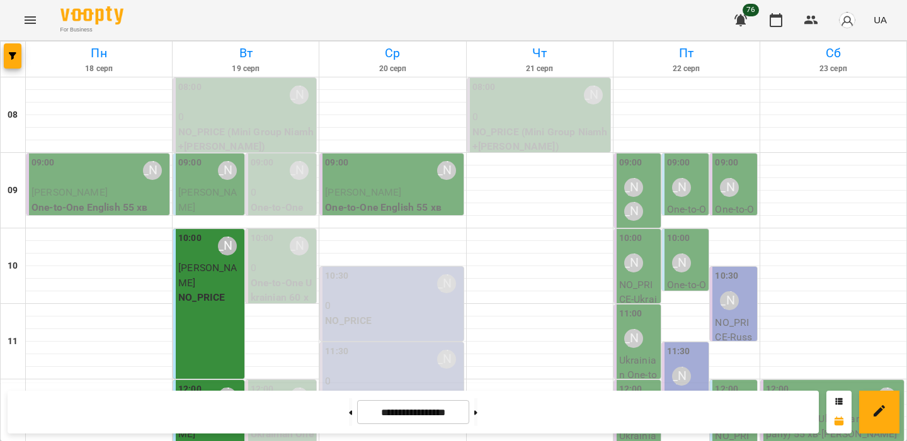
click at [368, 176] on div "09:00 Альона Тилик" at bounding box center [392, 170] width 135 height 29
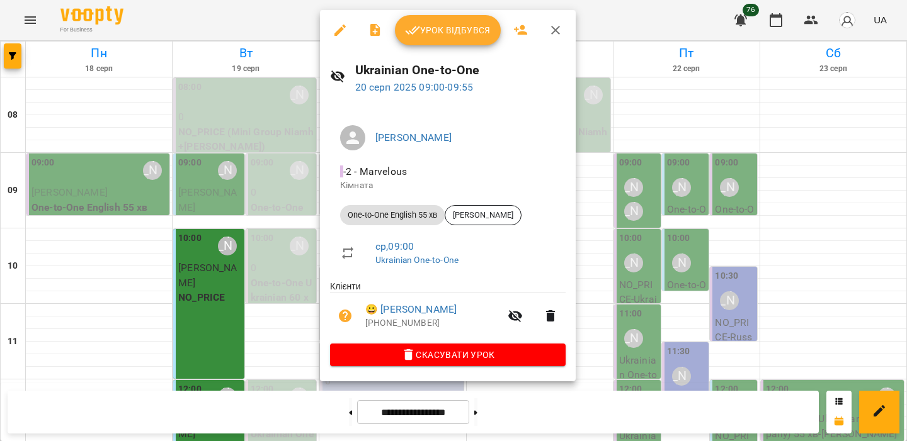
click at [285, 186] on div at bounding box center [453, 220] width 907 height 441
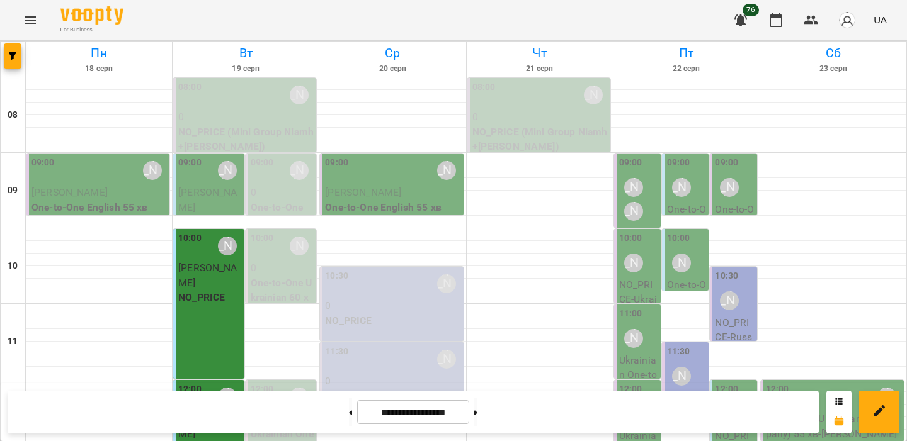
click at [218, 188] on span "Francisco Serra-Martins" at bounding box center [207, 199] width 59 height 27
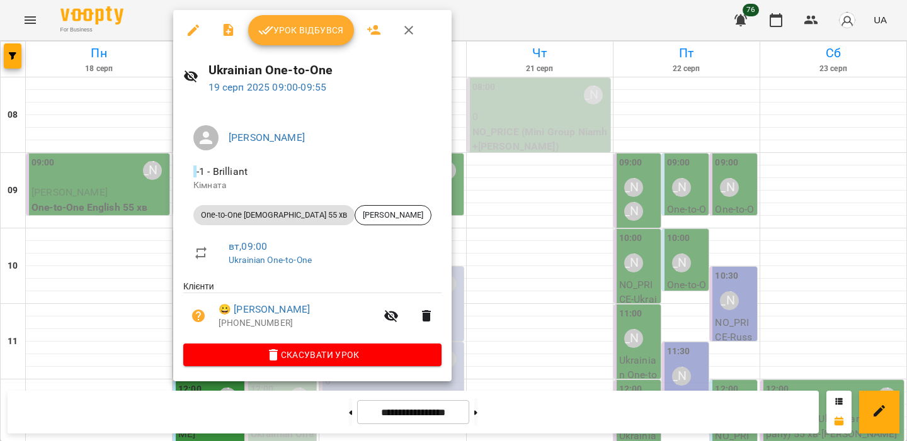
click at [135, 166] on div at bounding box center [453, 220] width 907 height 441
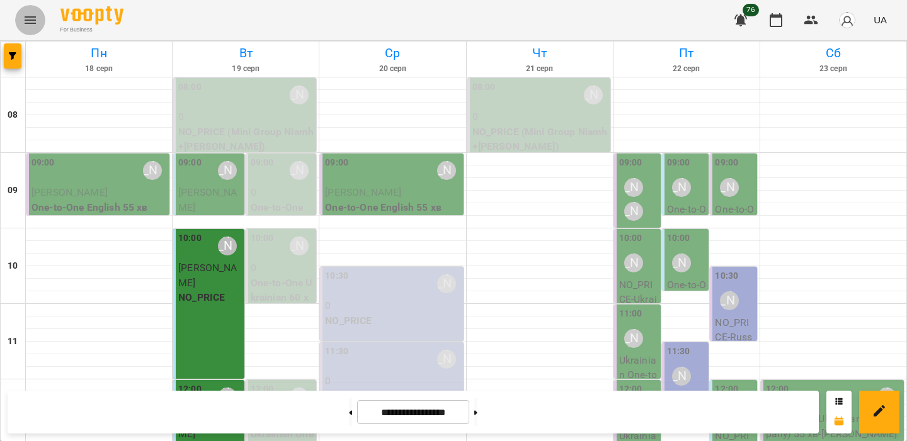
click at [35, 23] on icon "Menu" at bounding box center [30, 20] width 11 height 8
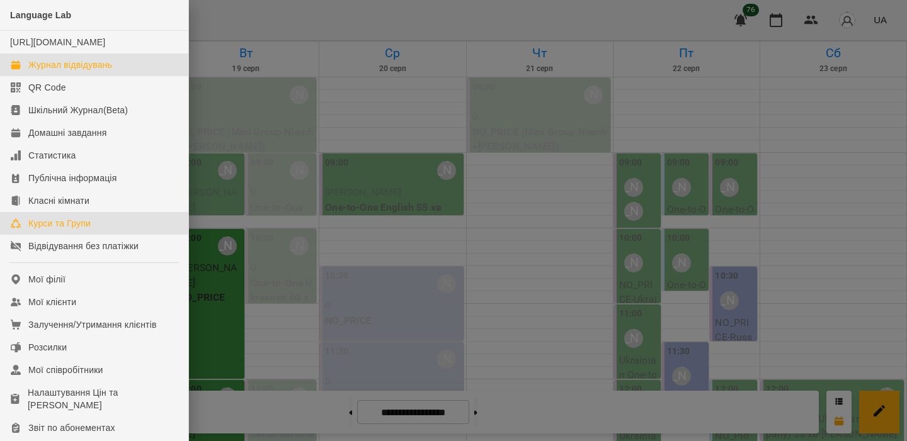
click at [44, 230] on div "Курси та Групи" at bounding box center [59, 223] width 62 height 13
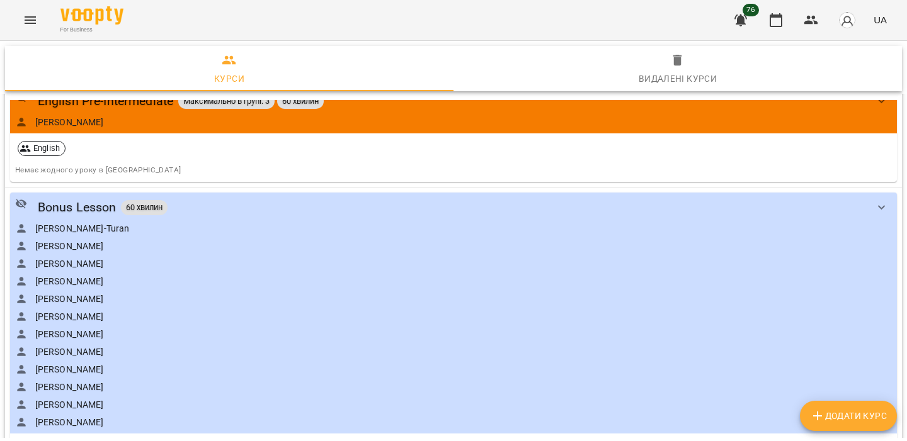
scroll to position [419, 0]
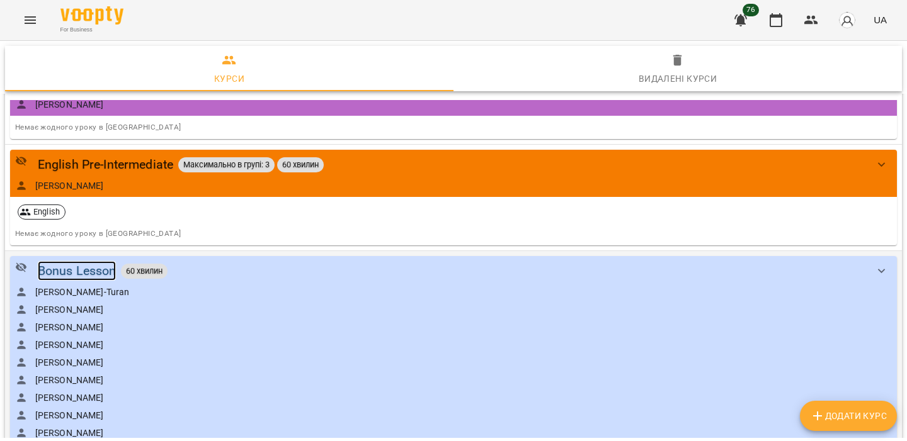
click at [97, 271] on div "Bonus Lesson" at bounding box center [77, 271] width 79 height 20
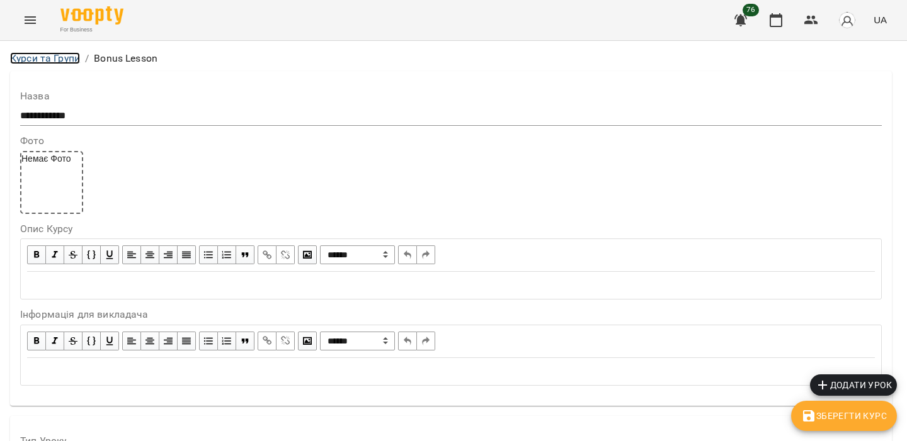
click at [55, 52] on link "Курси та Групи" at bounding box center [45, 58] width 70 height 12
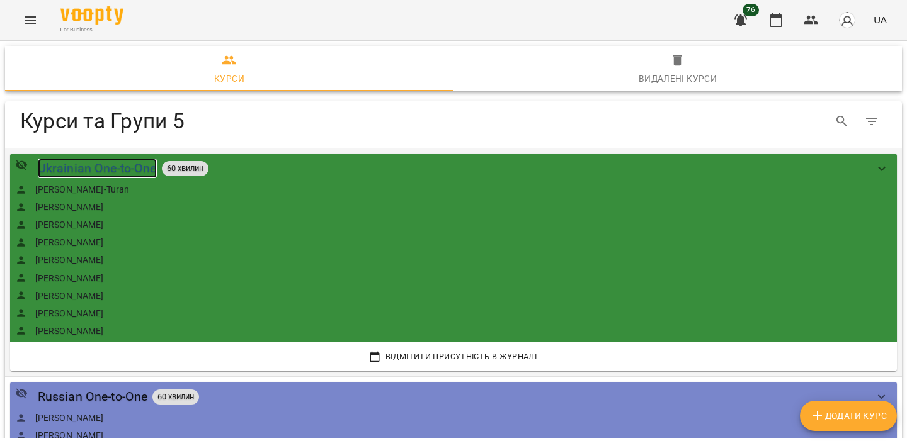
click at [147, 166] on div "Ukrainian One-to-One" at bounding box center [97, 169] width 119 height 20
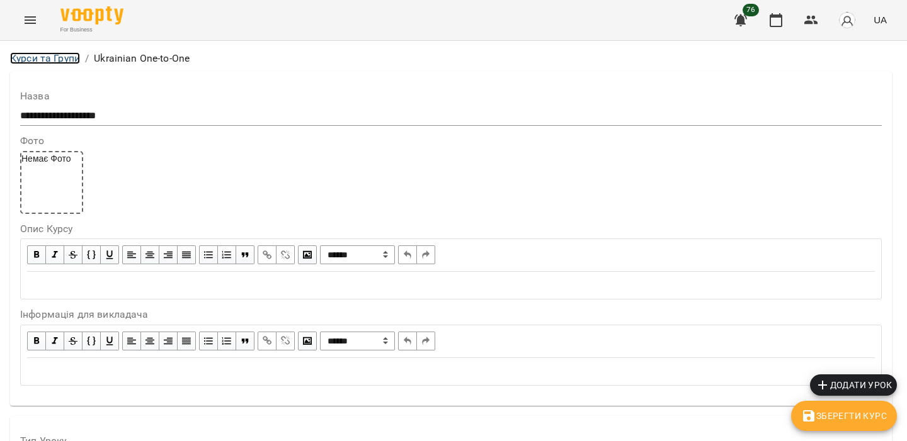
click at [64, 54] on link "Курси та Групи" at bounding box center [45, 58] width 70 height 12
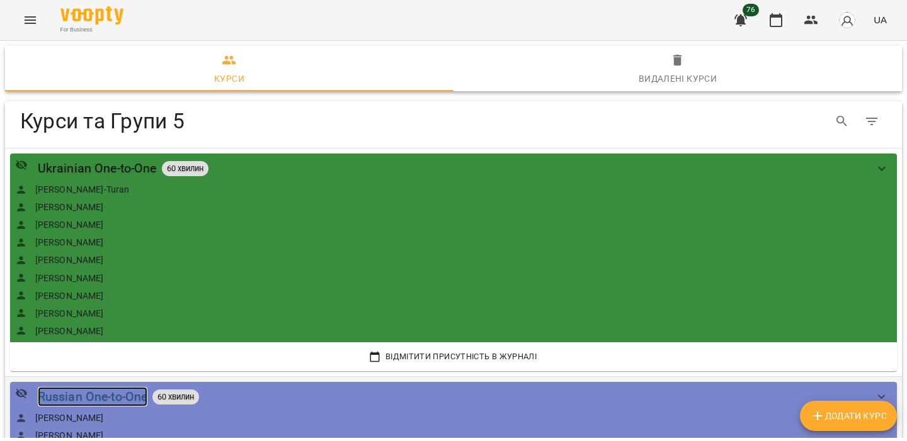
click at [74, 389] on div "Russian One-to-One" at bounding box center [93, 397] width 110 height 20
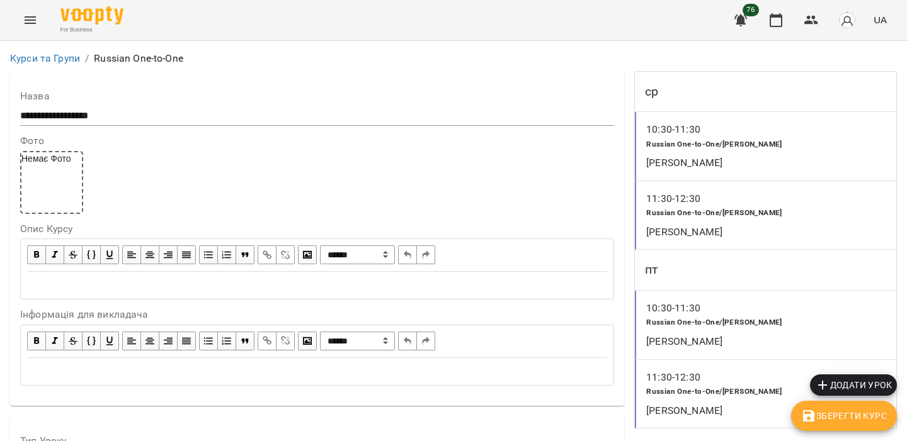
scroll to position [110, 0]
click at [779, 313] on div "Russian One-to-One/Aubrey Belford" at bounding box center [754, 322] width 222 height 19
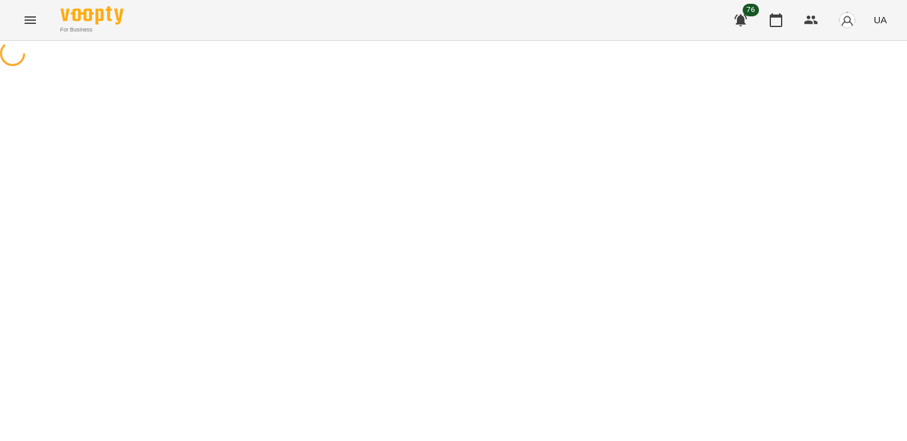
select select "*"
select select "********"
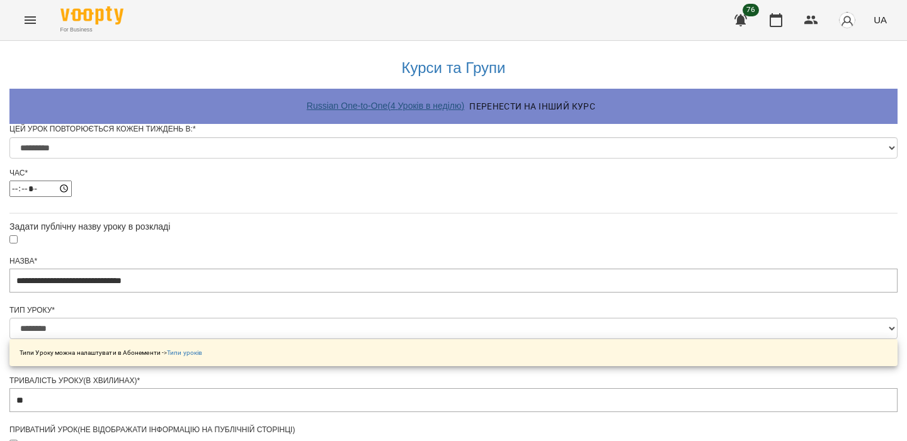
click at [365, 103] on link "Russian One-to-One ( 4 Уроків в неділю )" at bounding box center [385, 106] width 157 height 10
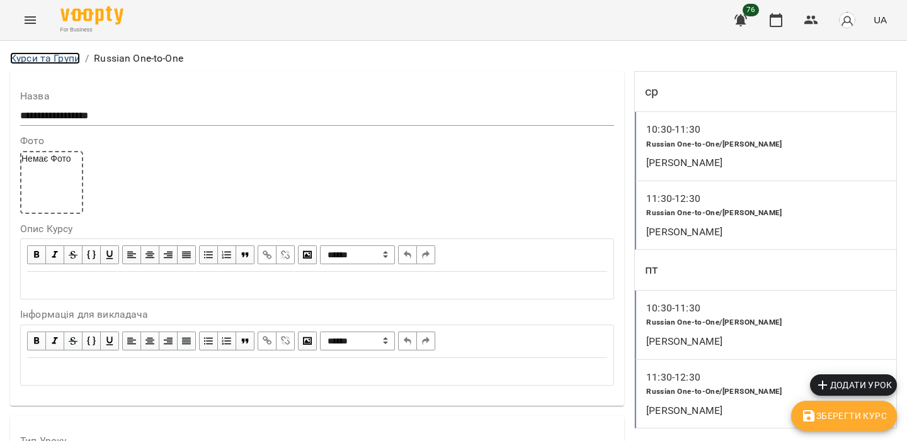
click at [69, 62] on link "Курси та Групи" at bounding box center [45, 58] width 70 height 12
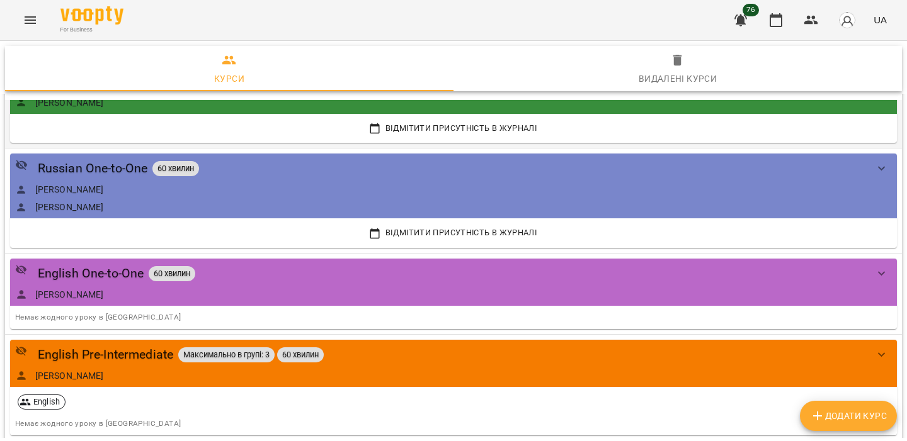
scroll to position [232, 0]
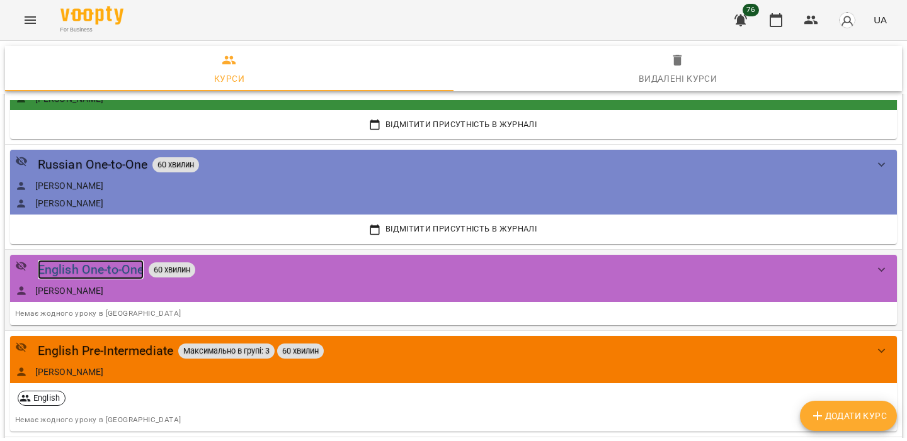
click at [132, 271] on div "English One-to-One" at bounding box center [91, 270] width 106 height 20
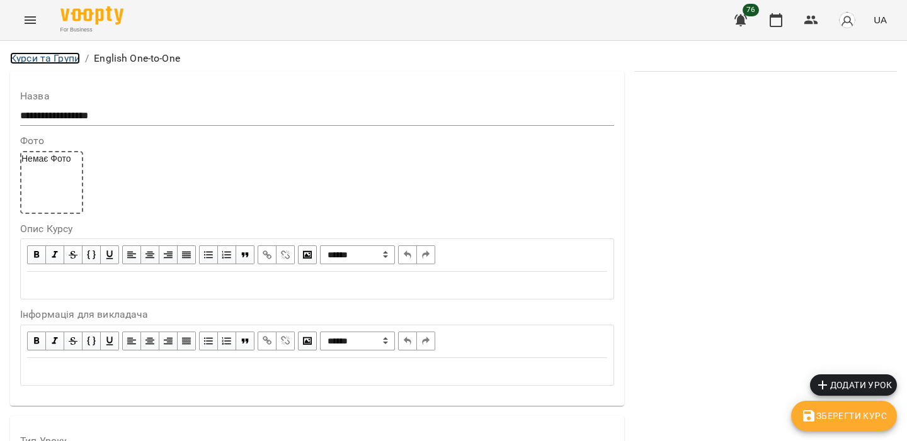
click at [73, 57] on link "Курси та Групи" at bounding box center [45, 58] width 70 height 12
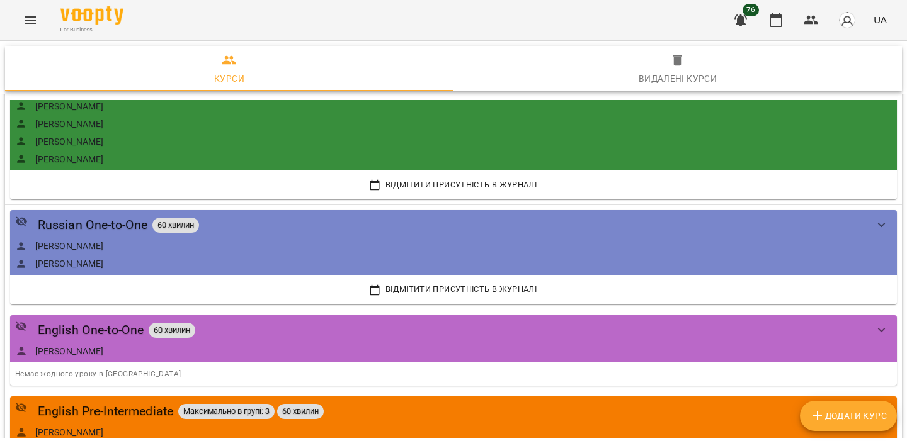
scroll to position [174, 0]
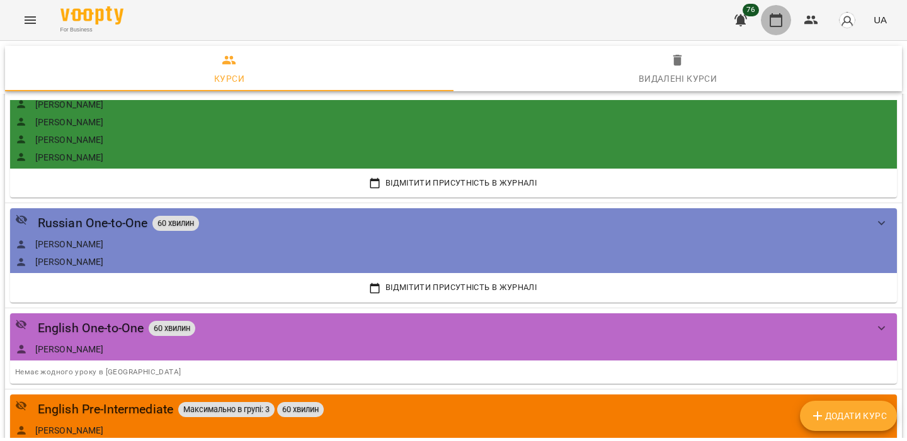
click at [776, 13] on icon "button" at bounding box center [775, 20] width 15 height 15
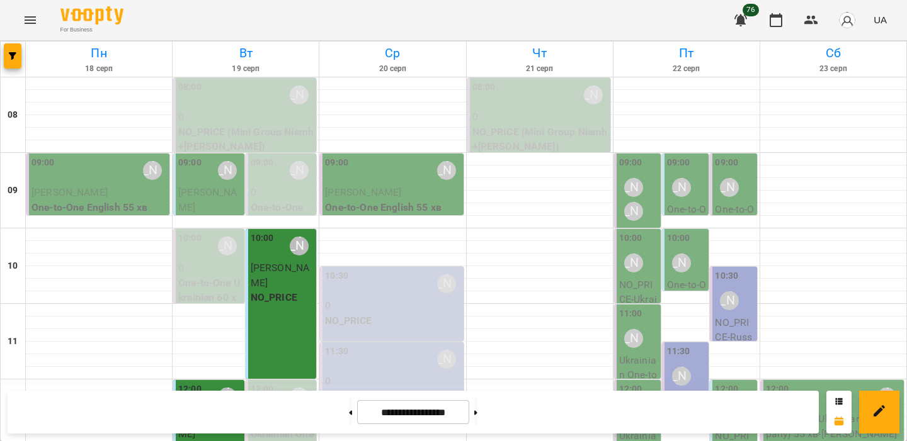
click at [374, 187] on span "Kevin Cohen" at bounding box center [363, 192] width 76 height 12
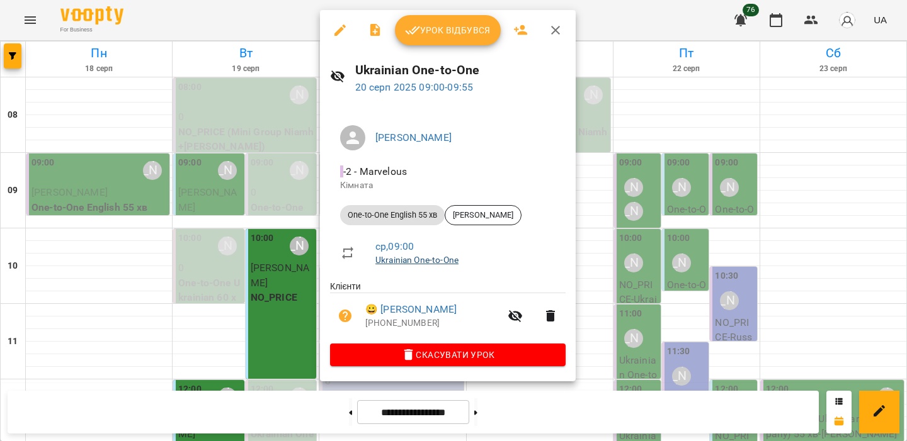
click at [397, 261] on link "Ukrainian One-to-One" at bounding box center [416, 260] width 83 height 10
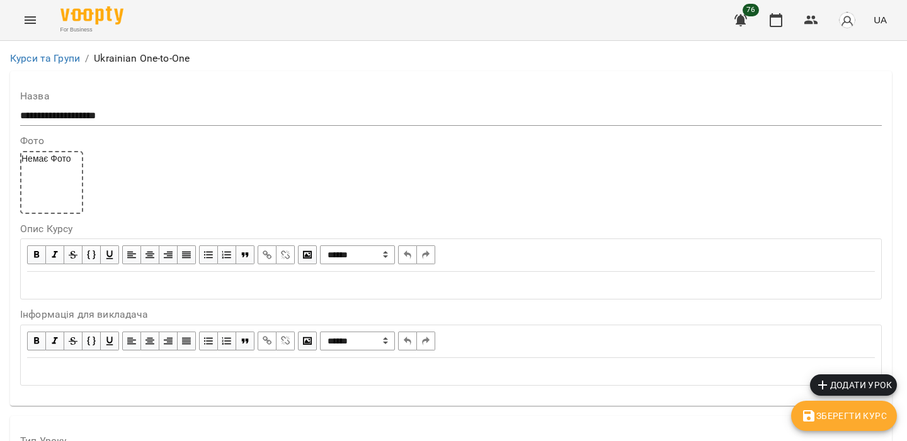
scroll to position [1561, 0]
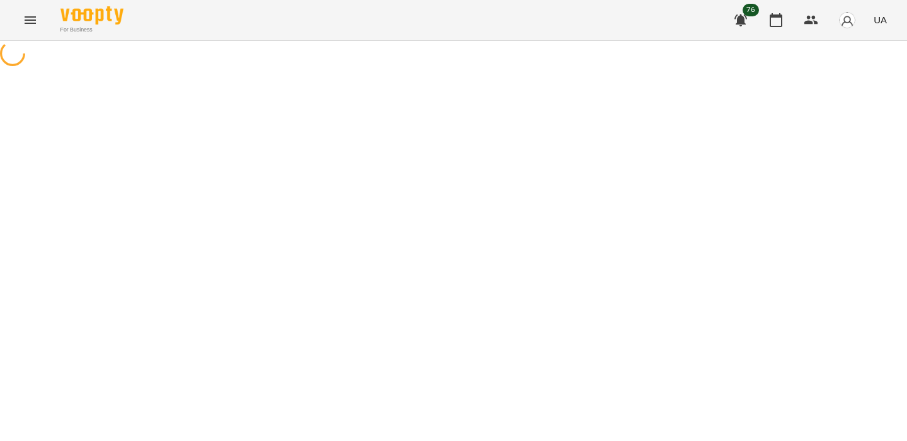
select select "*"
select select "**********"
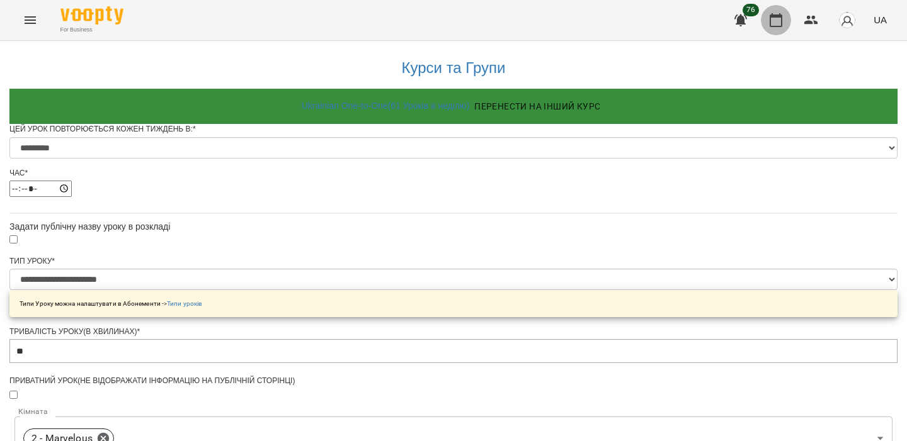
click at [766, 25] on button "button" at bounding box center [776, 20] width 30 height 30
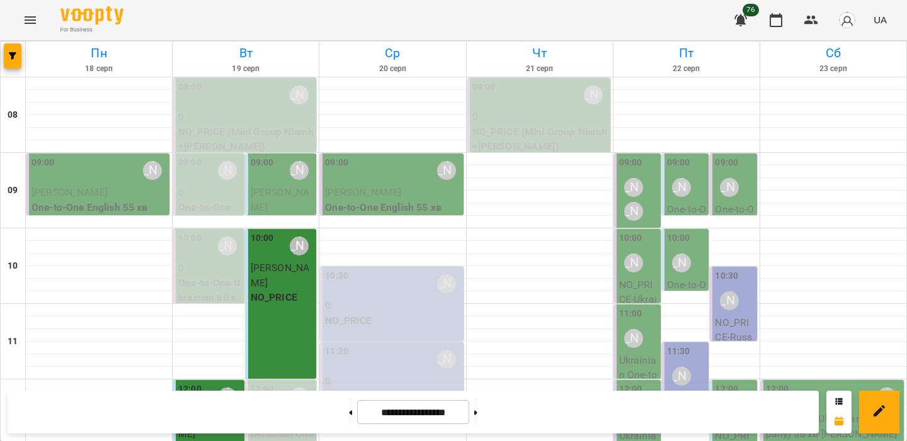
click at [841, 25] on img "button" at bounding box center [847, 20] width 18 height 18
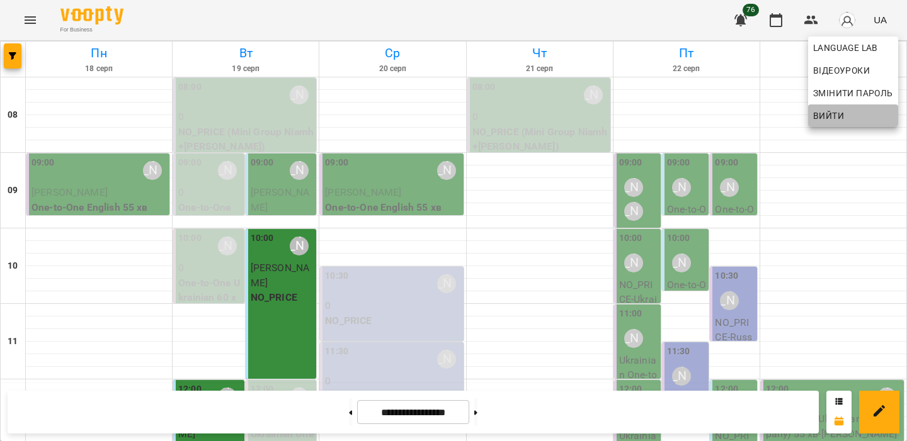
click at [815, 114] on span "Вийти" at bounding box center [828, 115] width 31 height 15
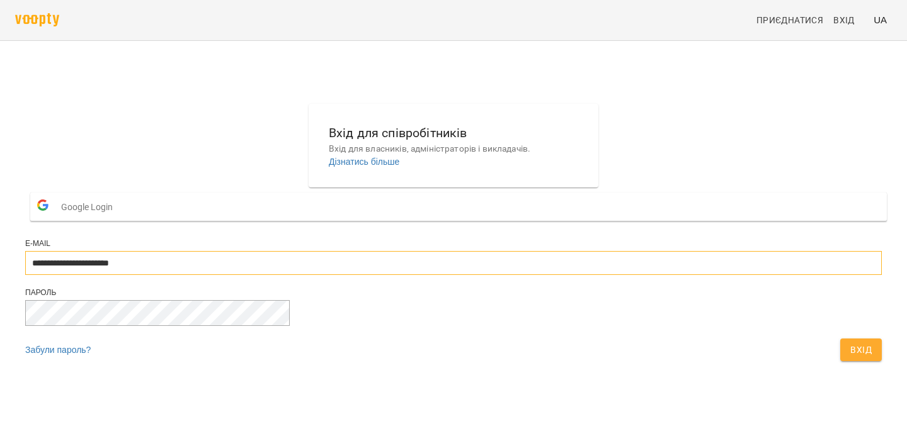
click at [403, 275] on input "**********" at bounding box center [453, 263] width 856 height 24
type input "**********"
click at [850, 358] on span "Вхід" at bounding box center [860, 349] width 21 height 15
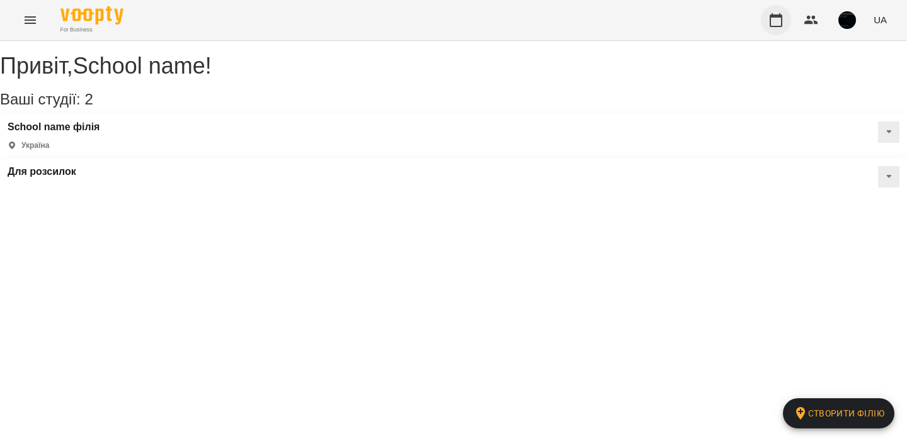
click at [782, 17] on icon "button" at bounding box center [775, 20] width 13 height 14
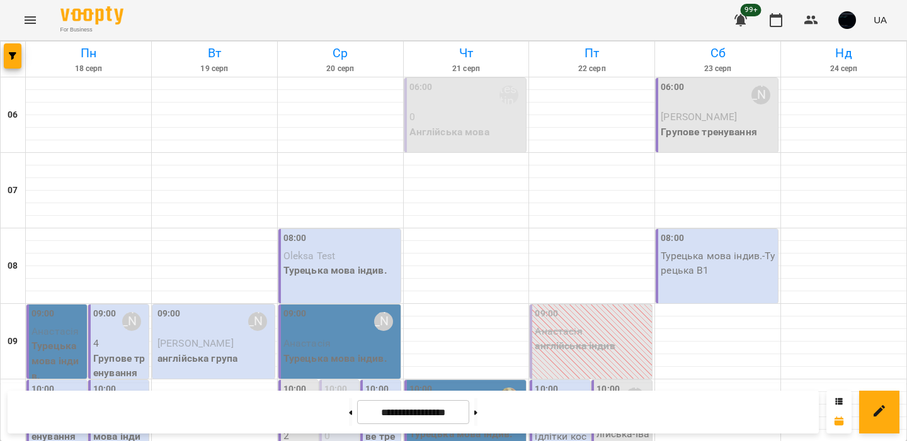
click at [320, 252] on span "Oleksa Test" at bounding box center [309, 256] width 52 height 12
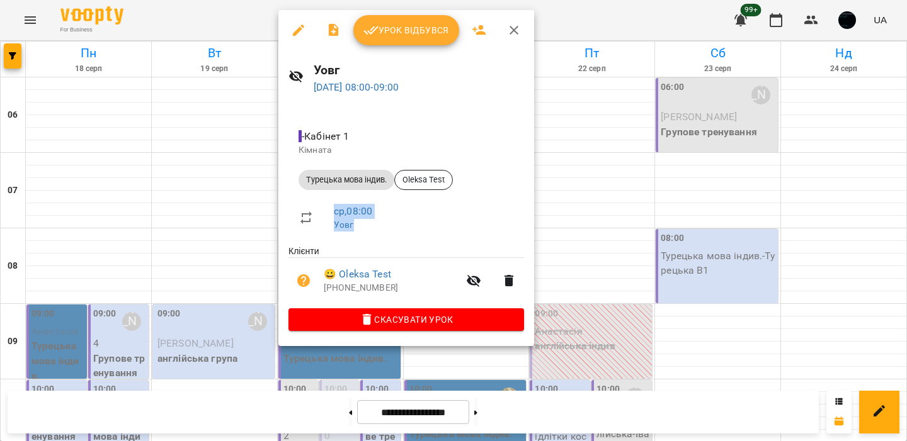
drag, startPoint x: 362, startPoint y: 225, endPoint x: 331, endPoint y: 212, distance: 34.1
click at [331, 212] on li "ср , 08:00 Уовг" at bounding box center [405, 217] width 235 height 45
click at [331, 212] on div at bounding box center [315, 217] width 35 height 15
click at [591, 179] on div at bounding box center [453, 220] width 907 height 441
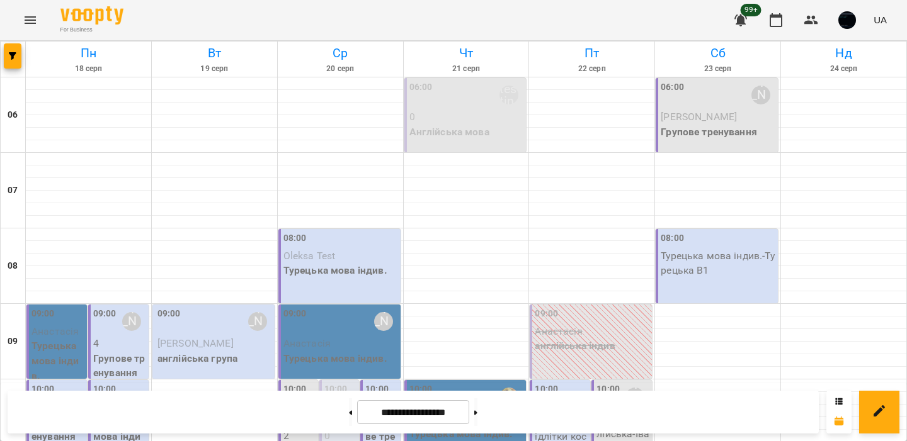
click at [696, 108] on div "06:00 [PERSON_NAME]" at bounding box center [717, 95] width 115 height 29
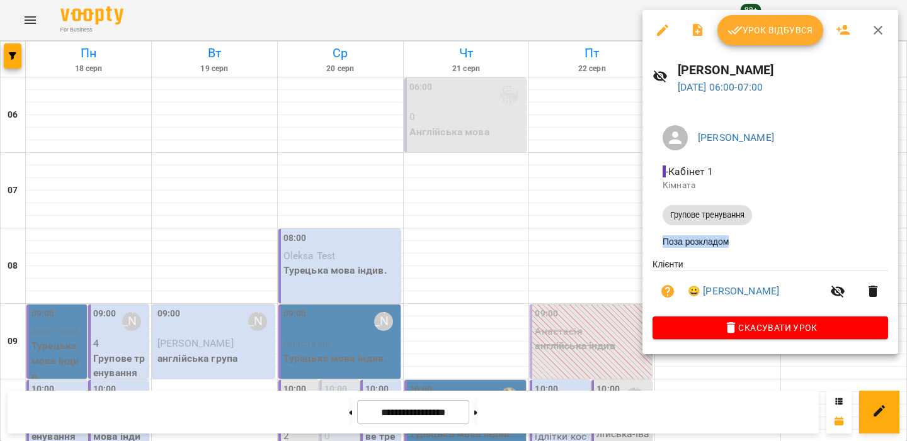
drag, startPoint x: 742, startPoint y: 244, endPoint x: 656, endPoint y: 244, distance: 86.3
click at [656, 244] on li "Поза розкладом" at bounding box center [769, 241] width 235 height 23
click at [460, 174] on div at bounding box center [453, 220] width 907 height 441
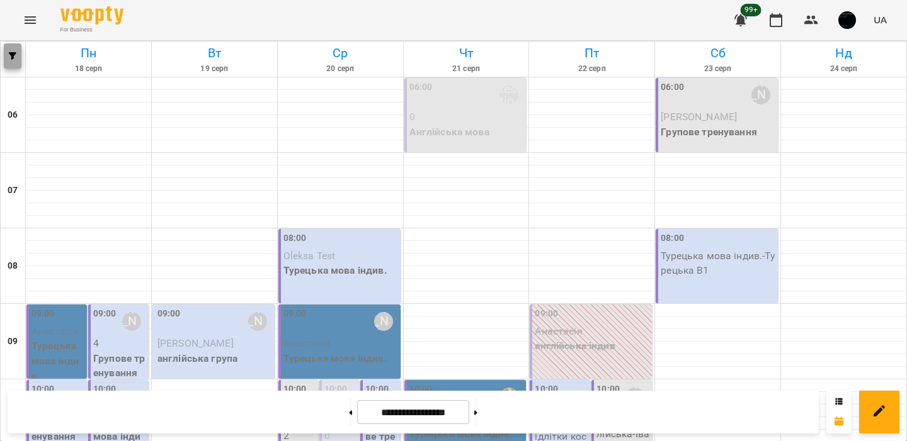
click at [13, 52] on icon "button" at bounding box center [13, 56] width 8 height 8
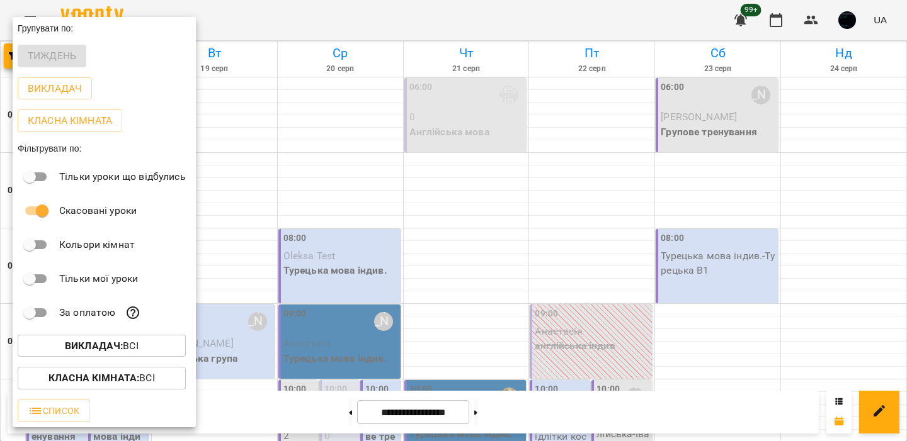
click at [340, 257] on div at bounding box center [453, 220] width 907 height 441
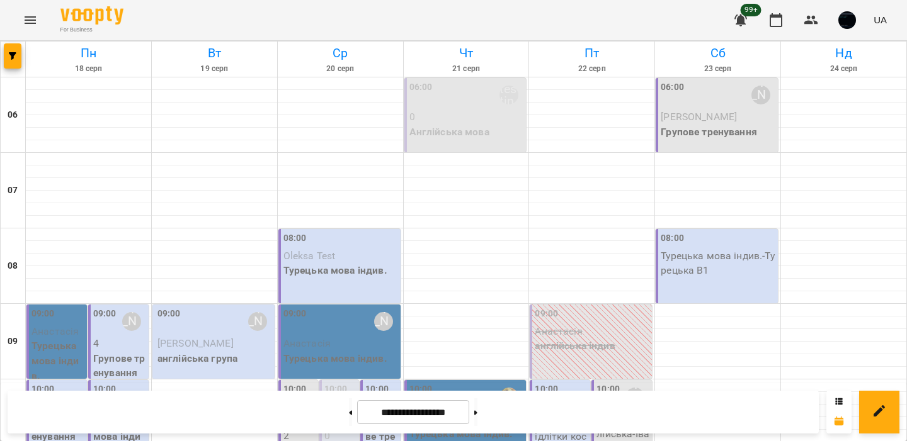
click at [340, 257] on p "Oleksa Test" at bounding box center [340, 256] width 115 height 15
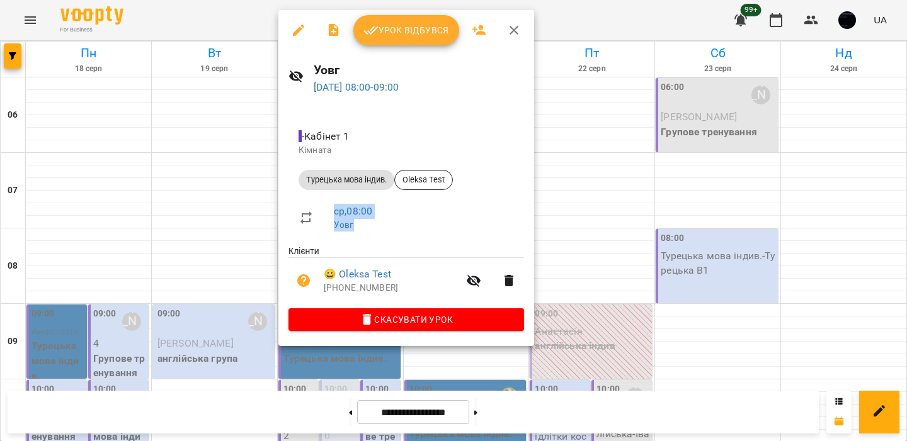
drag, startPoint x: 368, startPoint y: 226, endPoint x: 331, endPoint y: 218, distance: 38.7
click at [331, 218] on li "ср , 08:00 Уовг" at bounding box center [405, 217] width 235 height 45
click at [330, 218] on div at bounding box center [315, 217] width 35 height 15
click at [764, 112] on div at bounding box center [453, 220] width 907 height 441
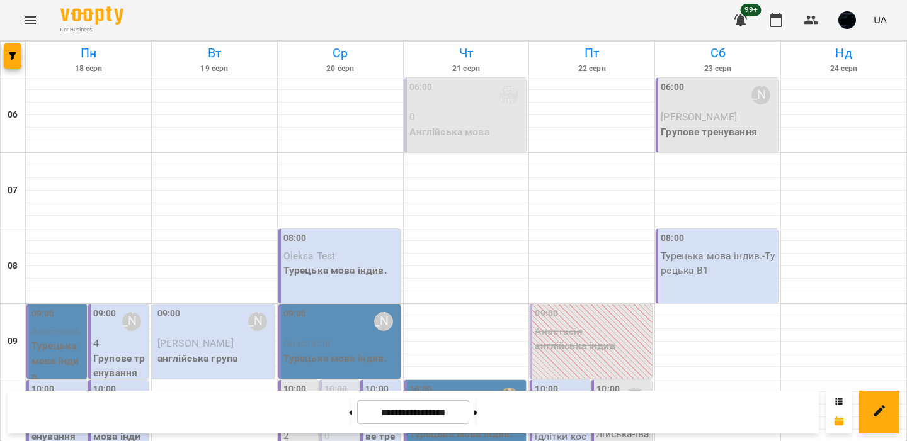
click at [724, 115] on p "Єлизавета" at bounding box center [717, 117] width 115 height 15
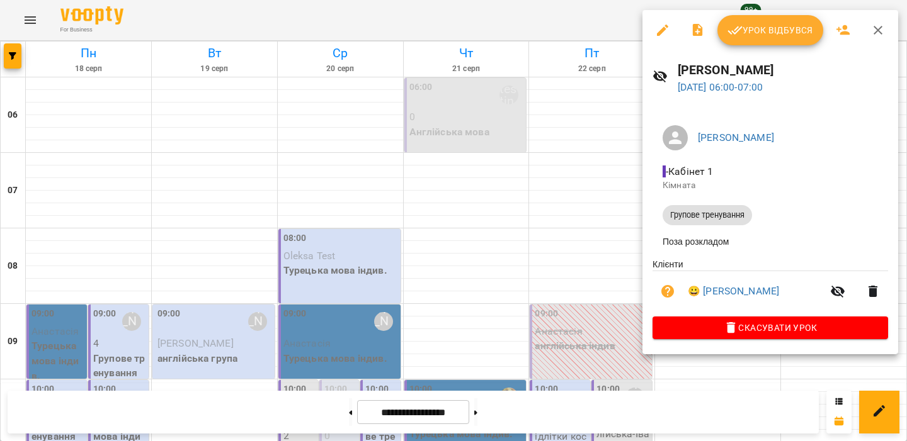
click at [554, 221] on div at bounding box center [453, 220] width 907 height 441
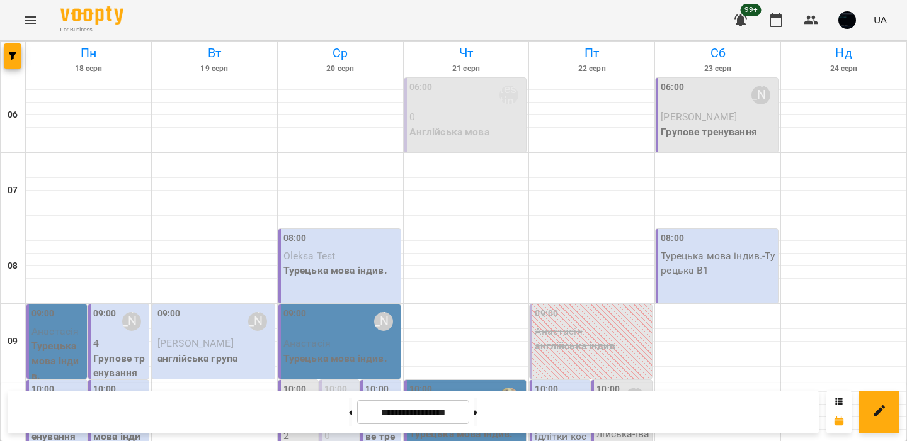
click at [348, 255] on p "Oleksa Test" at bounding box center [340, 256] width 115 height 15
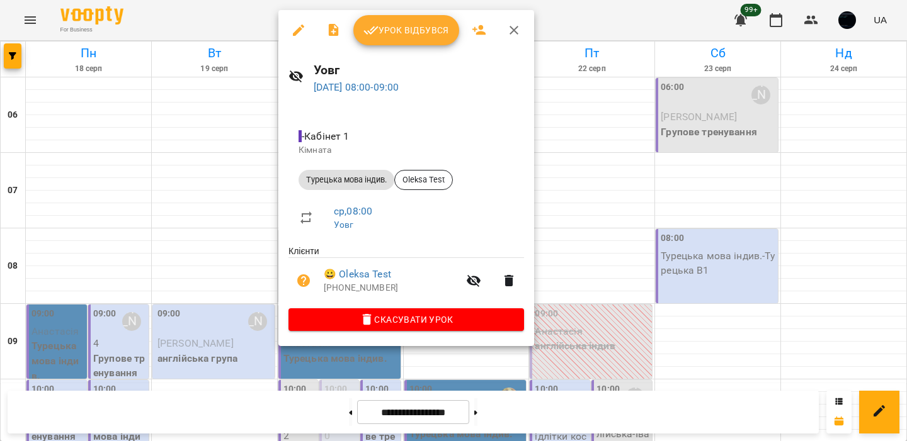
click at [223, 176] on div at bounding box center [453, 220] width 907 height 441
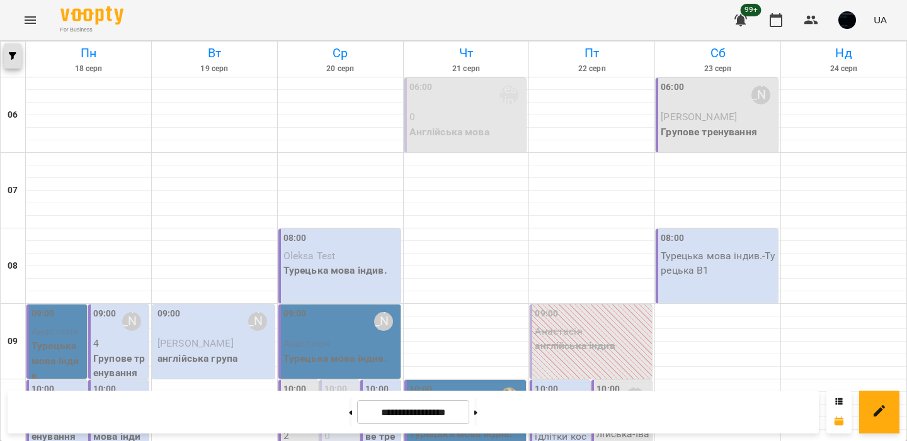
click at [6, 53] on span "button" at bounding box center [13, 56] width 18 height 8
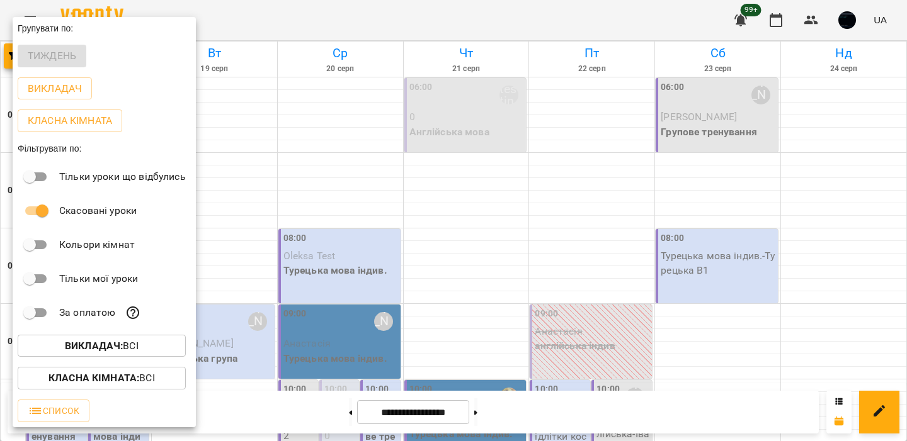
click at [248, 225] on div at bounding box center [453, 220] width 907 height 441
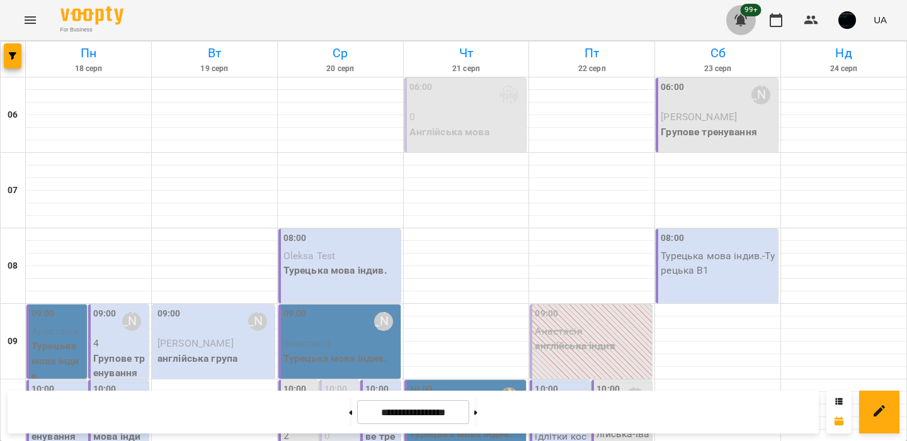
click at [746, 21] on icon "button" at bounding box center [740, 20] width 15 height 15
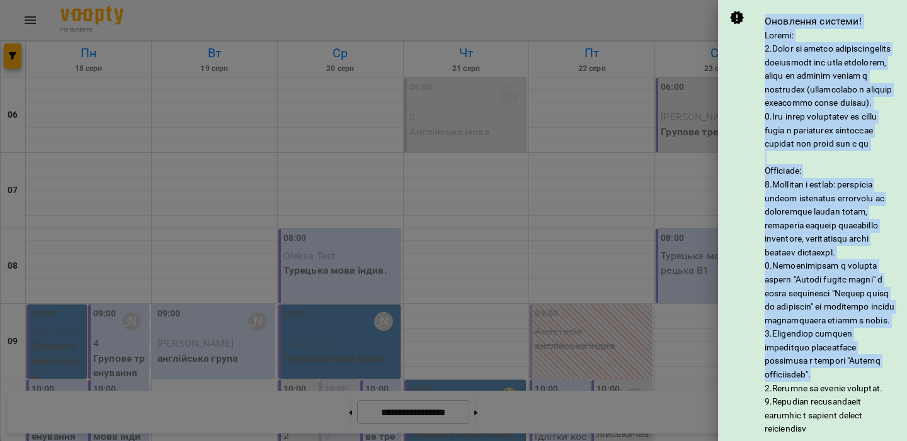
drag, startPoint x: 766, startPoint y: 19, endPoint x: 854, endPoint y: 410, distance: 401.5
click at [856, 412] on div "Оновлення системи!" at bounding box center [830, 225] width 133 height 422
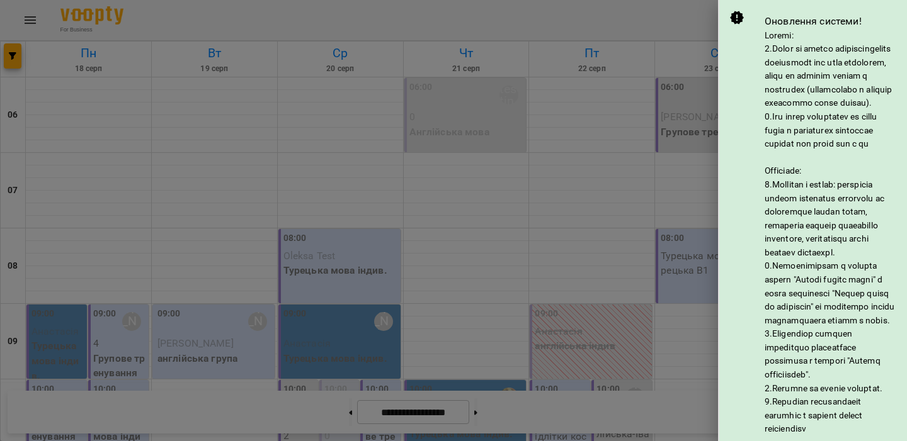
click at [866, 362] on h6 at bounding box center [830, 232] width 133 height 407
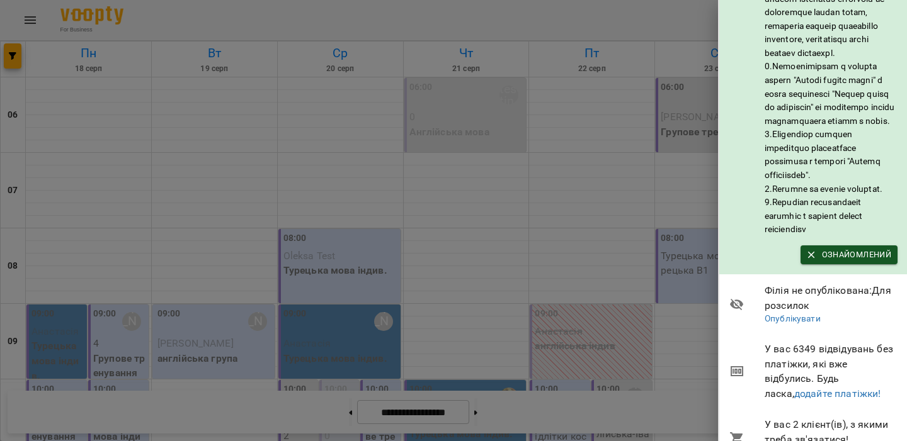
scroll to position [297, 0]
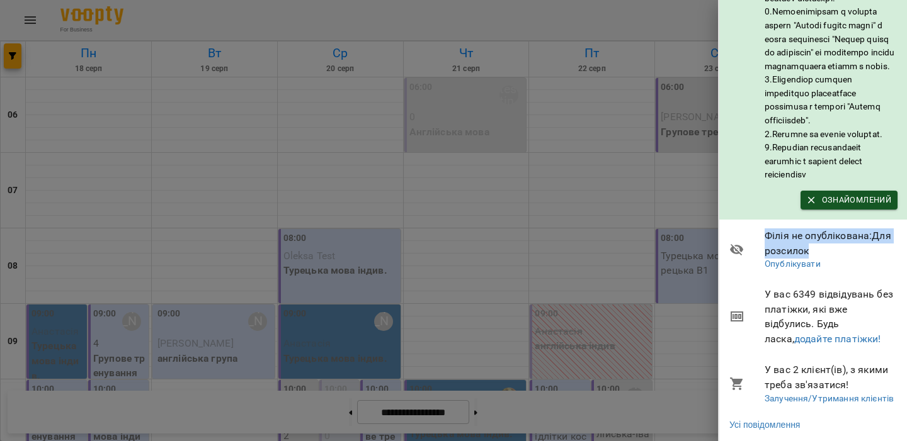
drag, startPoint x: 767, startPoint y: 235, endPoint x: 812, endPoint y: 247, distance: 46.3
click at [812, 247] on span "Філія не опублікована : Для розсилок" at bounding box center [830, 244] width 133 height 30
drag, startPoint x: 767, startPoint y: 234, endPoint x: 809, endPoint y: 244, distance: 42.8
click at [809, 244] on span "Філія не опублікована : Для розсилок" at bounding box center [830, 244] width 133 height 30
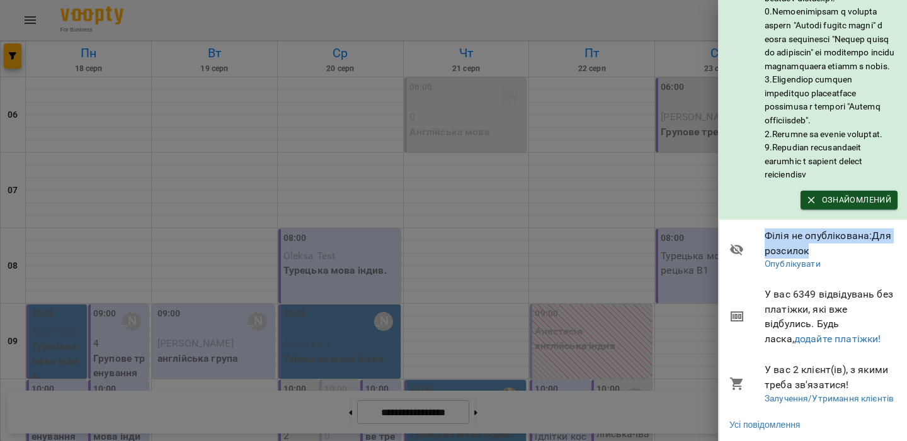
click at [809, 244] on span "Філія не опублікована : Для розсилок" at bounding box center [830, 244] width 133 height 30
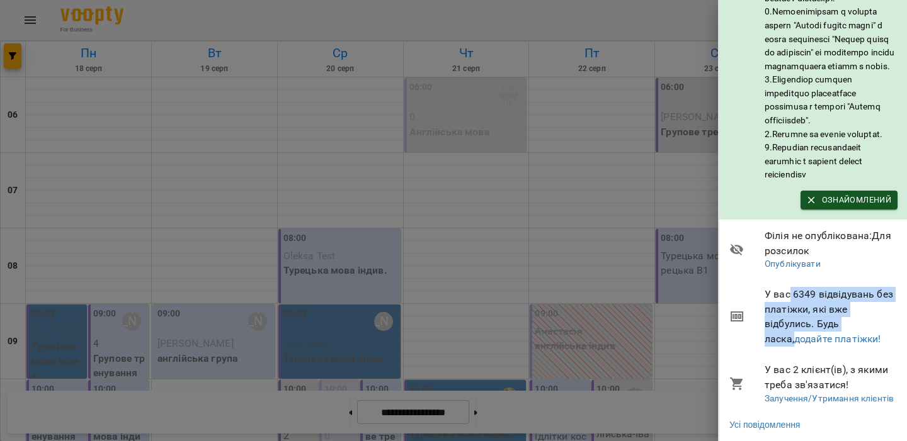
drag, startPoint x: 788, startPoint y: 292, endPoint x: 881, endPoint y: 319, distance: 96.9
click at [881, 319] on span "У вас 6349 відвідувань без платіжки, які вже відбулись. Будь ласка, додайте пла…" at bounding box center [830, 316] width 133 height 59
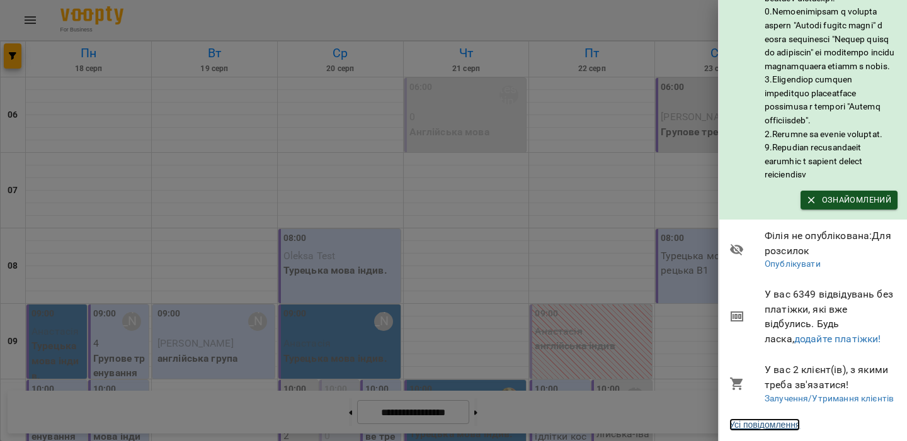
click at [761, 419] on link "Усі повідомлення" at bounding box center [764, 425] width 71 height 13
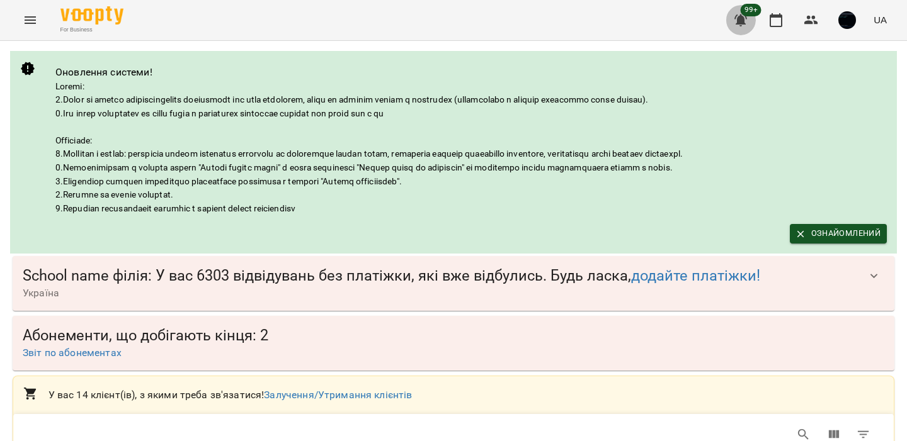
click at [739, 21] on icon "button" at bounding box center [740, 20] width 13 height 12
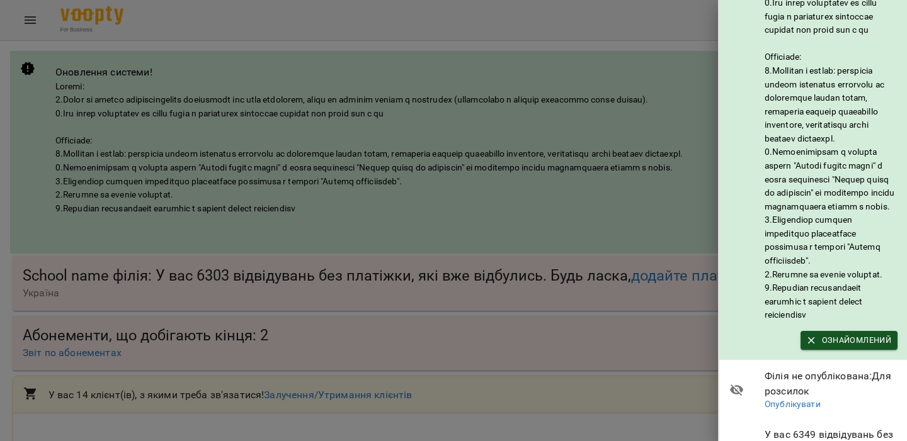
scroll to position [297, 0]
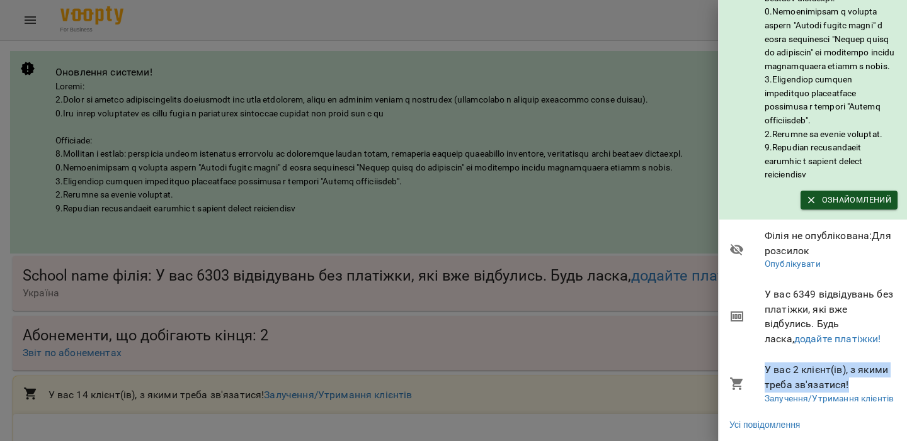
drag, startPoint x: 765, startPoint y: 367, endPoint x: 850, endPoint y: 379, distance: 85.8
click at [850, 379] on span "У вас 2 клієнт(ів), з якими треба зв'язатися!" at bounding box center [830, 378] width 133 height 30
click at [645, 234] on div at bounding box center [453, 220] width 907 height 441
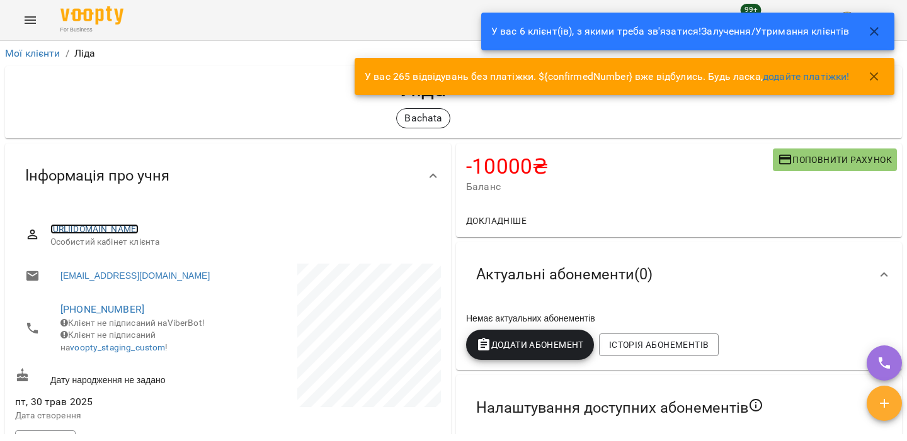
click at [139, 234] on link "[URL][DOMAIN_NAME]" at bounding box center [94, 229] width 89 height 10
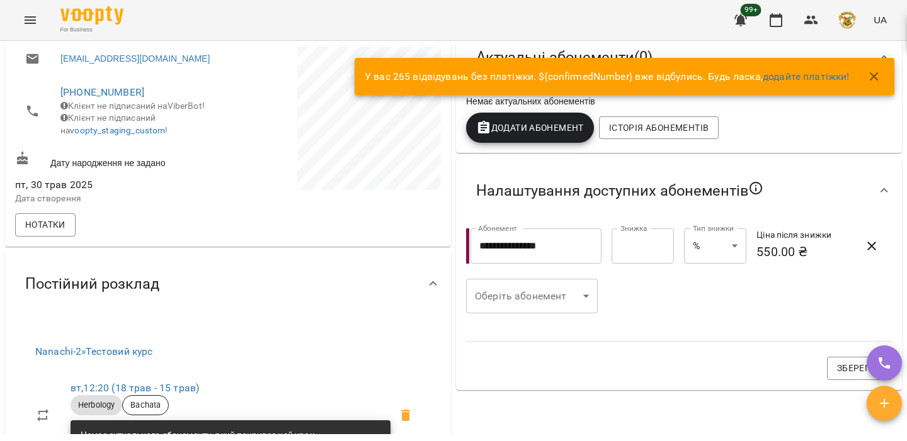
scroll to position [236, 0]
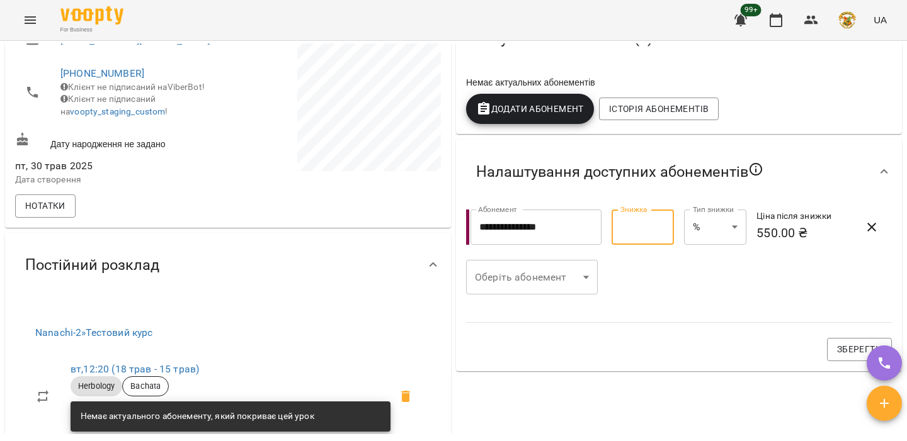
drag, startPoint x: 636, startPoint y: 227, endPoint x: 616, endPoint y: 227, distance: 19.5
click at [616, 227] on input "**" at bounding box center [642, 227] width 62 height 35
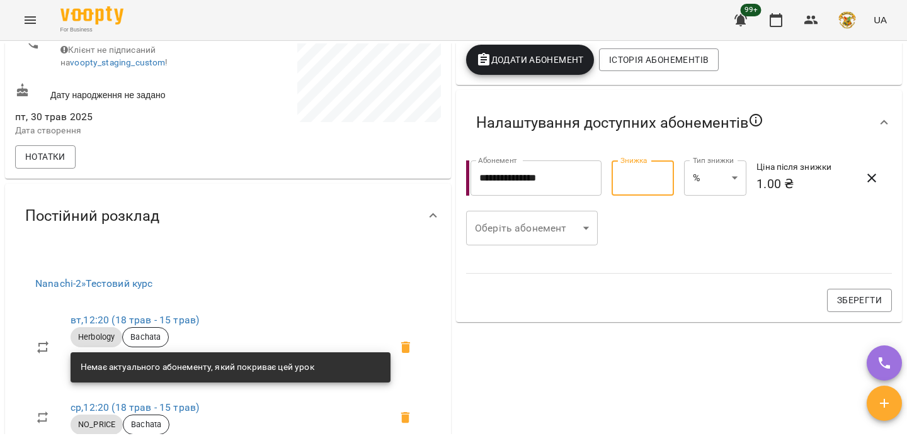
scroll to position [287, 0]
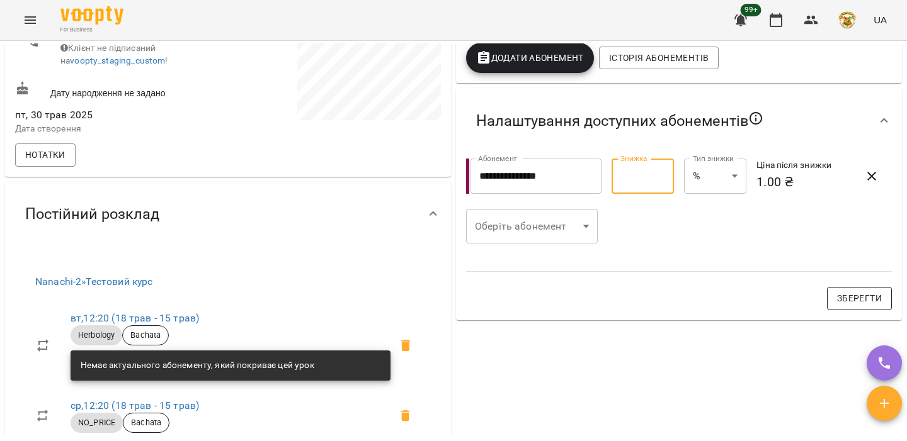
type input "*****"
click at [846, 305] on span "Зберегти" at bounding box center [859, 298] width 45 height 15
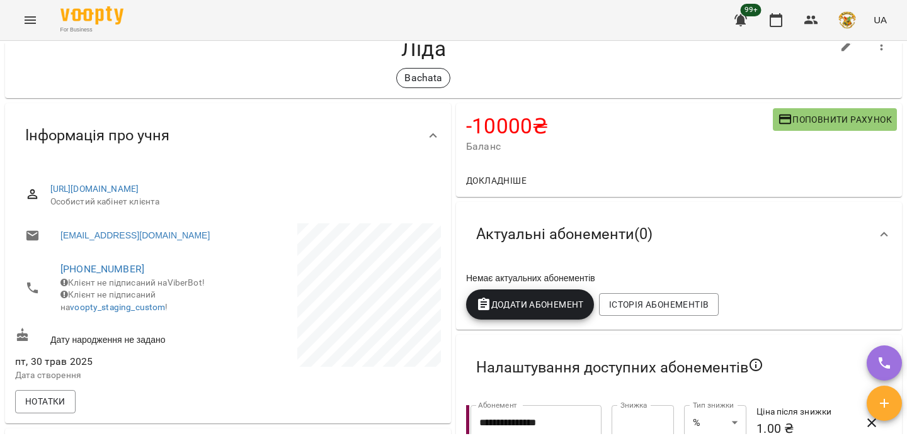
scroll to position [0, 0]
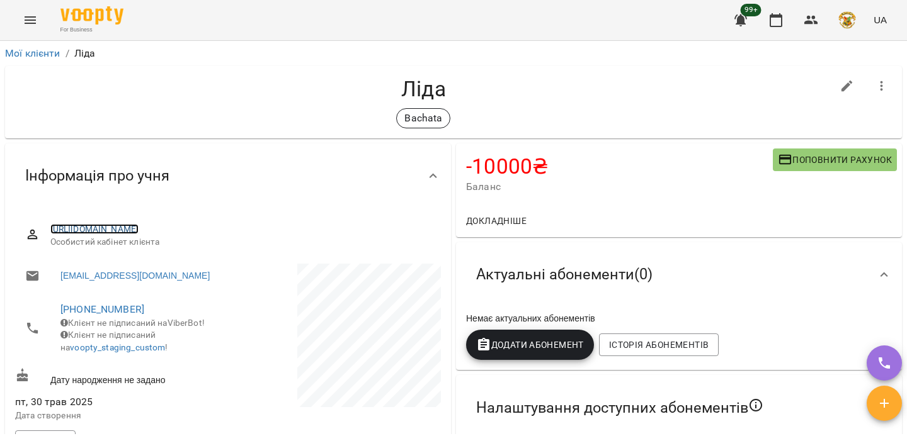
click at [139, 234] on link "https://www-staging.voopty.com/client/5d6559789c8cbd00064920b4/68396b4d1c411b25…" at bounding box center [94, 229] width 89 height 10
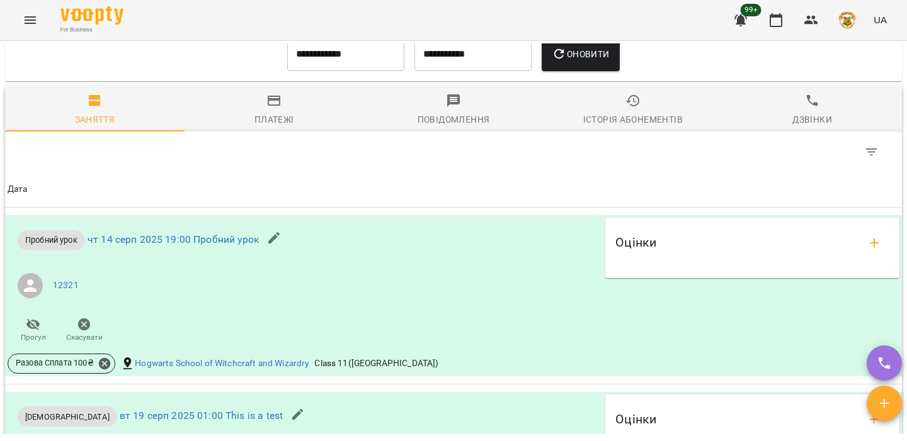
click at [283, 126] on span "Платежі" at bounding box center [274, 110] width 164 height 34
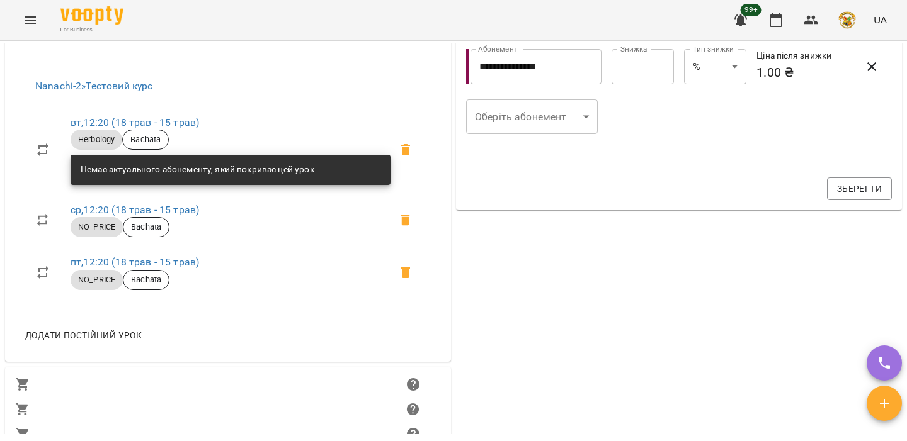
scroll to position [387, 0]
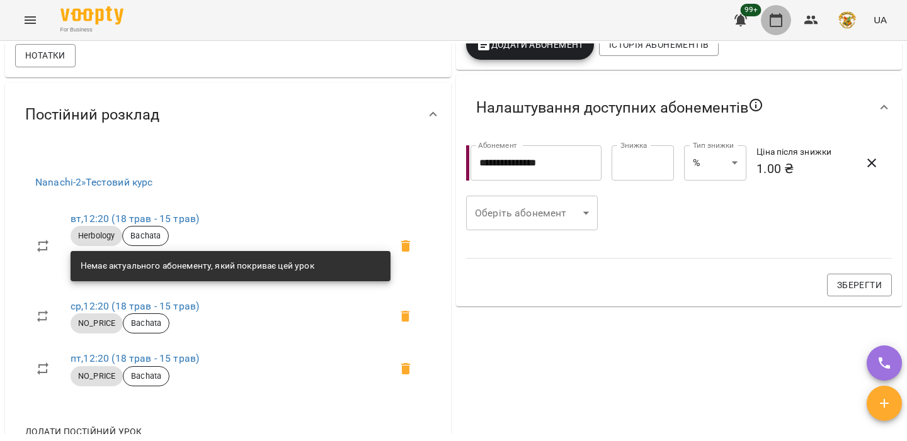
click at [772, 21] on icon "button" at bounding box center [775, 20] width 15 height 15
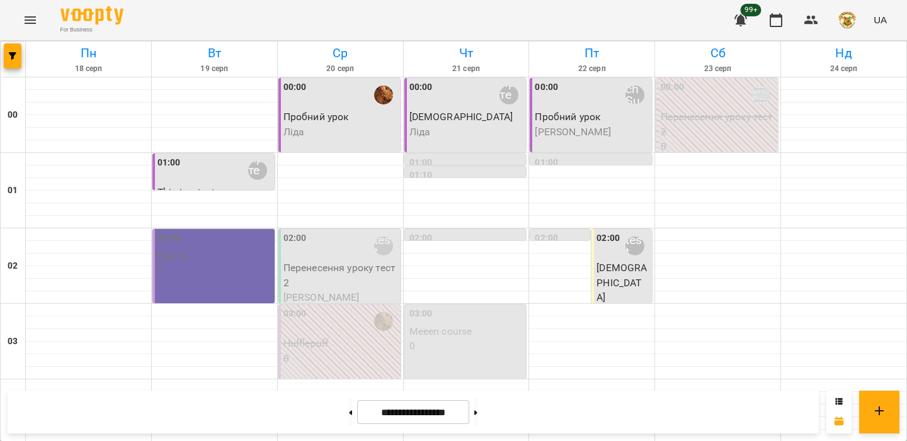
click at [613, 264] on p "[DEMOGRAPHIC_DATA]" at bounding box center [622, 283] width 53 height 45
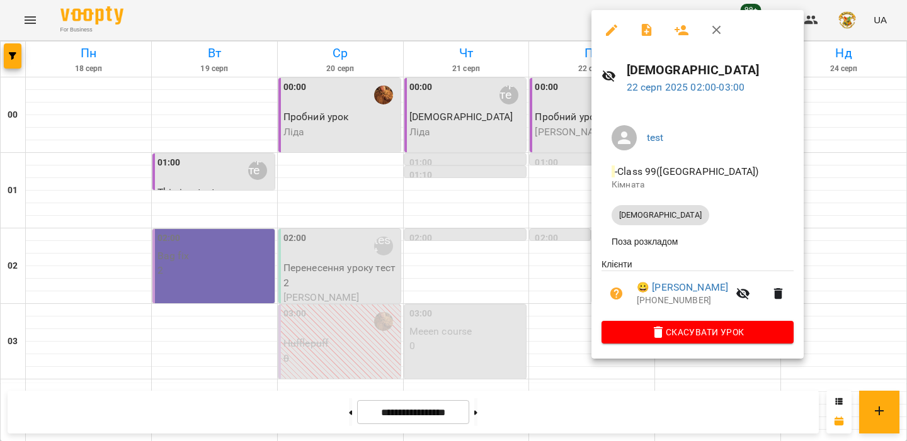
click at [684, 29] on icon "button" at bounding box center [681, 30] width 14 height 10
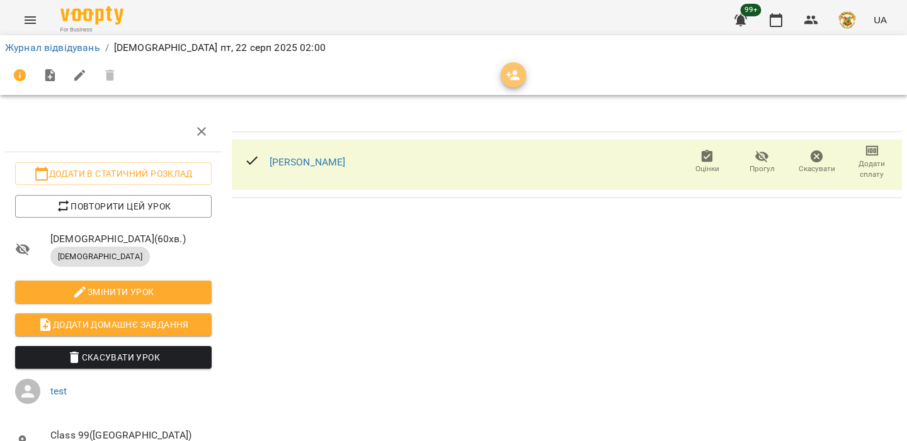
click at [510, 69] on icon "button" at bounding box center [513, 75] width 15 height 15
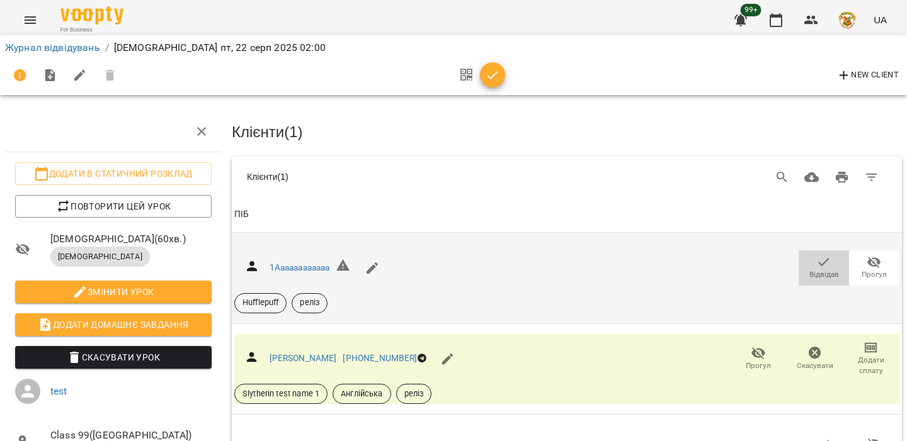
click at [825, 266] on icon "button" at bounding box center [823, 262] width 15 height 15
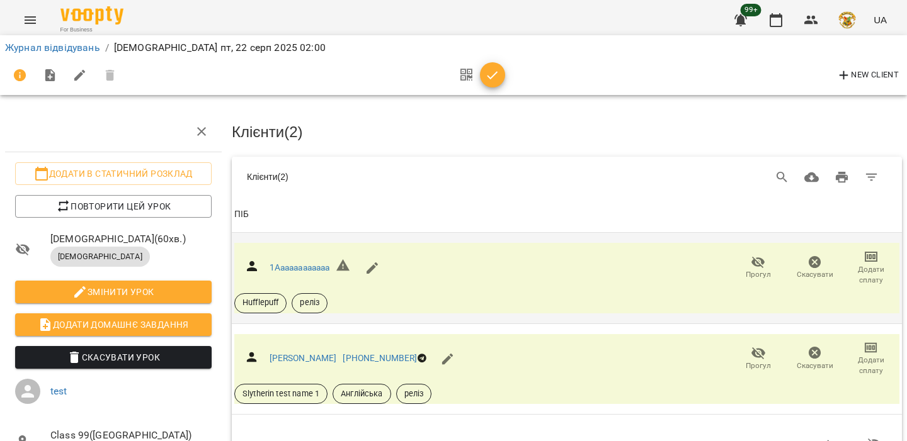
click at [485, 76] on icon "button" at bounding box center [492, 75] width 15 height 15
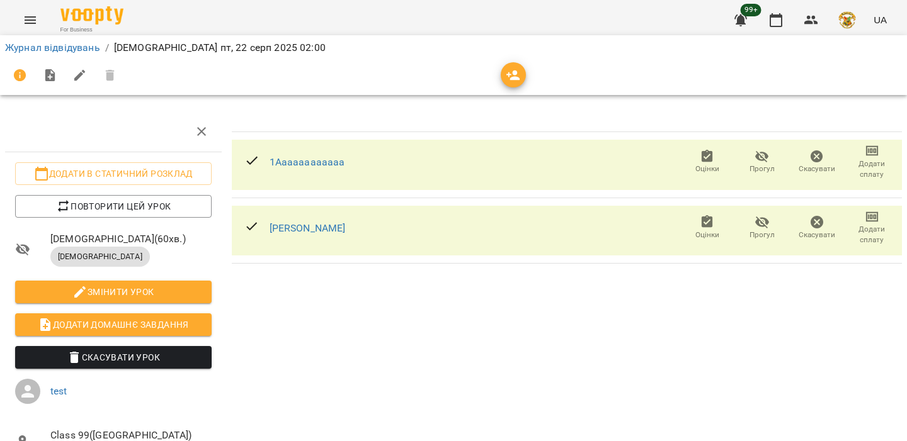
click at [757, 154] on icon "button" at bounding box center [762, 157] width 14 height 12
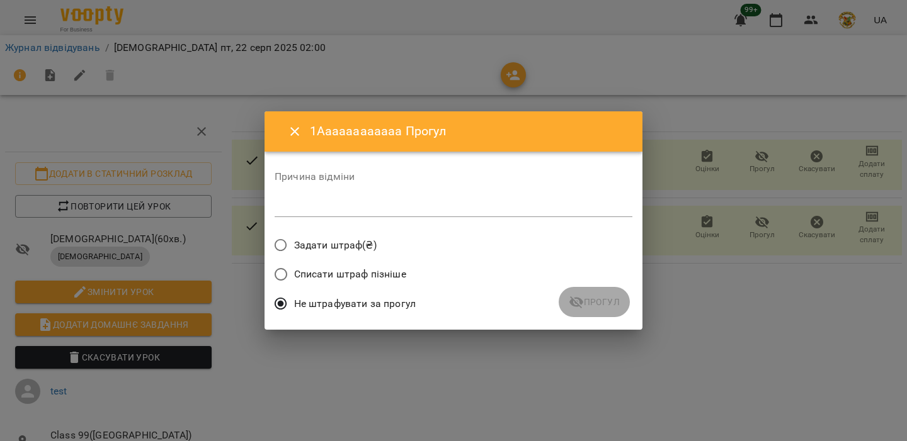
click at [432, 208] on textarea at bounding box center [453, 207] width 358 height 12
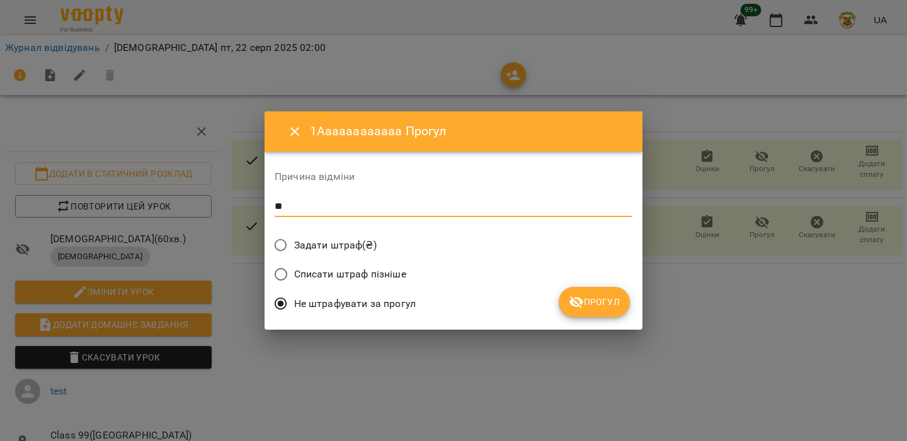
type textarea "**"
click at [348, 251] on span "Задати штраф(₴)" at bounding box center [335, 245] width 82 height 15
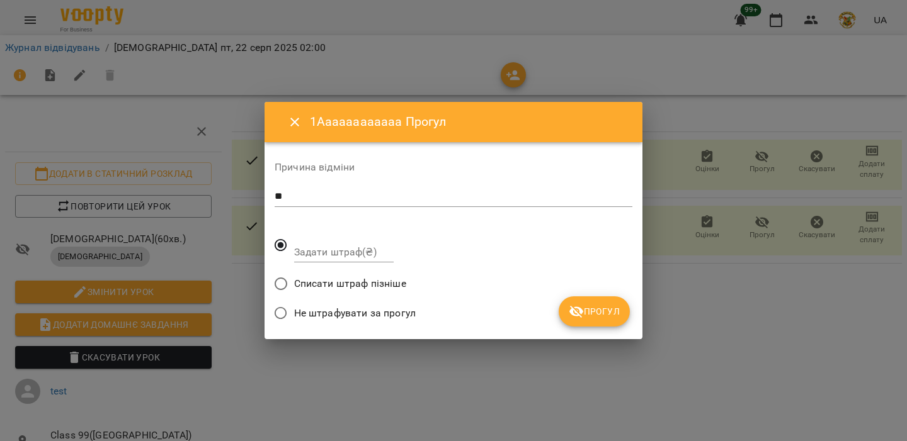
click at [331, 198] on textarea "**" at bounding box center [453, 197] width 358 height 12
click at [329, 245] on input "Задати штраф(₴)" at bounding box center [343, 252] width 99 height 20
type input "***"
click at [582, 307] on icon "submit" at bounding box center [576, 311] width 15 height 15
